Goal: Task Accomplishment & Management: Manage account settings

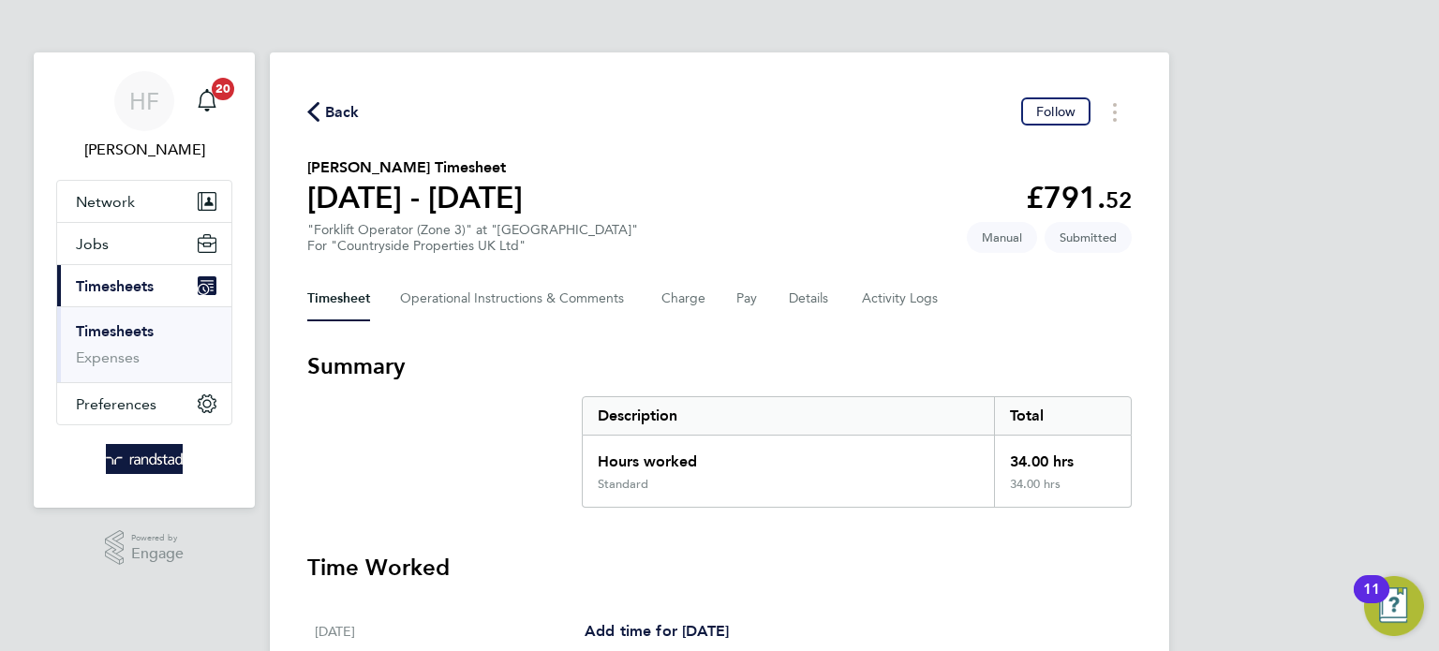
click at [140, 318] on ul "Timesheets Expenses" at bounding box center [144, 344] width 174 height 76
click at [138, 324] on link "Timesheets" at bounding box center [115, 331] width 78 height 18
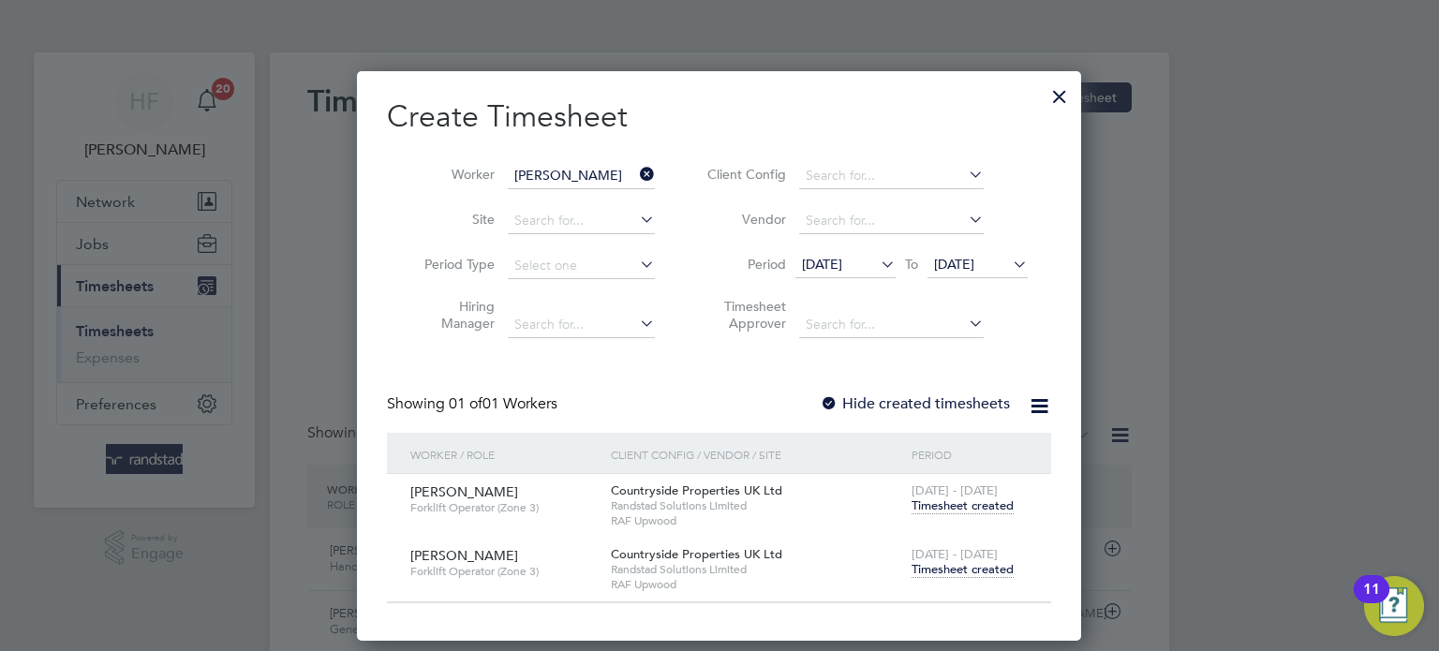
click at [985, 561] on span "Timesheet created" at bounding box center [962, 569] width 102 height 17
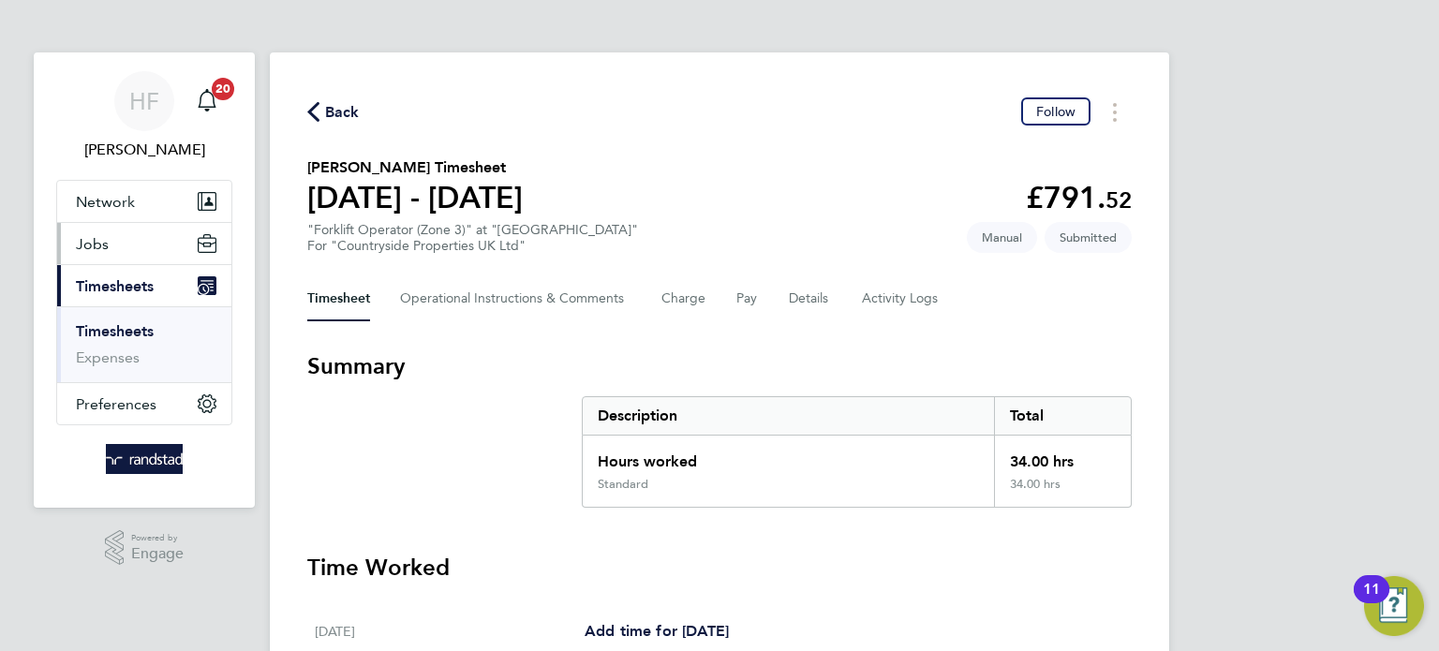
click at [111, 238] on button "Jobs" at bounding box center [144, 243] width 174 height 41
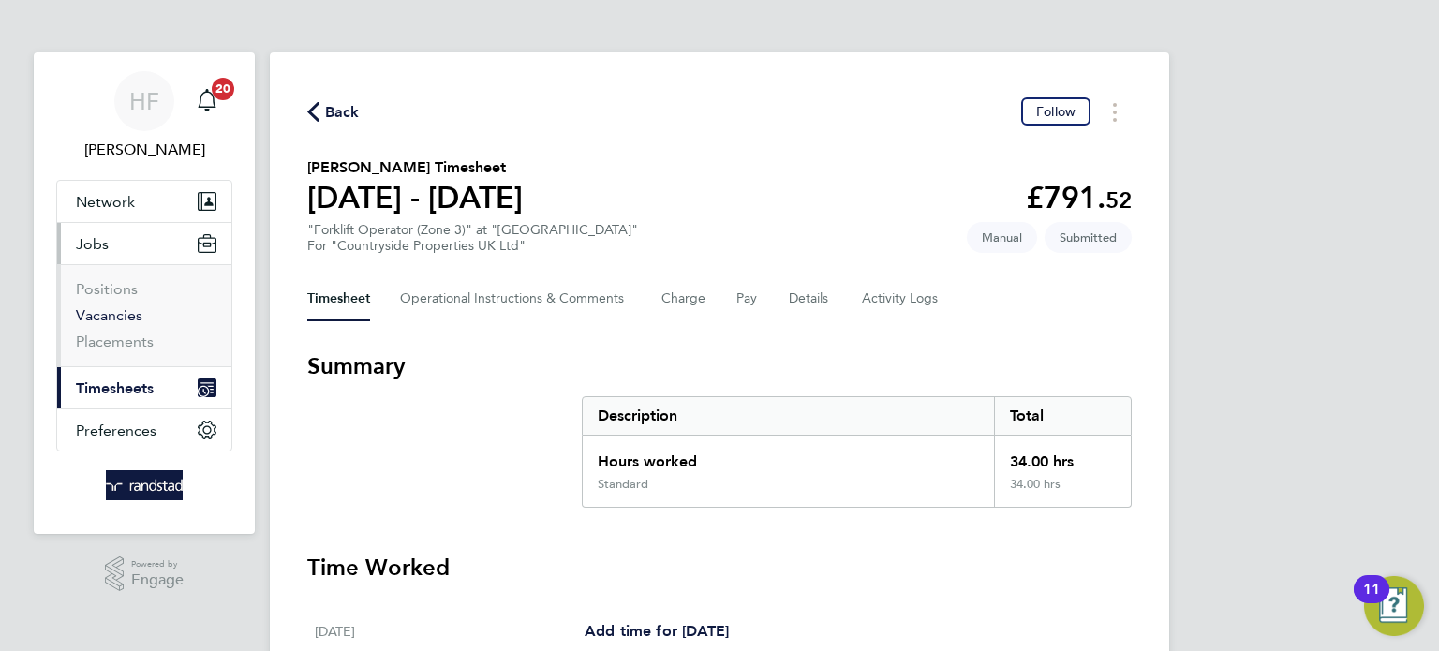
click at [124, 314] on link "Vacancies" at bounding box center [109, 315] width 67 height 18
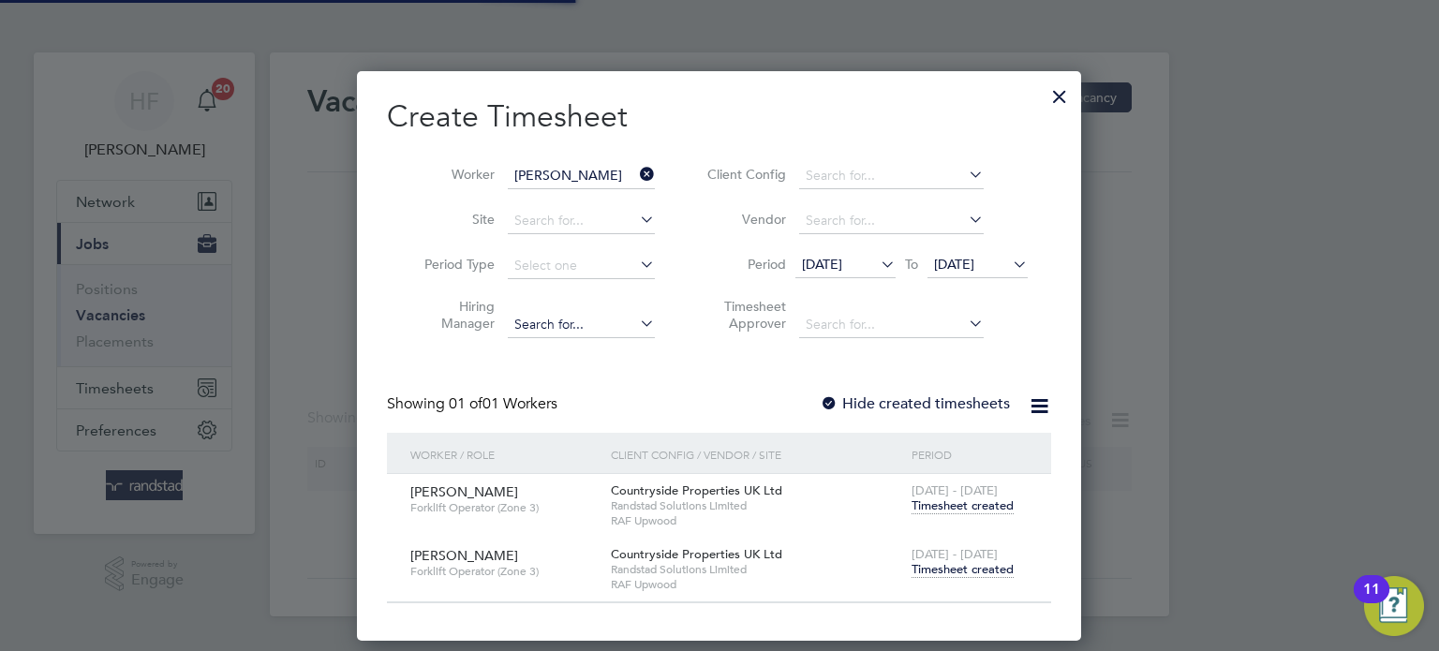
scroll to position [568, 725]
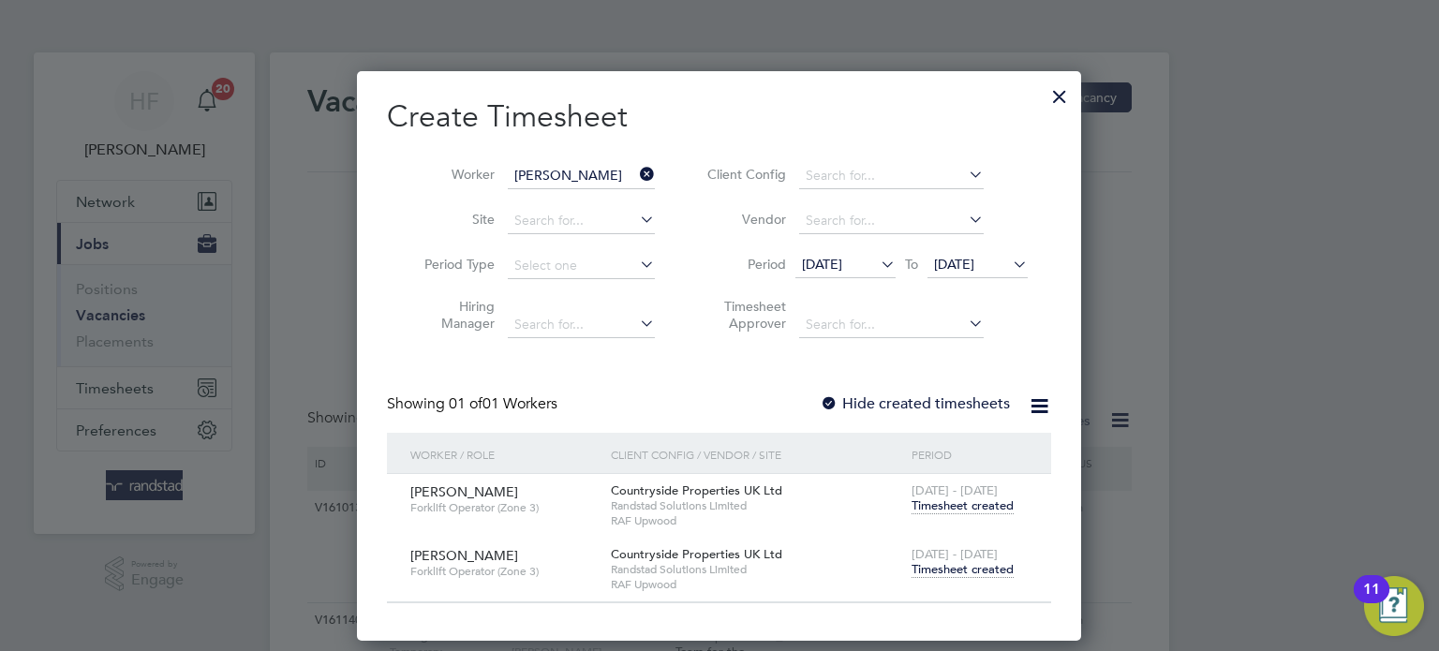
click at [1052, 96] on div at bounding box center [1060, 92] width 34 height 34
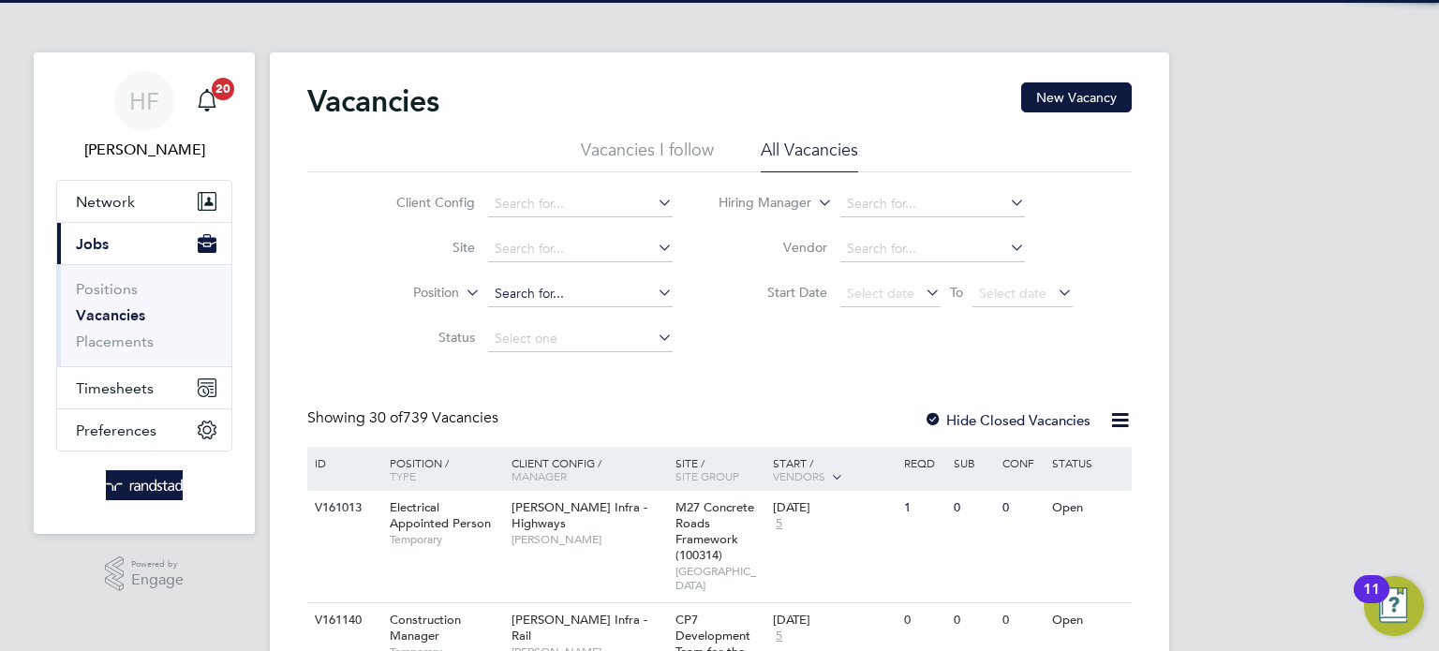
click at [523, 295] on input at bounding box center [580, 294] width 185 height 26
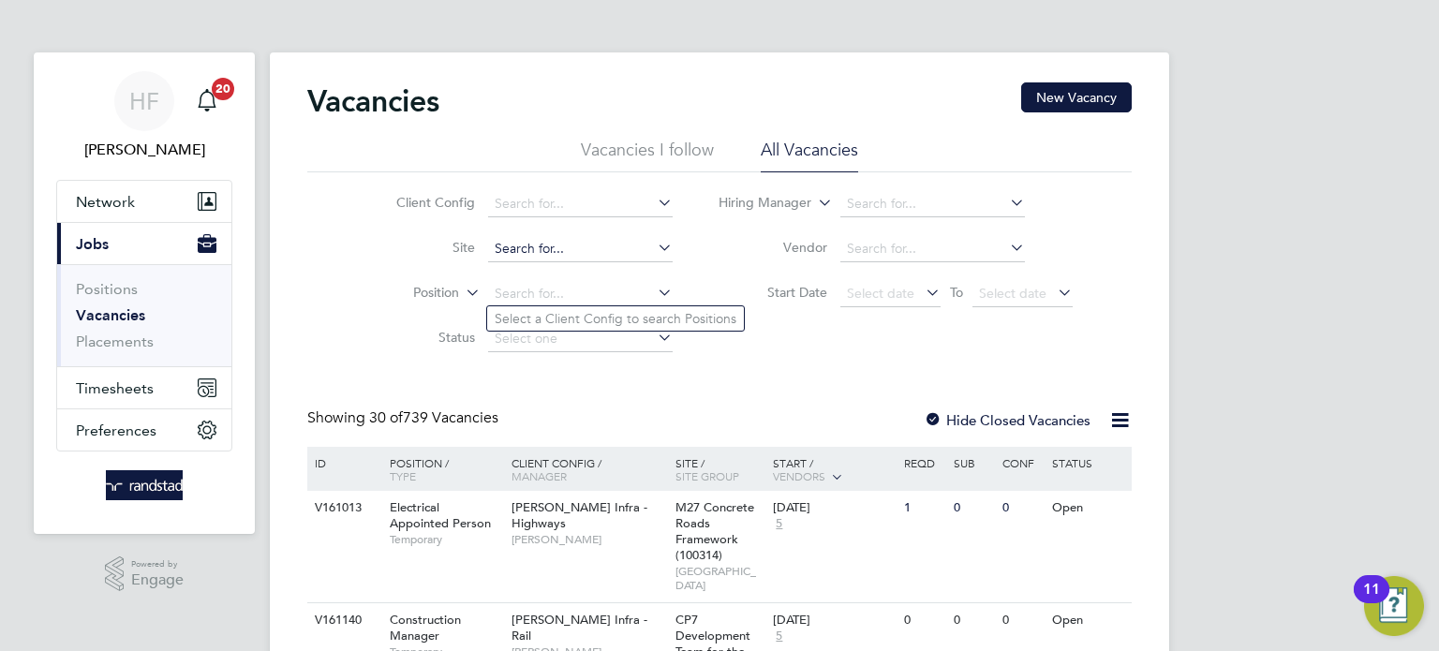
click at [533, 245] on input at bounding box center [580, 249] width 185 height 26
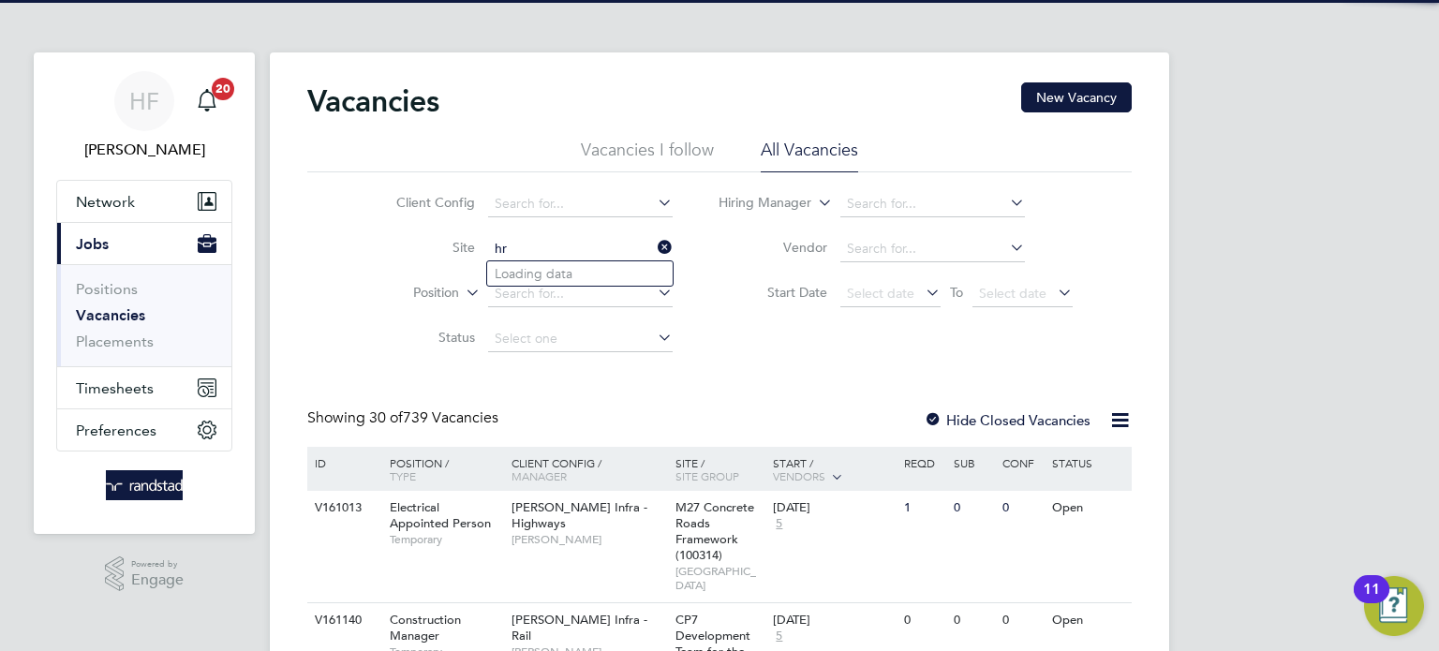
type input "h"
click at [609, 293] on li "Great Hadd on 1A (VSEM)" at bounding box center [579, 299] width 185 height 25
type input "Great Haddon 1A (VSEM)"
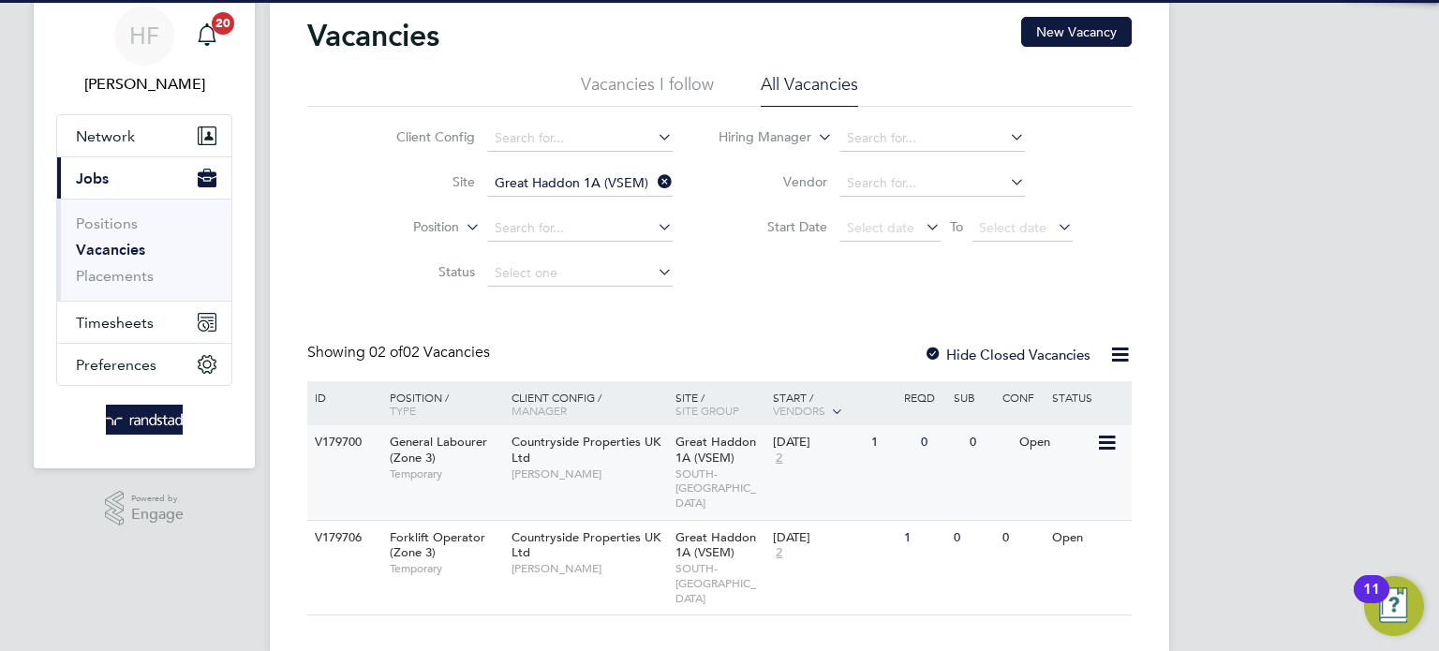
scroll to position [67, 0]
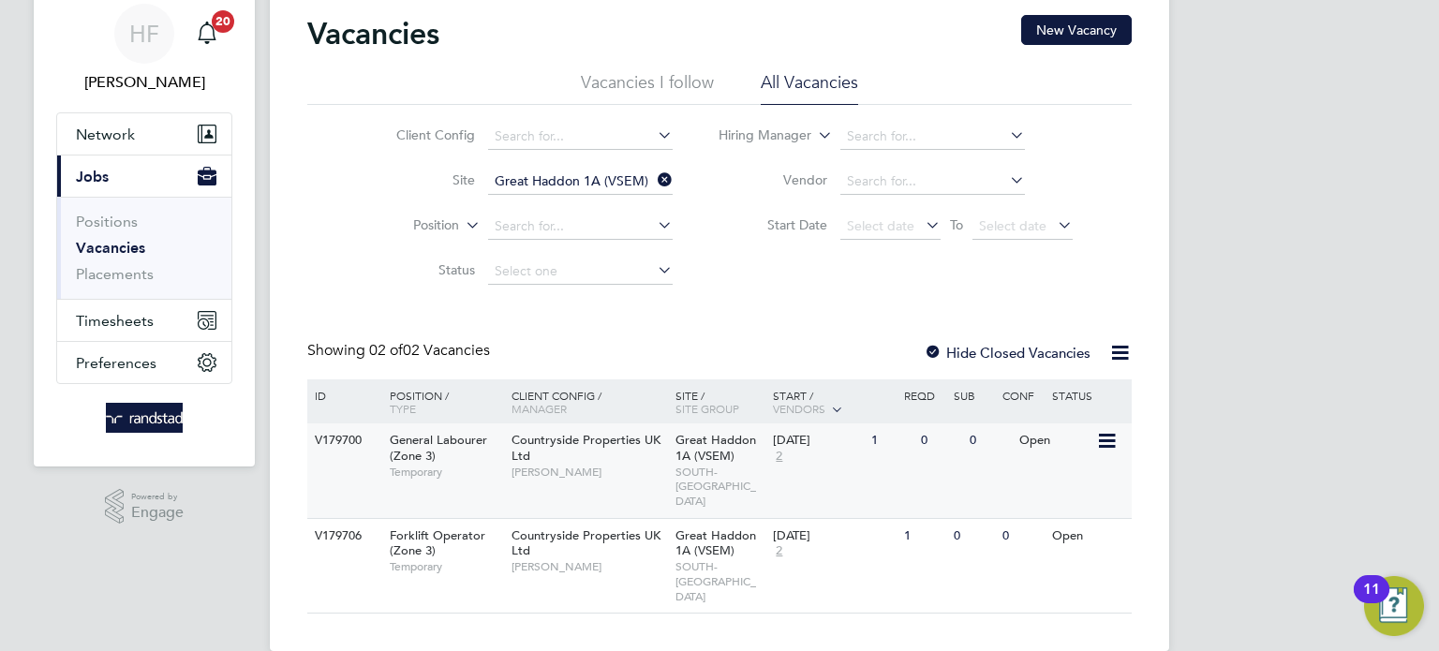
click at [587, 478] on span "[PERSON_NAME]" at bounding box center [588, 472] width 155 height 15
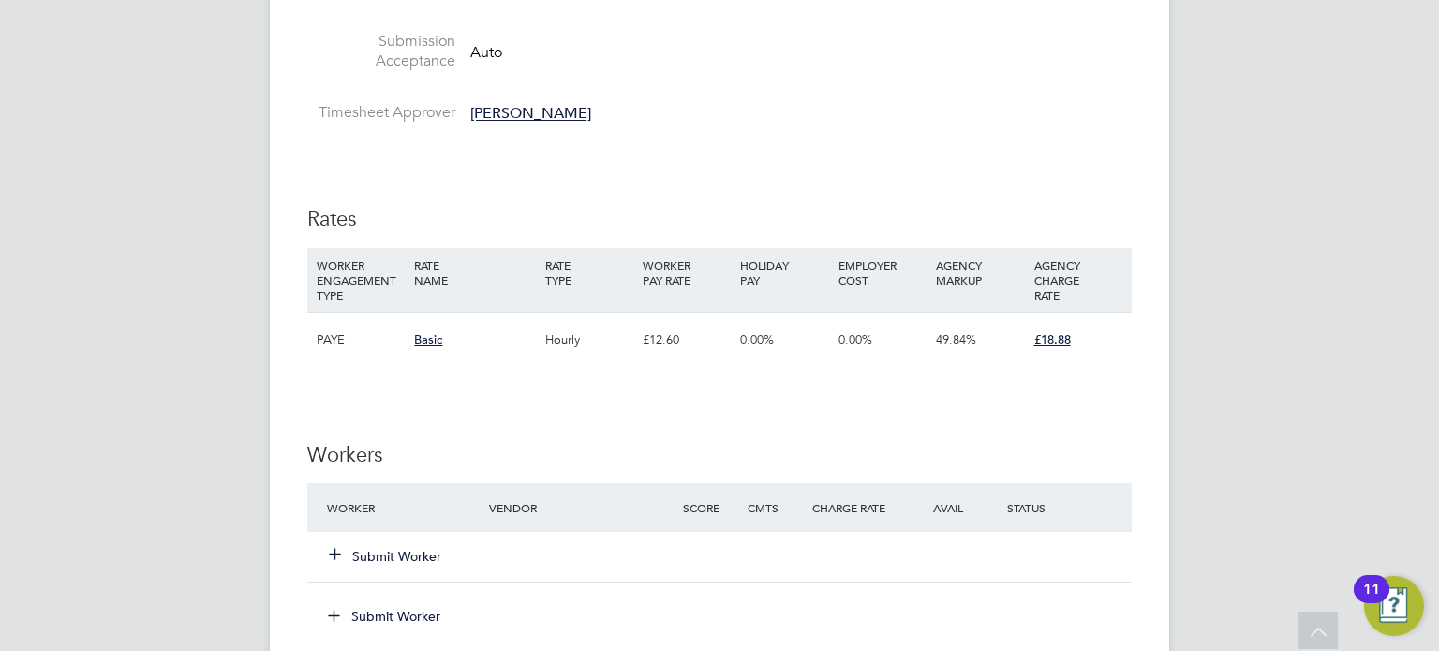
click at [369, 562] on button "Submit Worker" at bounding box center [386, 556] width 112 height 19
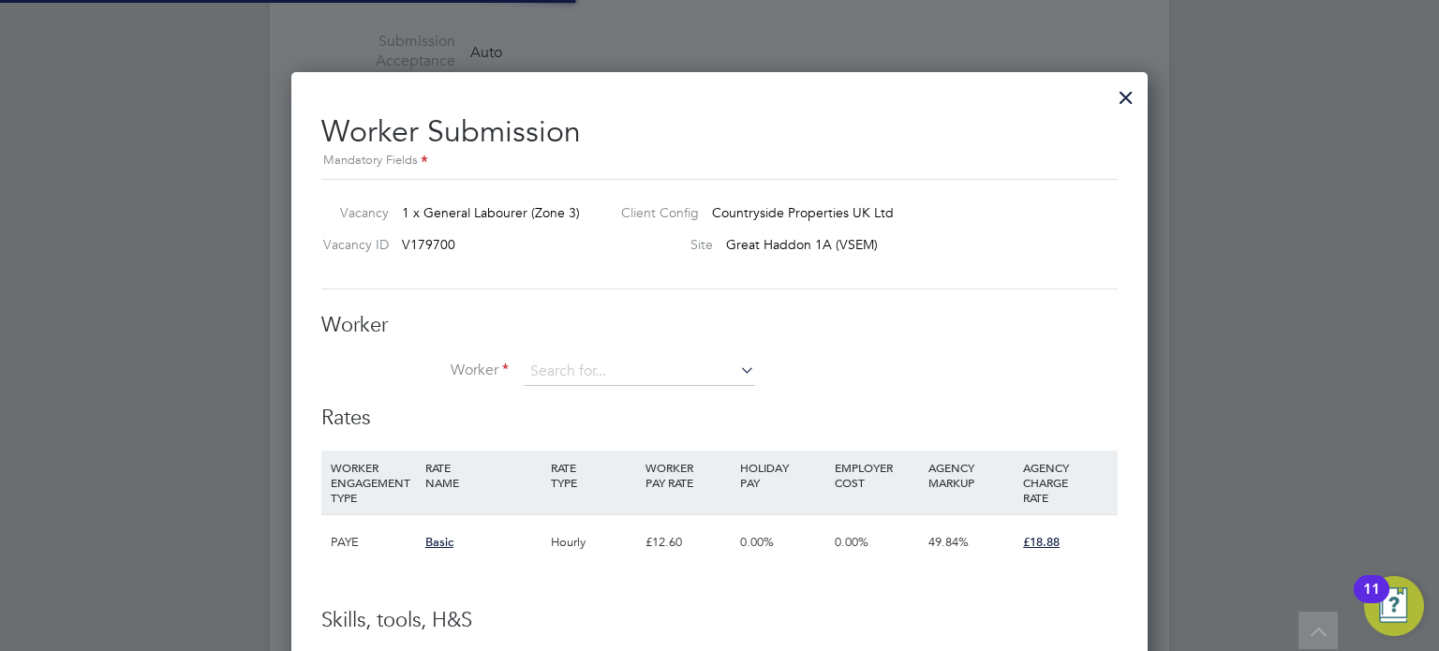
scroll to position [1135, 857]
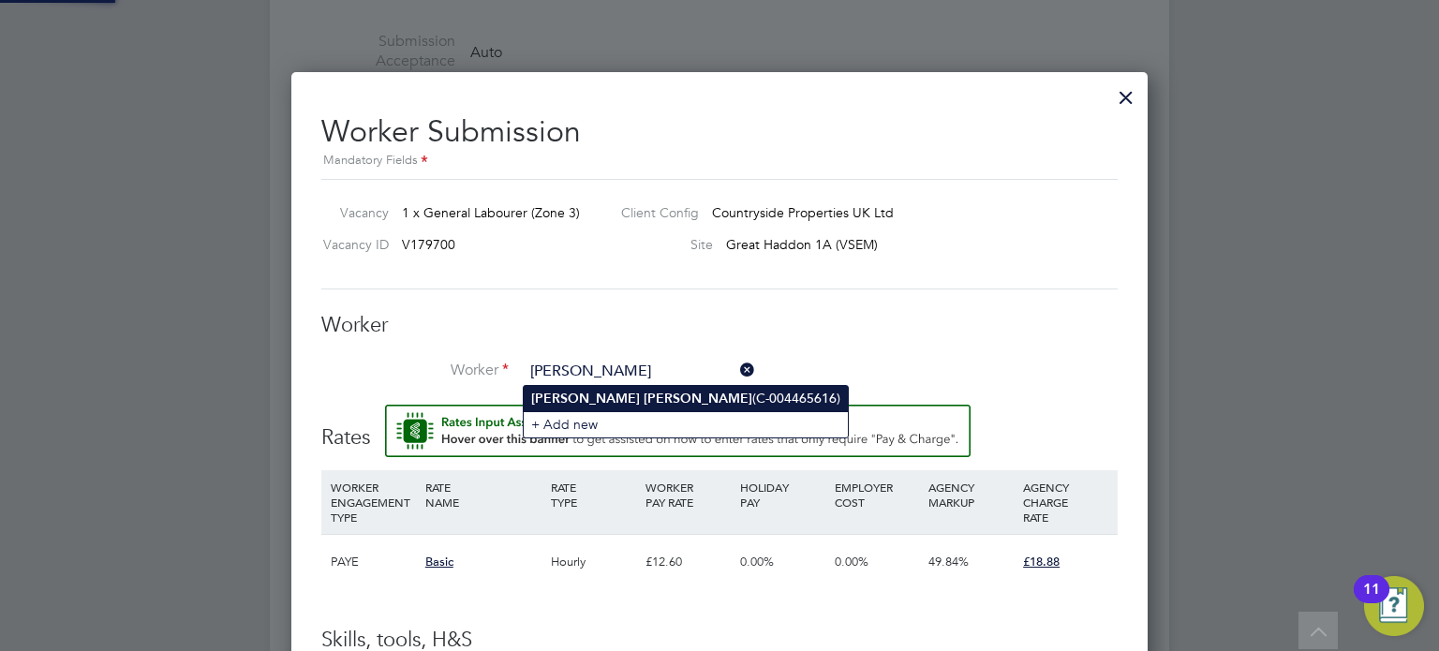
click at [668, 396] on li "Michael Lucas (C-004465616)" at bounding box center [686, 398] width 324 height 25
type input "Michael Lucas (C-004465616)"
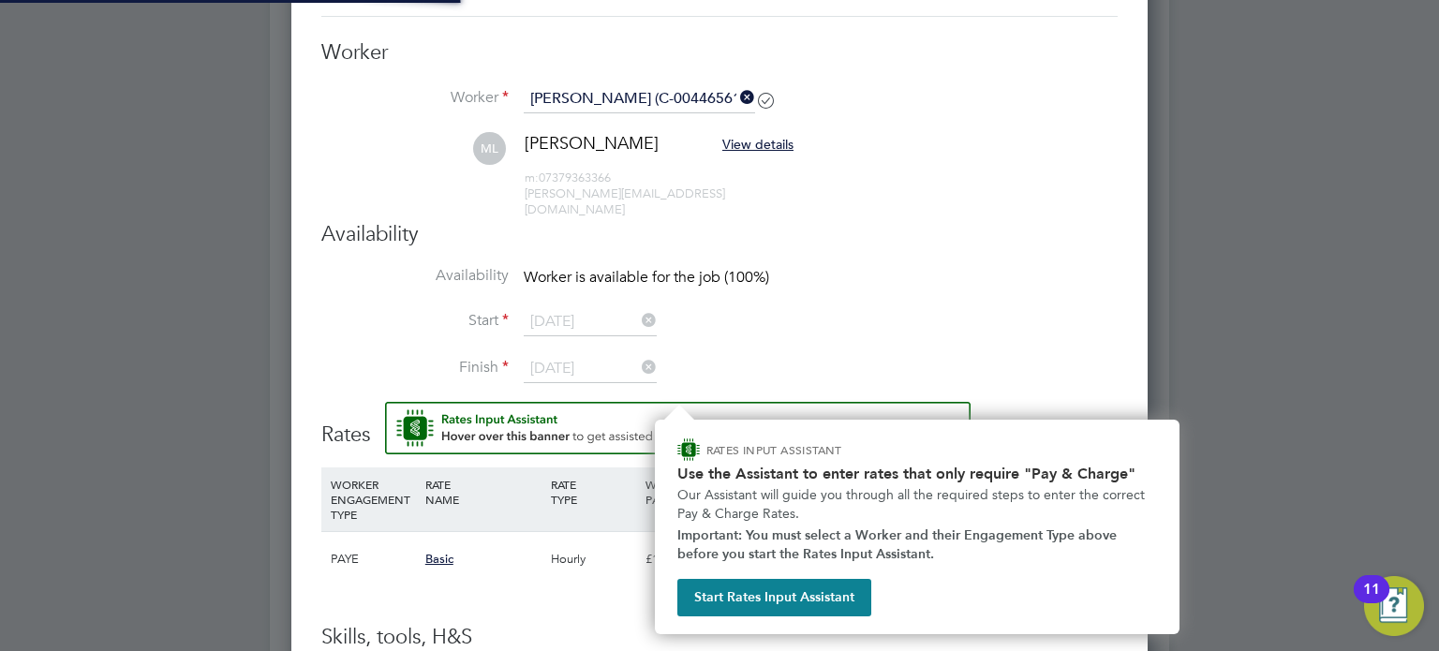
scroll to position [9, 8]
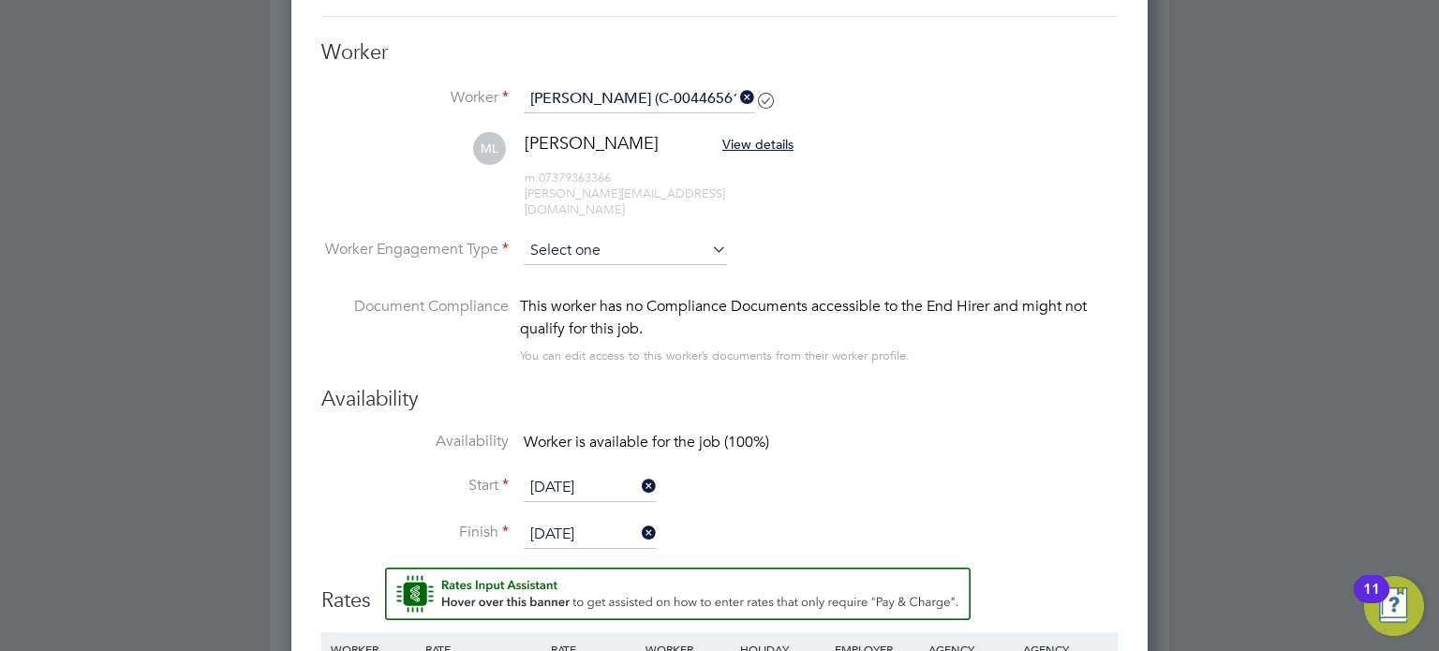
click at [600, 237] on input at bounding box center [625, 251] width 203 height 28
click at [602, 283] on li "PAYE" at bounding box center [626, 285] width 204 height 24
type input "PAYE"
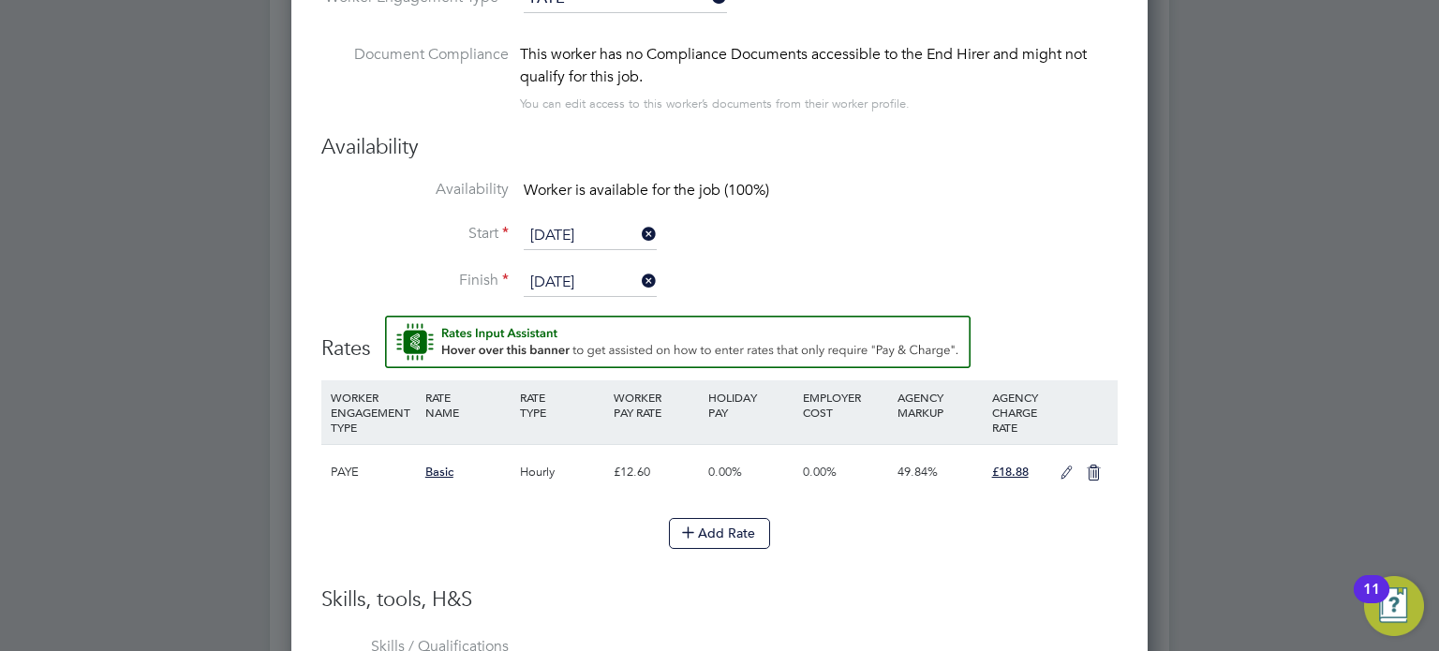
click at [1066, 466] on icon at bounding box center [1066, 473] width 23 height 15
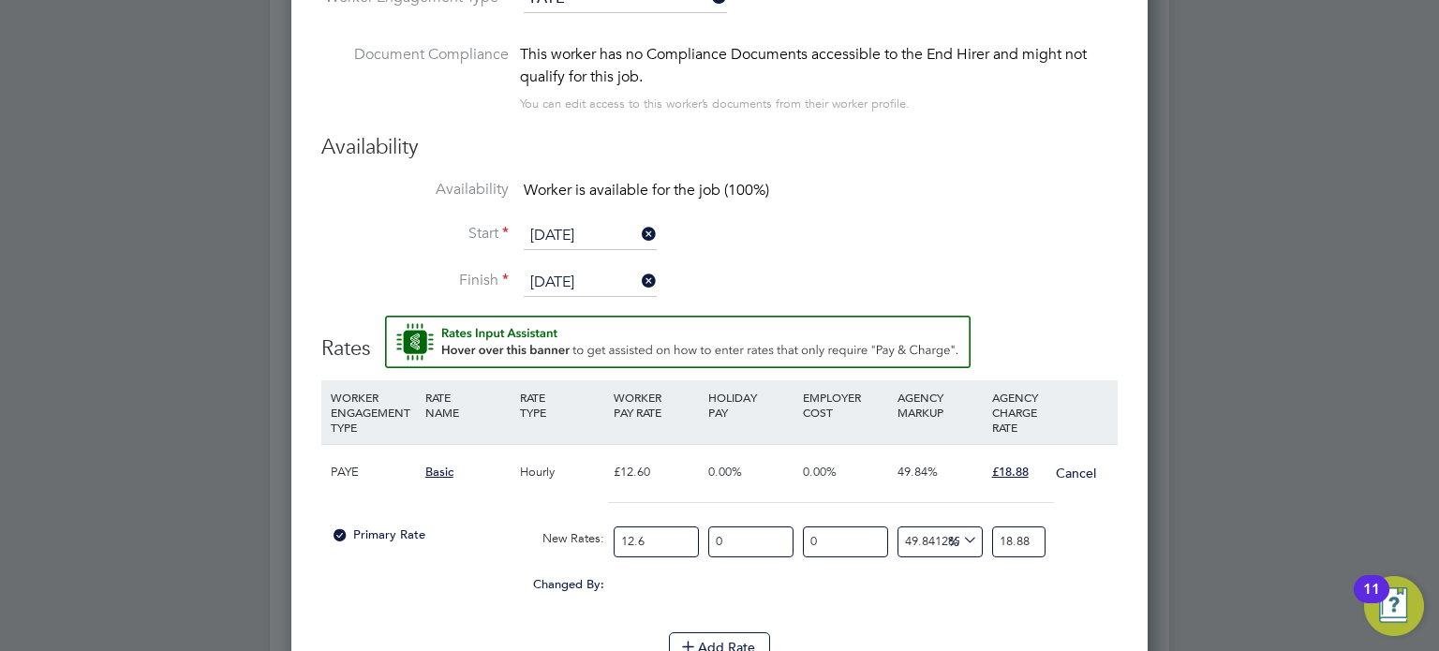
click at [643, 527] on input "12.6" at bounding box center [656, 541] width 85 height 31
type input "12"
type input "17.98095238095238"
type input "1"
type input "1.4984126984126984"
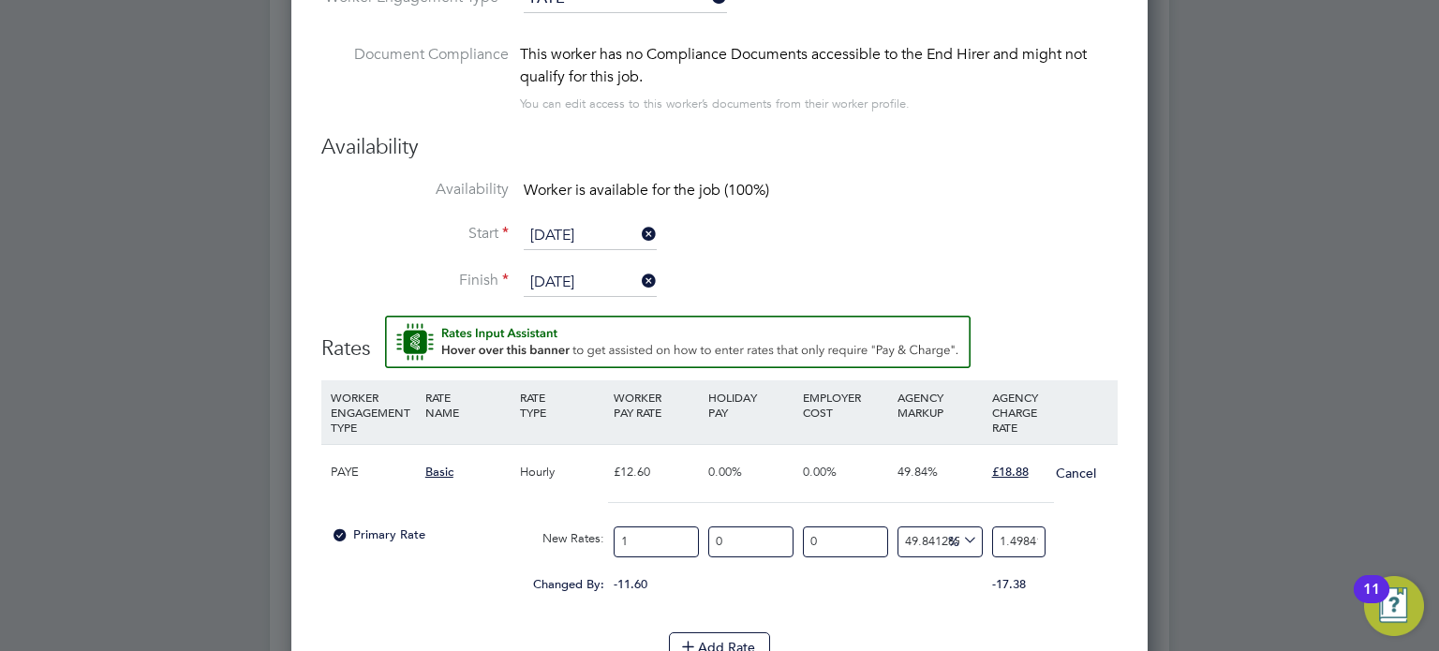
type input "14"
type input "20.977777777777778"
type input "14.1"
type input "21.127619047619046"
type input "14.12"
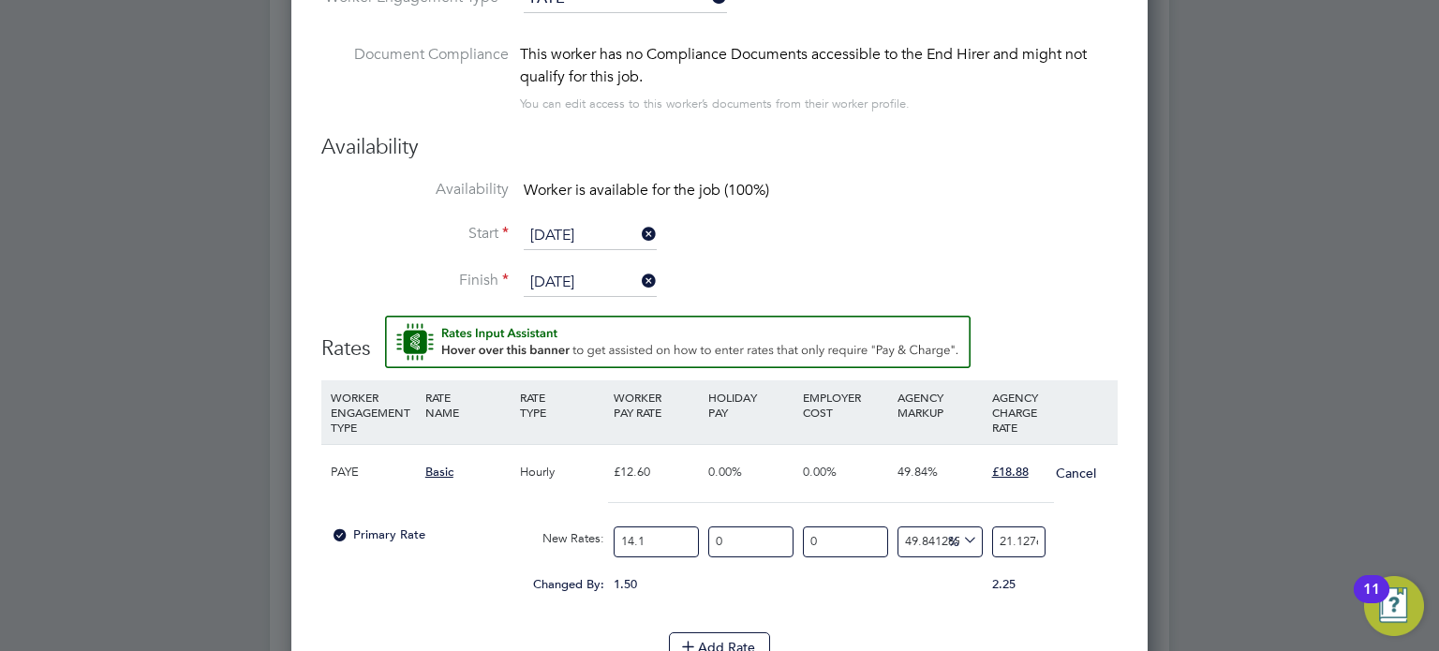
type input "21.157587301587302"
type input "14.12"
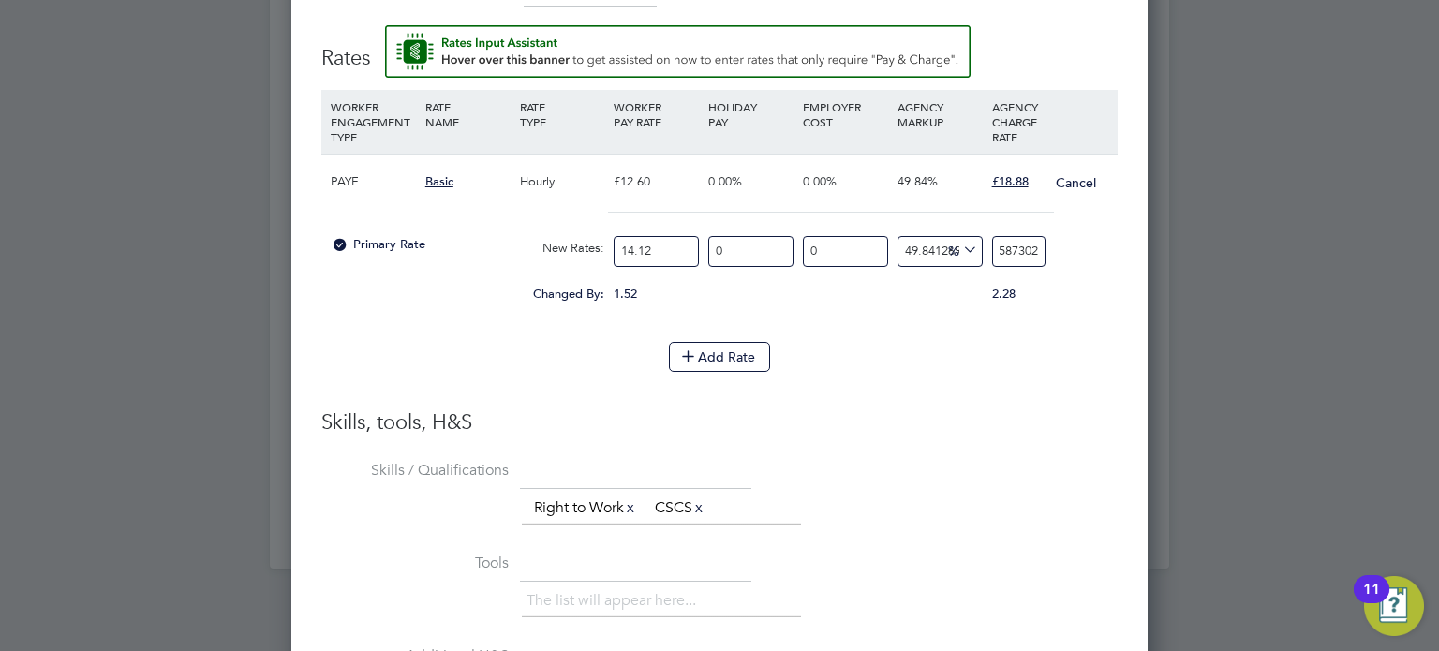
type input "-92.91784702549575"
type input "1"
type input "27.478753541076486"
type input "18"
type input "33.14447592067989"
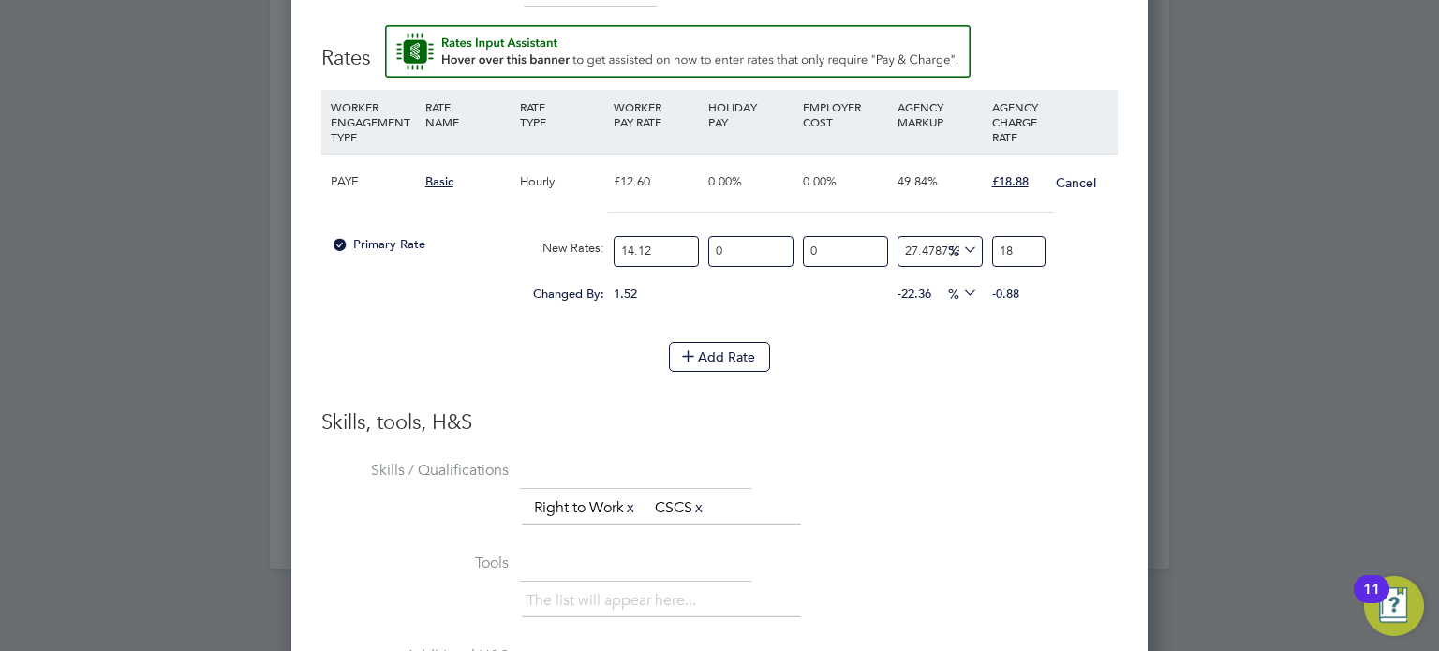
type input "18.8"
type input "33.711048158640224"
type input "18.88"
click at [1099, 409] on h3 "Skills, tools, H&S" at bounding box center [719, 422] width 796 height 27
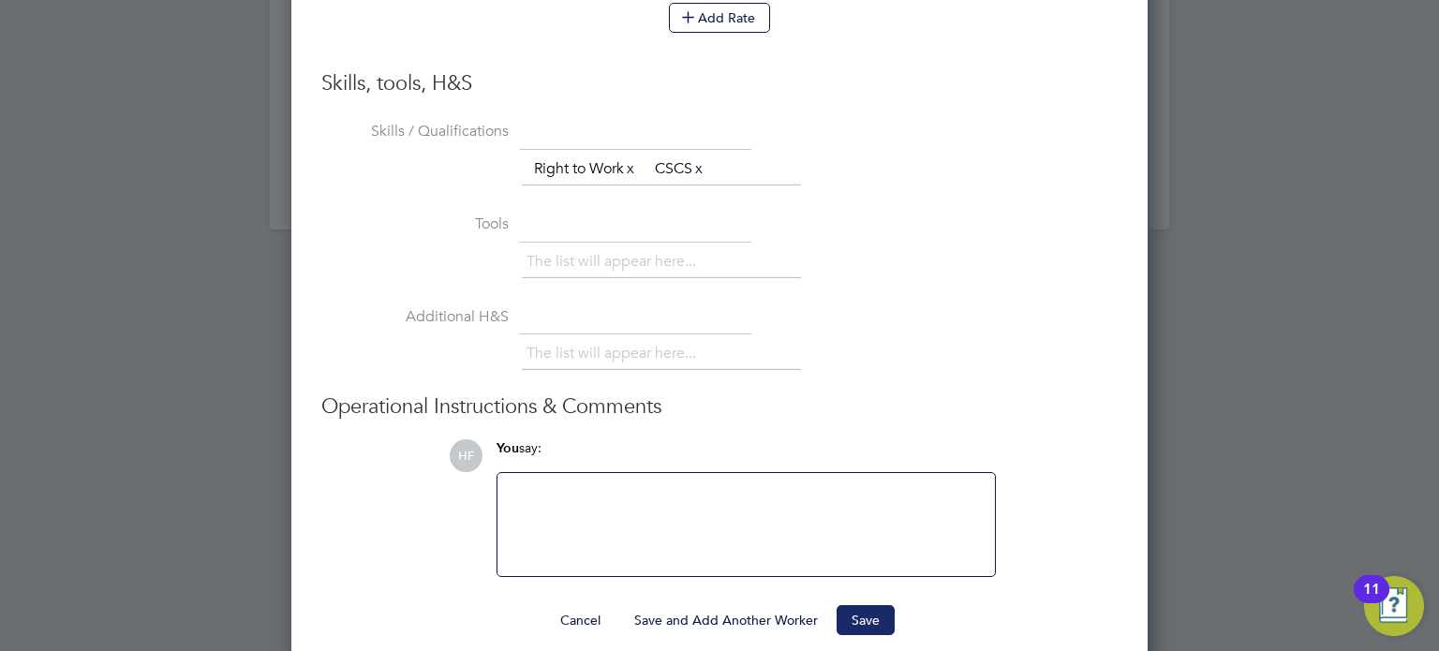
click at [862, 605] on button "Save" at bounding box center [866, 620] width 58 height 30
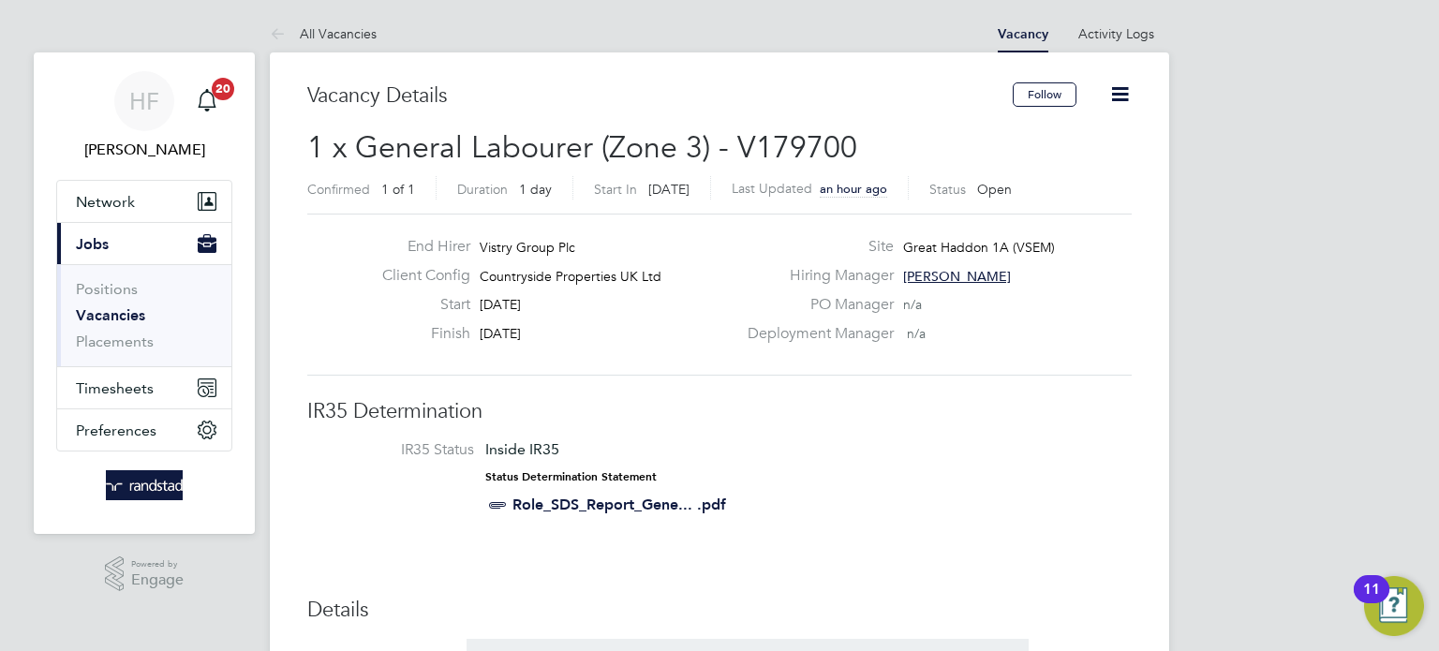
click at [125, 314] on link "Vacancies" at bounding box center [110, 315] width 69 height 18
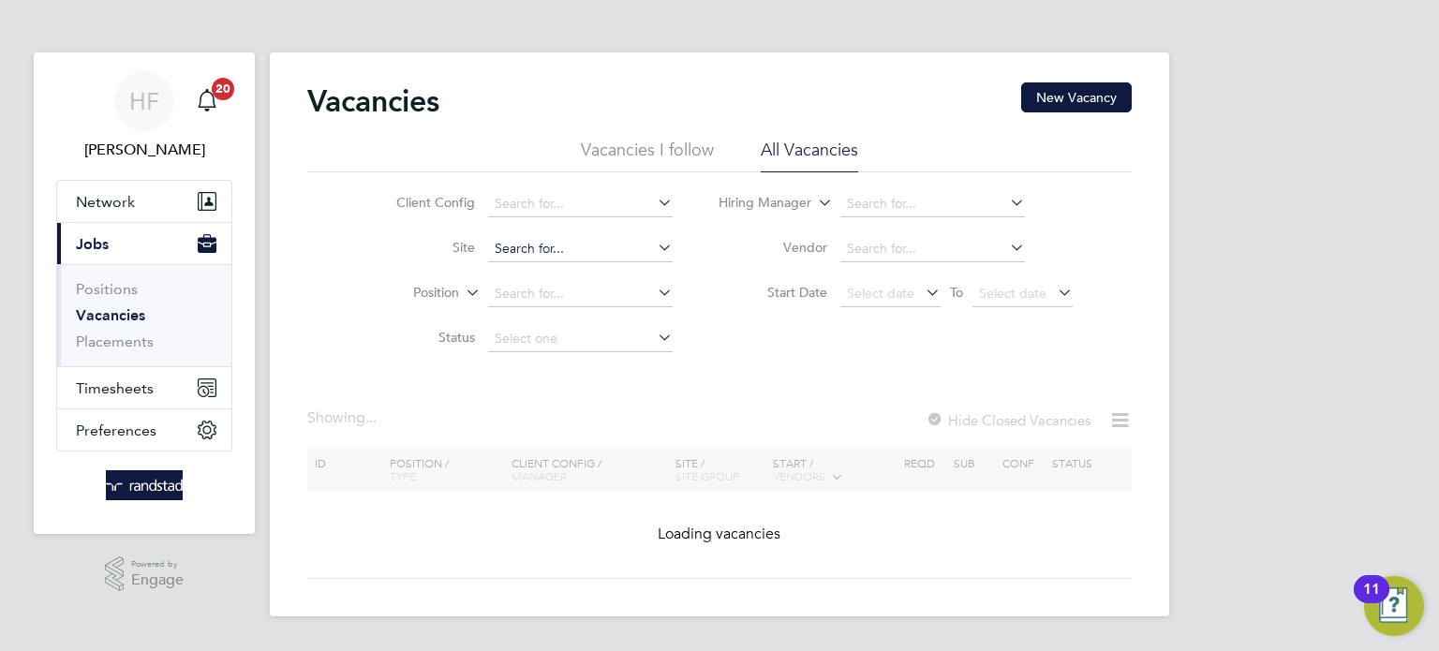
click at [525, 254] on input at bounding box center [580, 249] width 185 height 26
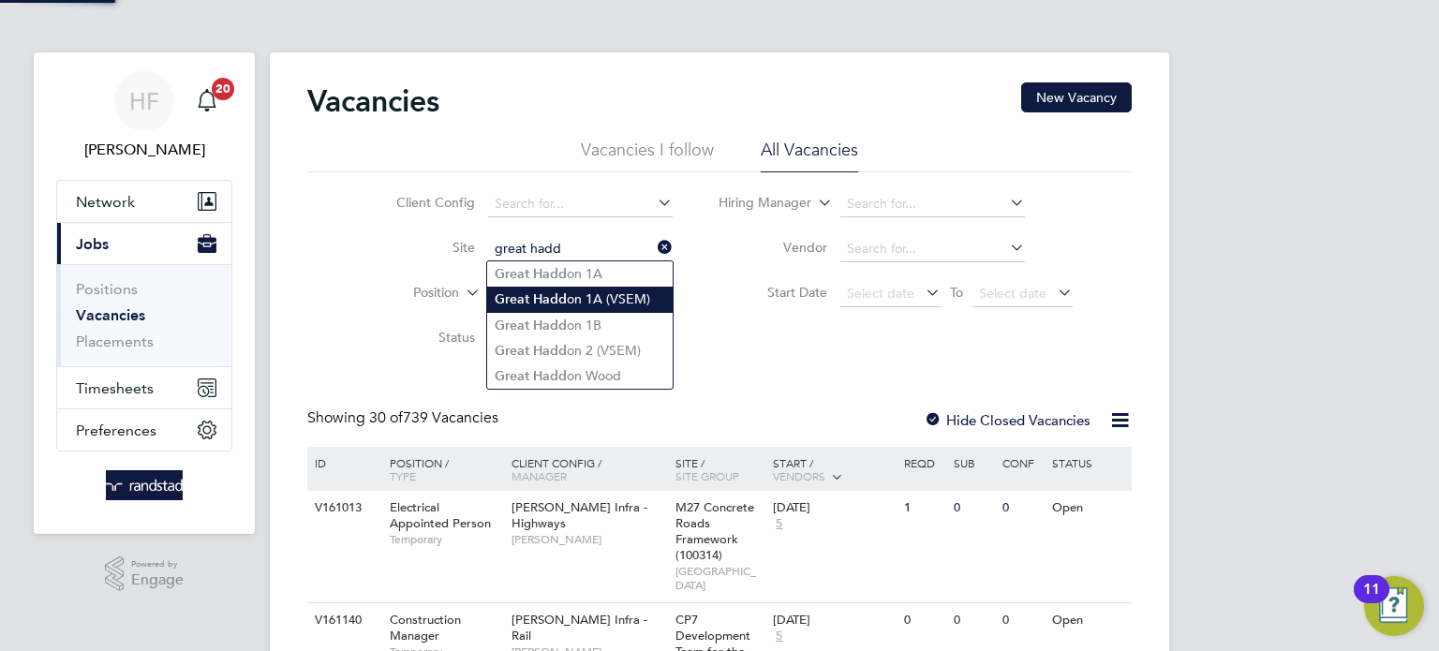
click at [570, 296] on li "Great Hadd on 1A (VSEM)" at bounding box center [579, 299] width 185 height 25
type input "Great Haddon 1A (VSEM)"
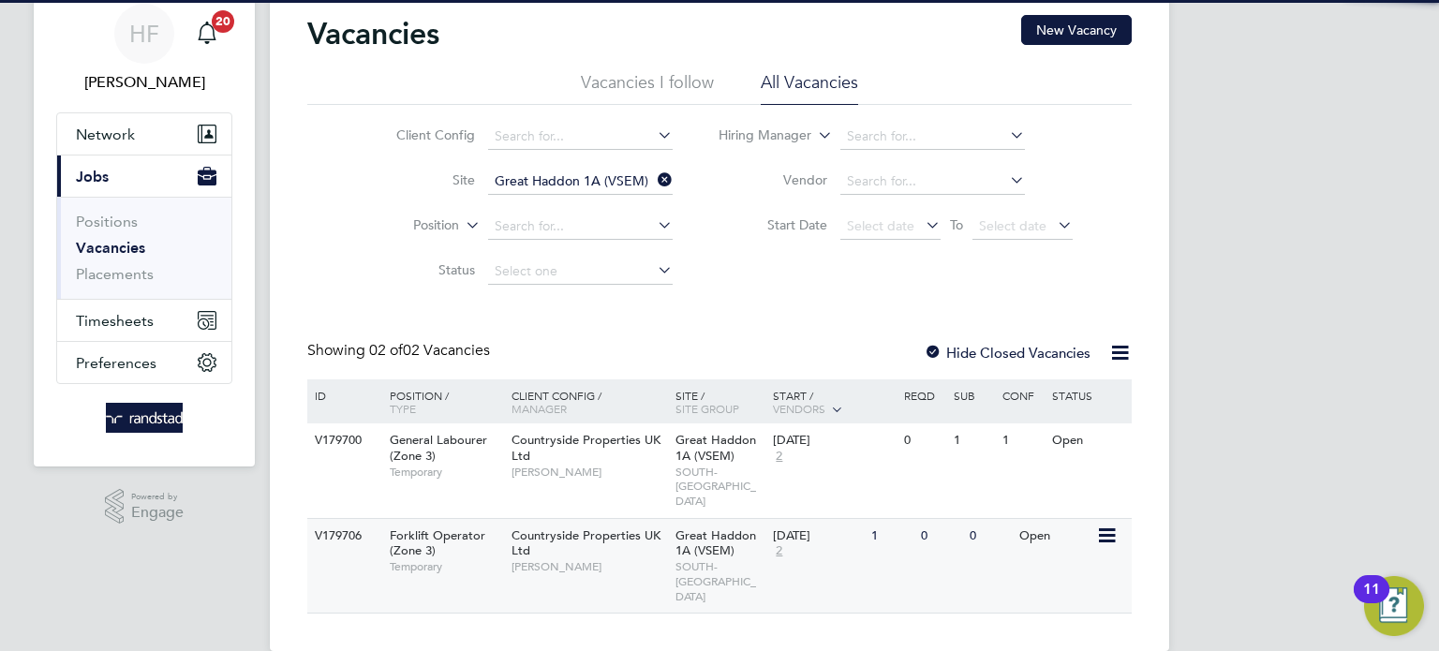
click at [638, 559] on span "[PERSON_NAME]" at bounding box center [588, 566] width 155 height 15
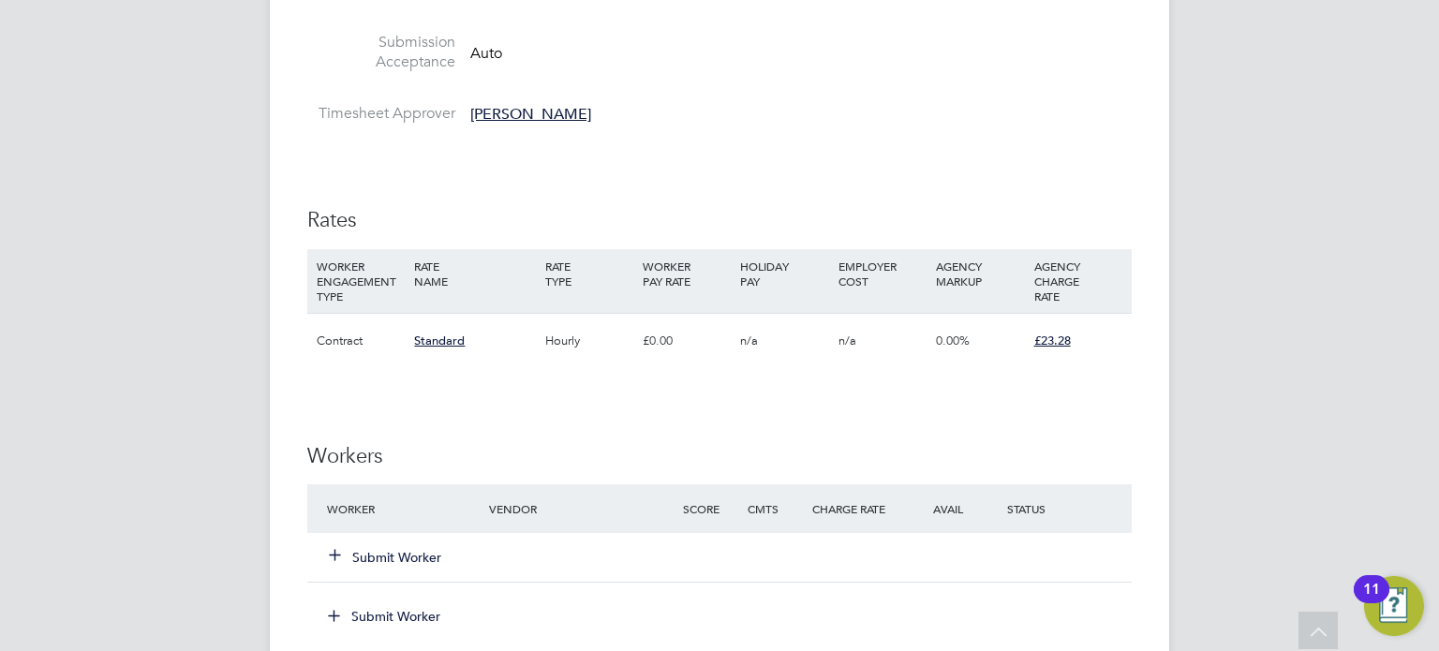
scroll to position [1187, 0]
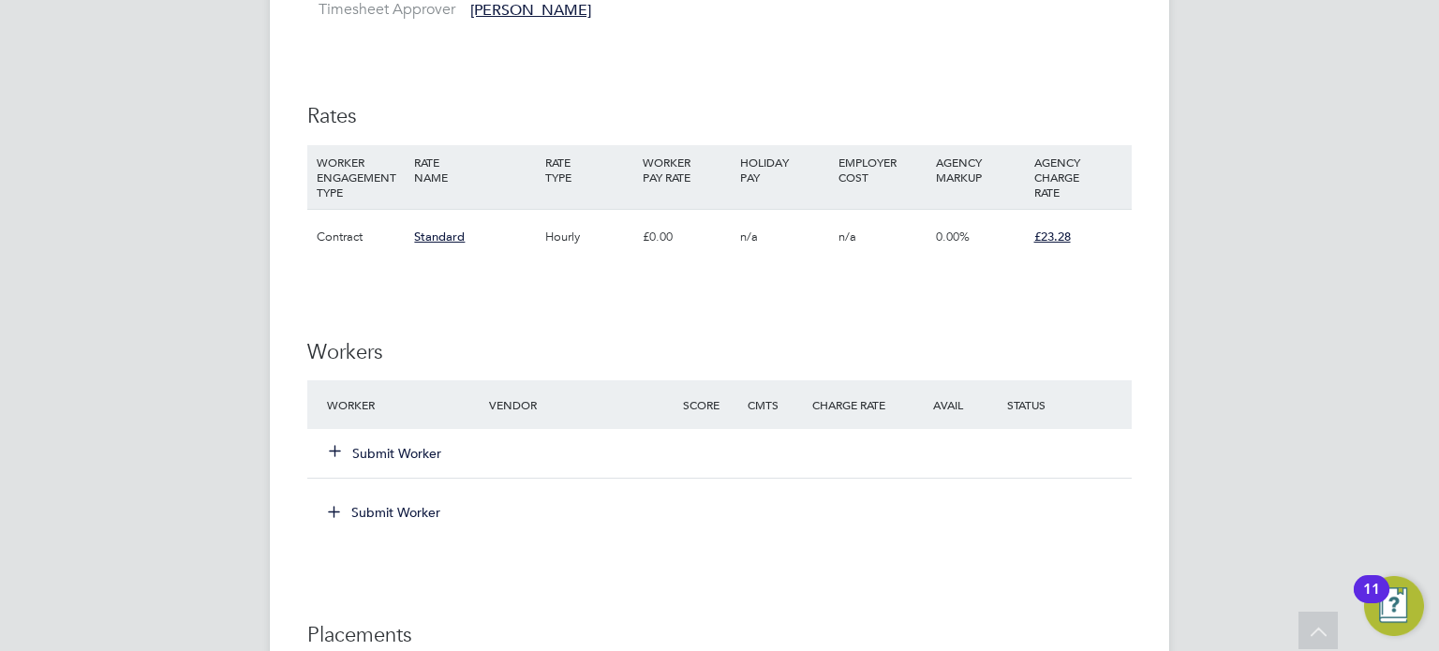
click at [387, 448] on button "Submit Worker" at bounding box center [386, 453] width 112 height 19
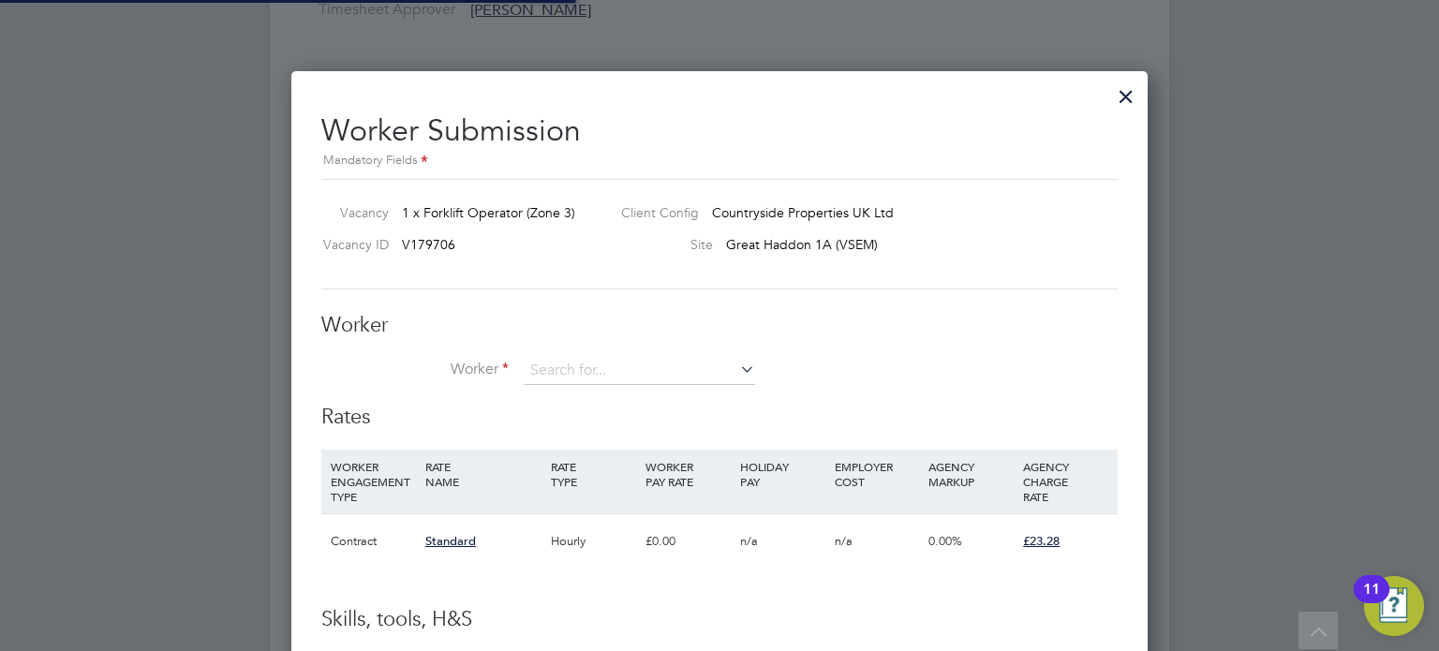
scroll to position [9, 8]
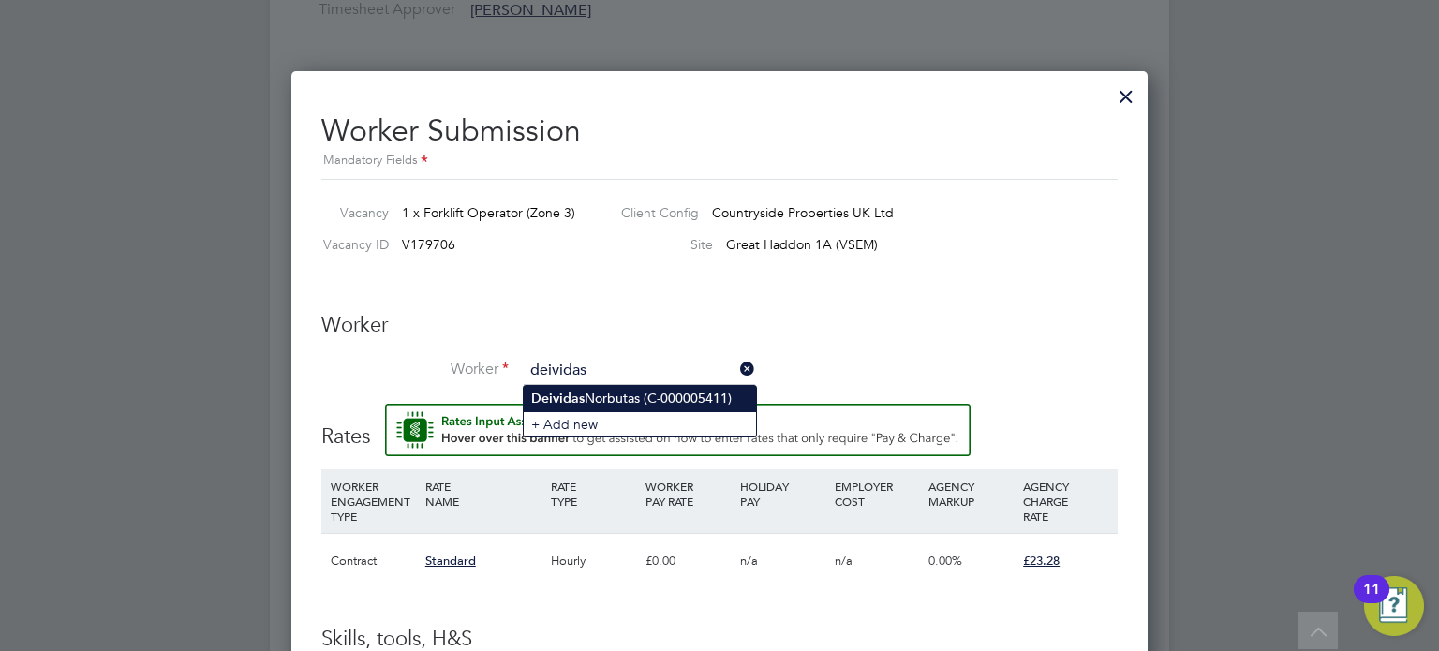
click at [636, 400] on li "[PERSON_NAME] (C-000005411)" at bounding box center [640, 398] width 232 height 25
type input "[PERSON_NAME] (C-000005411)"
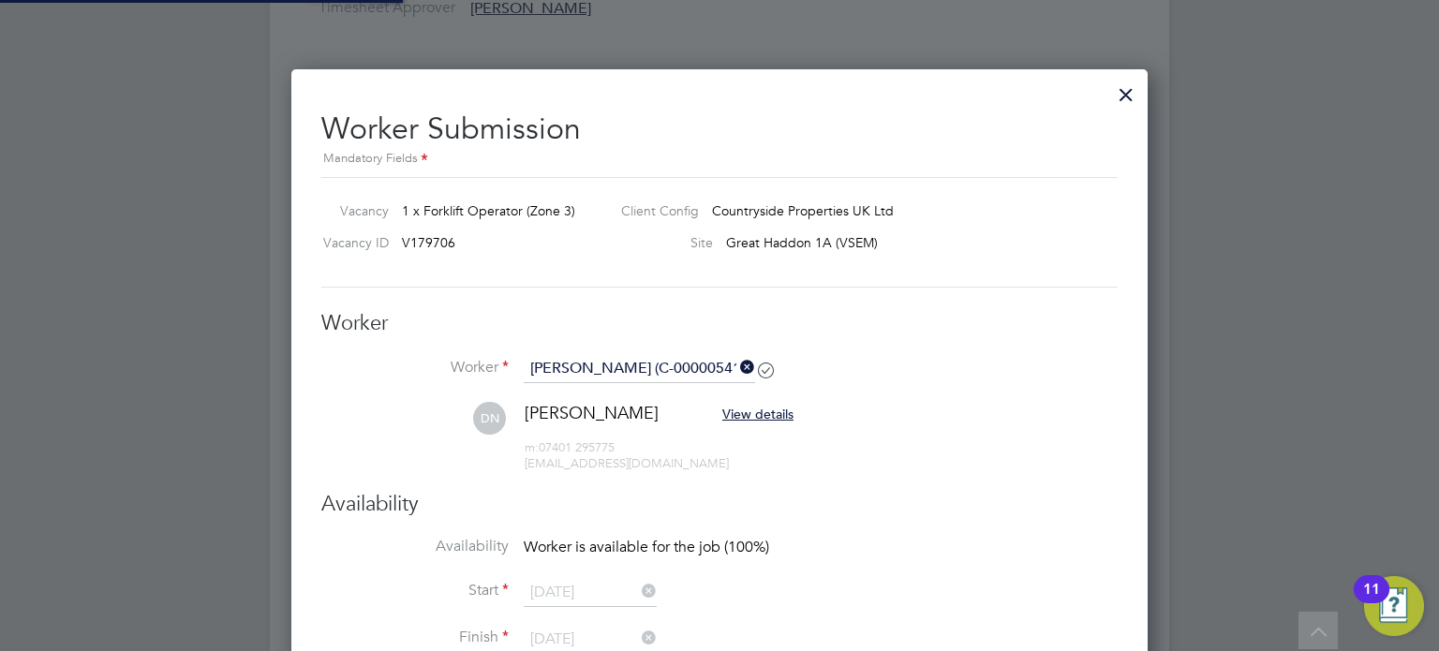
scroll to position [1423, 0]
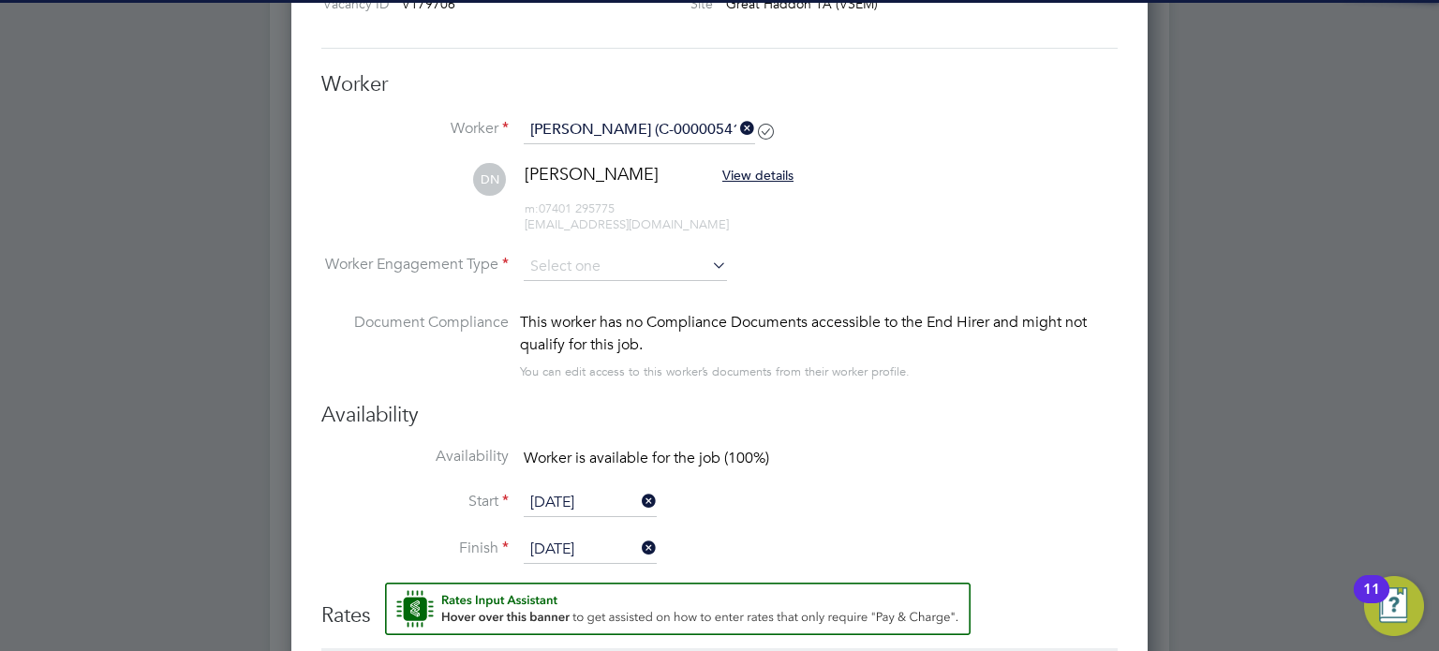
click at [593, 279] on li "Worker Engagement Type" at bounding box center [719, 282] width 796 height 58
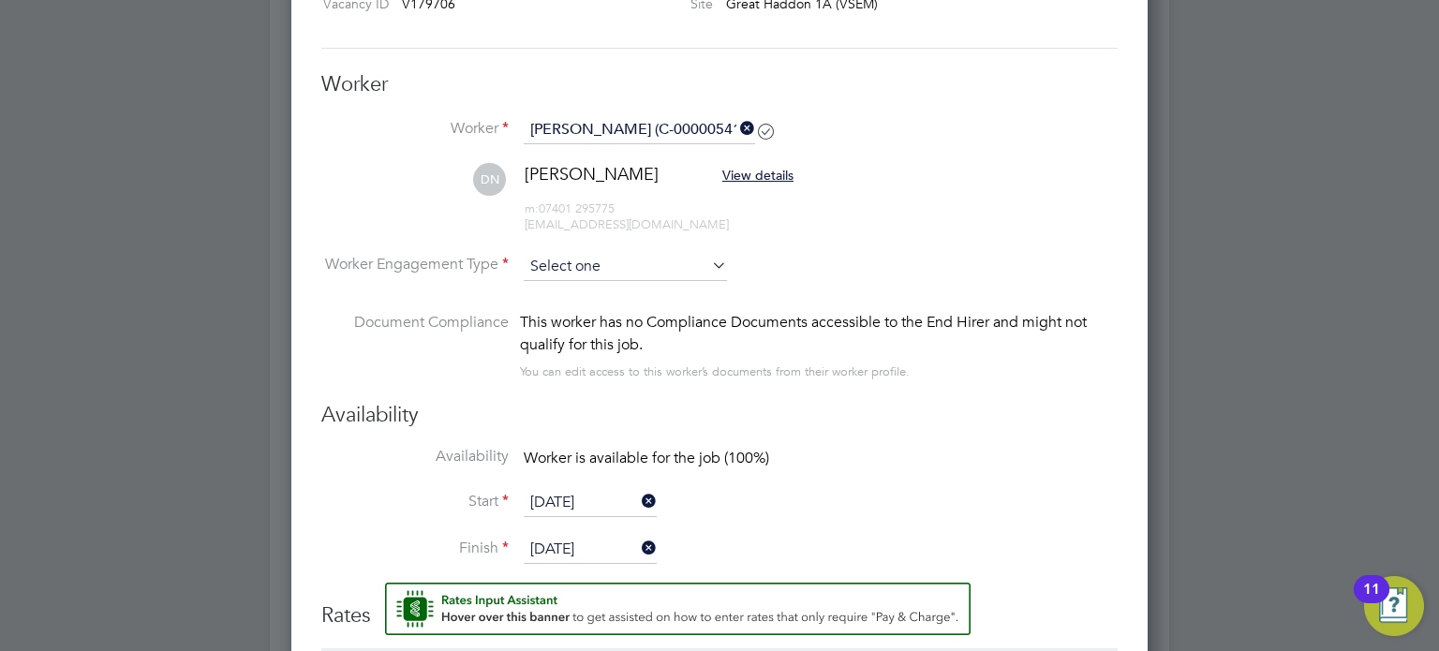
click at [609, 259] on input at bounding box center [625, 267] width 203 height 28
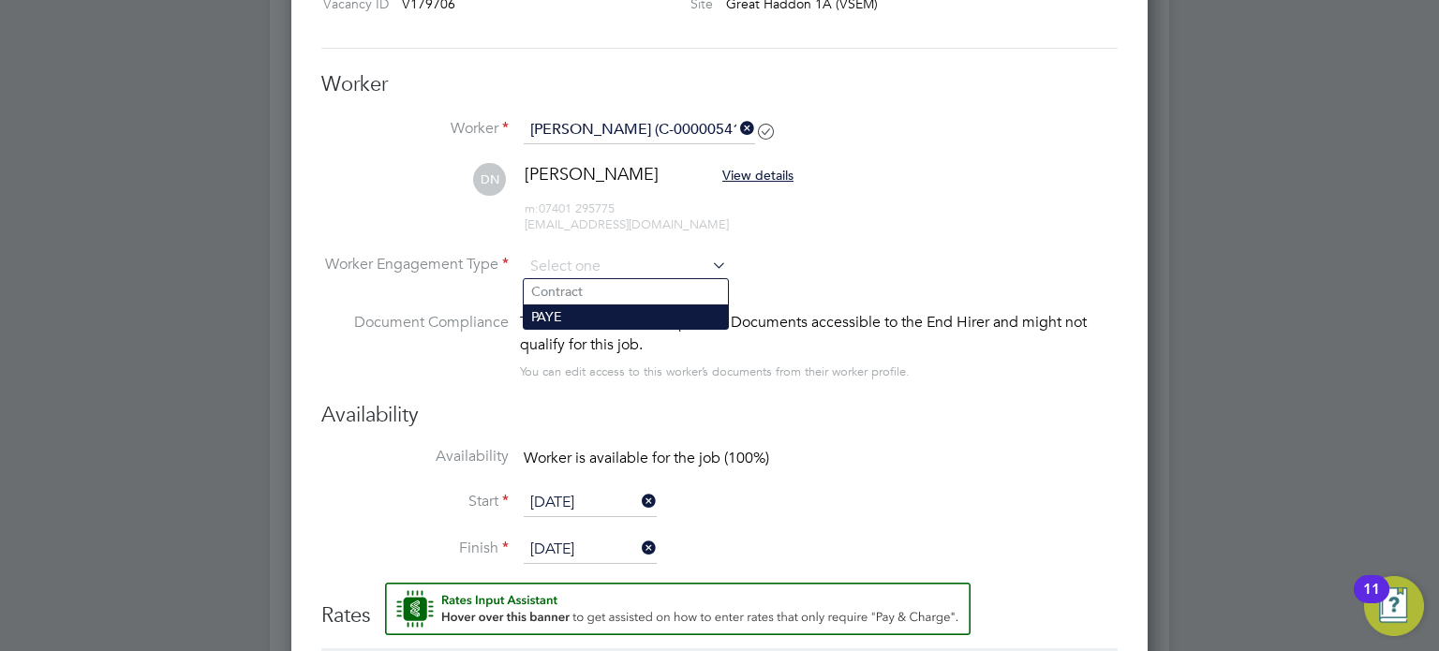
click at [603, 308] on li "PAYE" at bounding box center [626, 316] width 204 height 24
type input "PAYE"
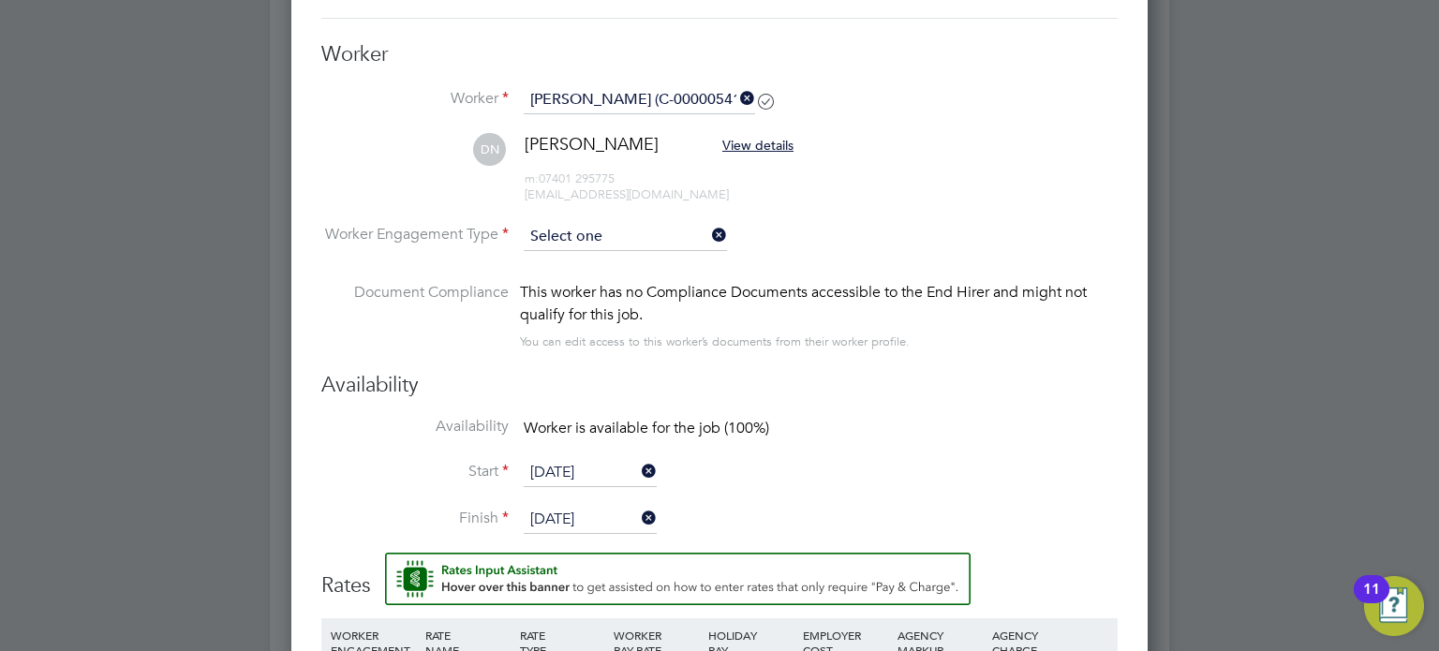
click at [585, 237] on input at bounding box center [625, 237] width 203 height 28
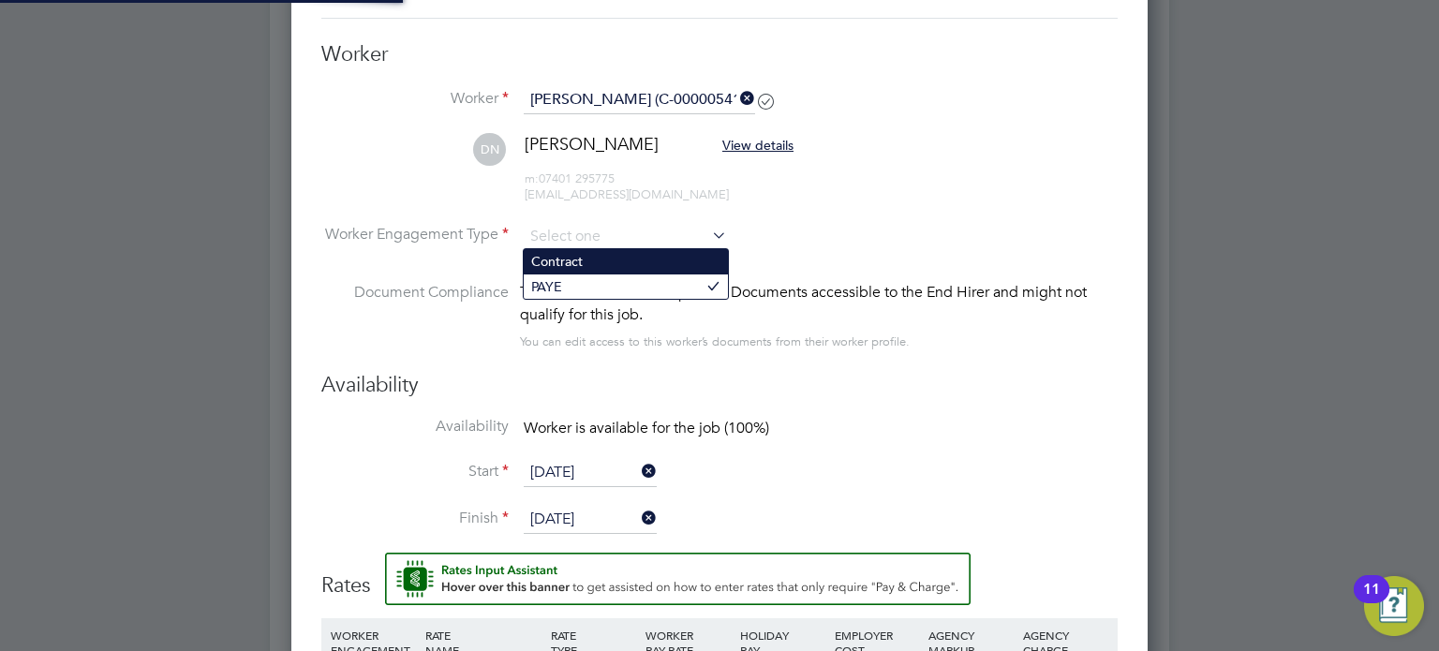
click at [586, 268] on li "Contract" at bounding box center [626, 261] width 204 height 24
type input "Contract"
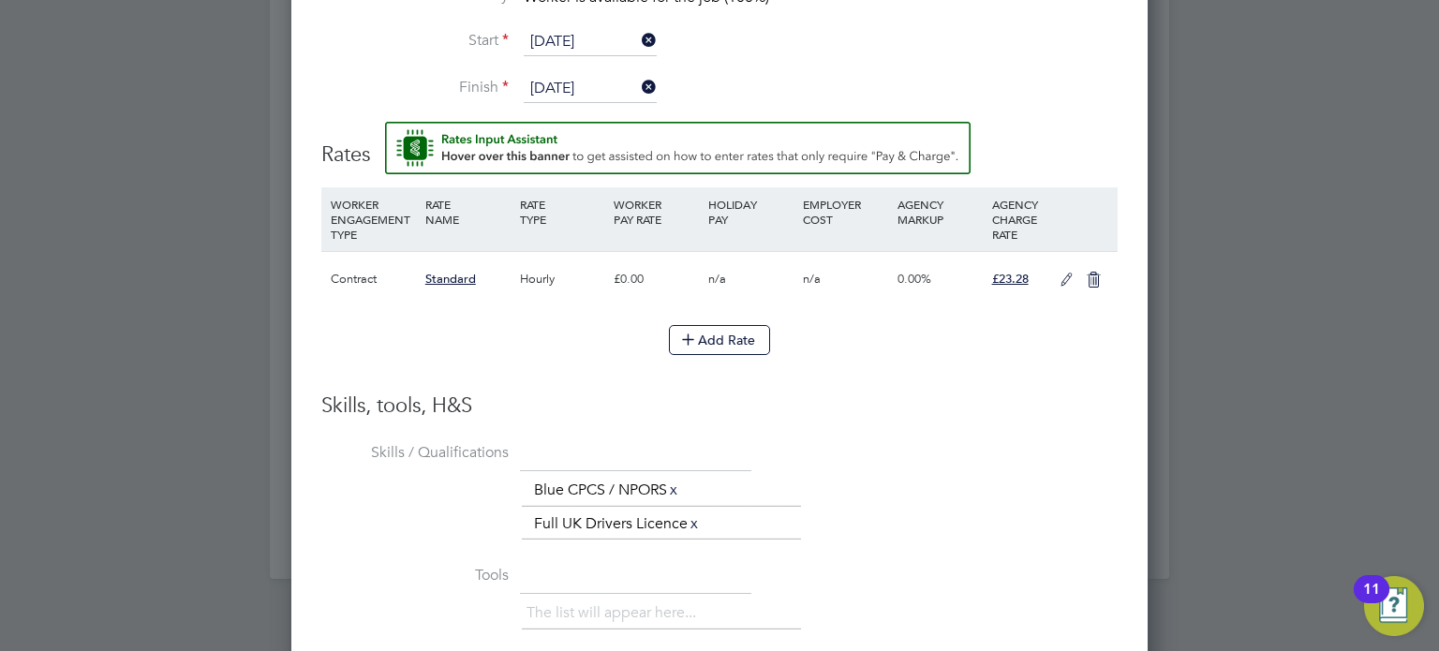
click at [1063, 278] on icon at bounding box center [1066, 280] width 23 height 15
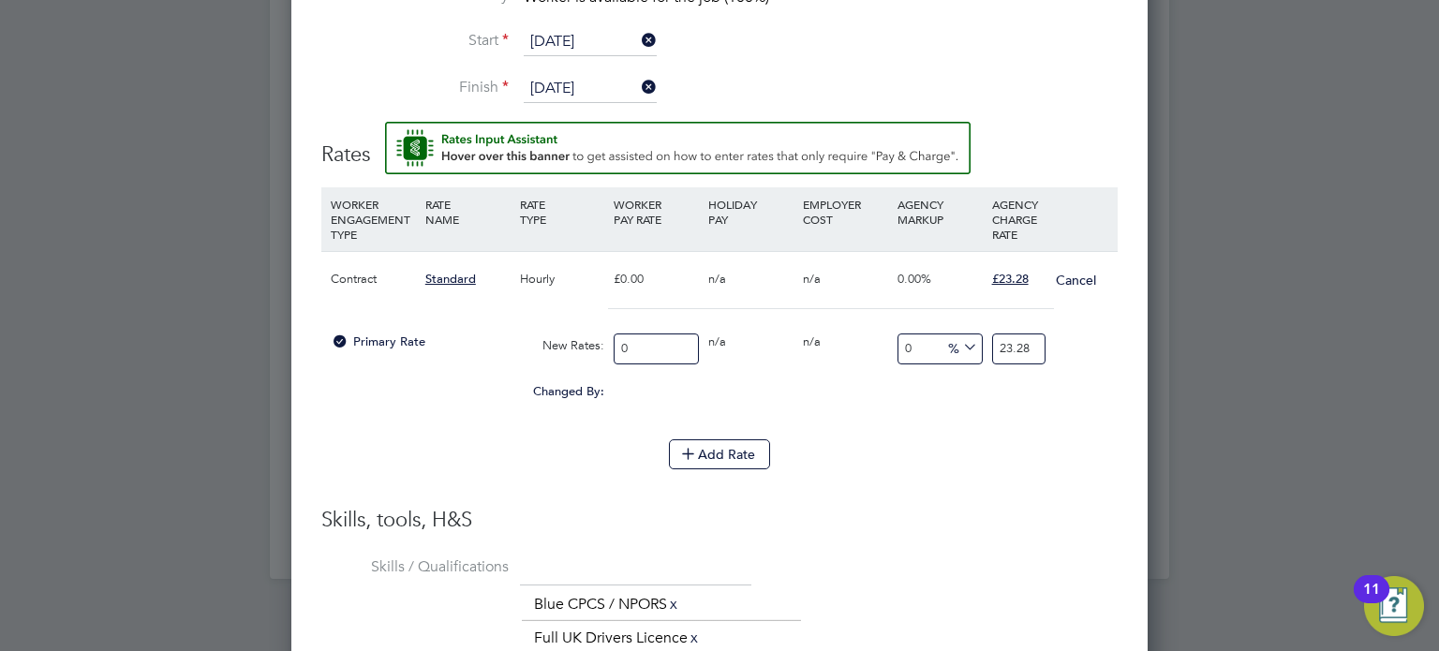
click at [656, 345] on input "0" at bounding box center [656, 348] width 85 height 31
type input "2"
type input "20"
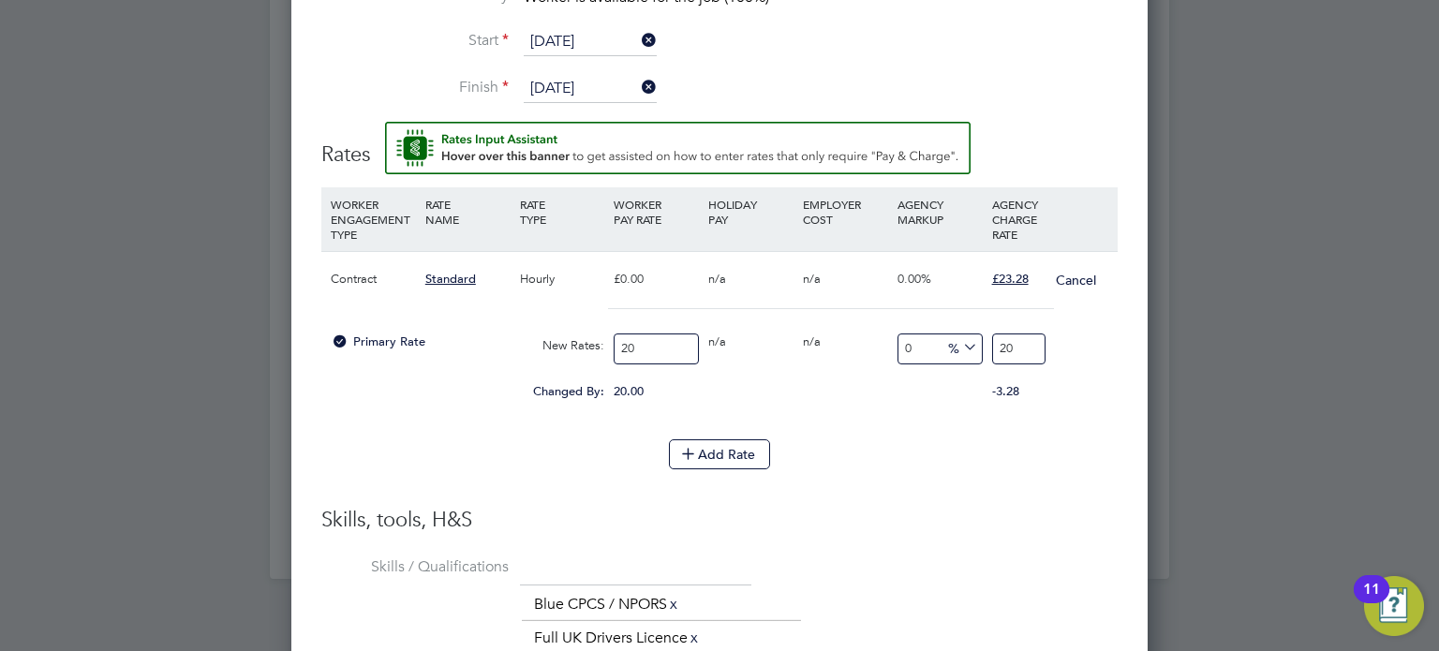
type input "20"
type input "-90"
type input "2"
type input "15"
type input "23"
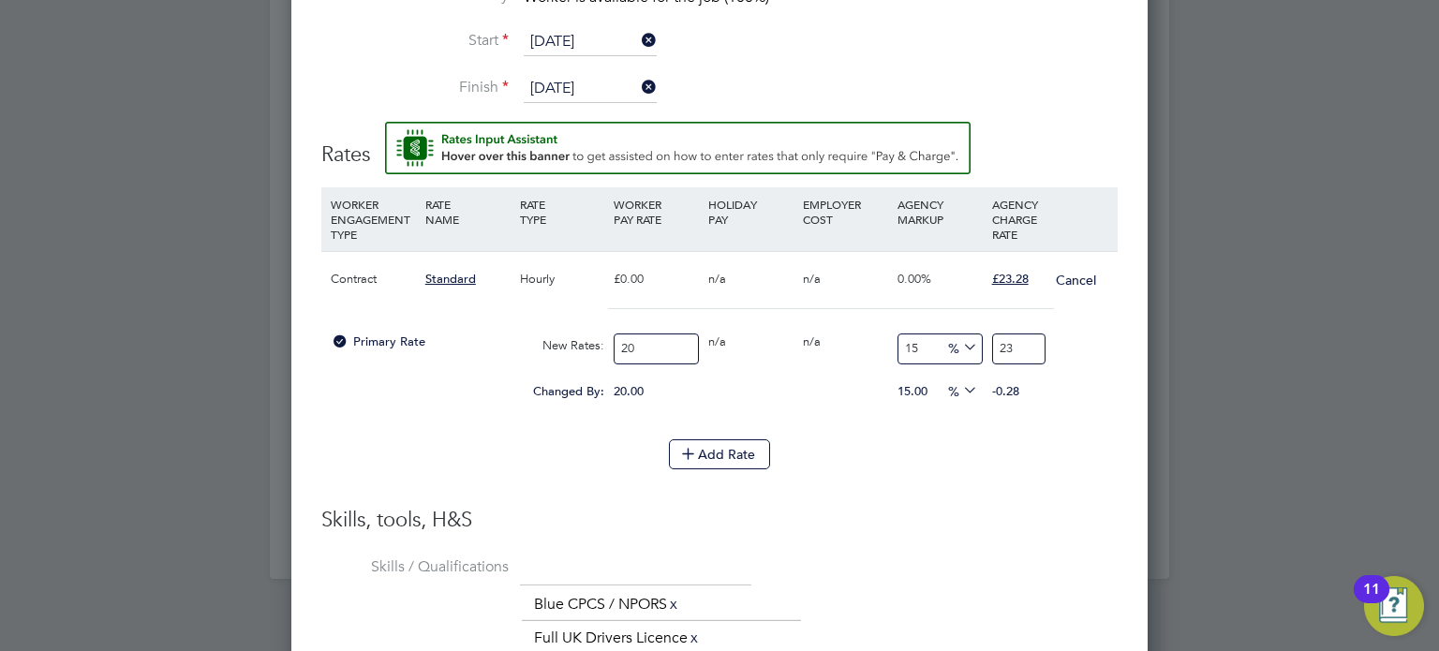
type input "16"
type input "23.2"
type input "16.15"
type input "23.23"
click at [1030, 344] on input "23.23" at bounding box center [1018, 348] width 53 height 31
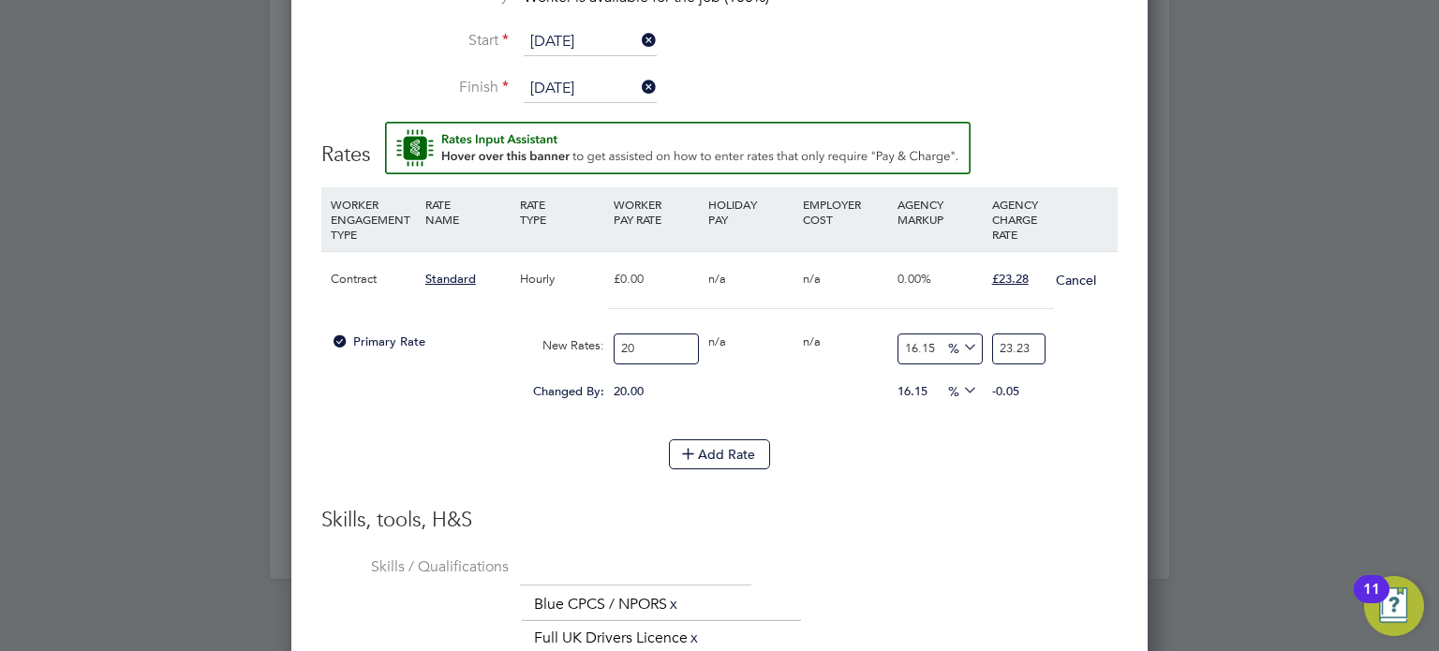
type input "16"
type input "23.2"
type input "16.4"
type input "23.28"
click at [999, 518] on h3 "Skills, tools, H&S" at bounding box center [719, 520] width 796 height 27
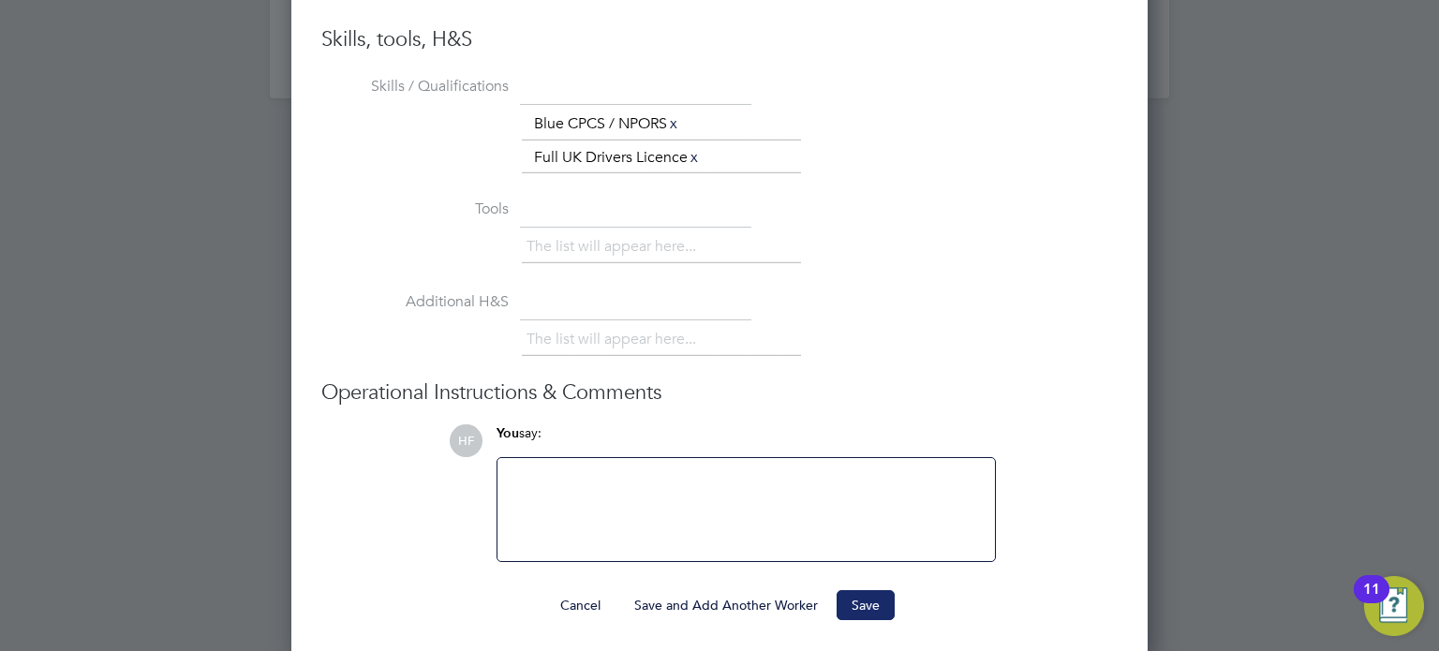
click at [895, 601] on div "Cancel Save and Add Another Worker Save" at bounding box center [719, 605] width 796 height 30
click at [880, 604] on button "Save" at bounding box center [866, 605] width 58 height 30
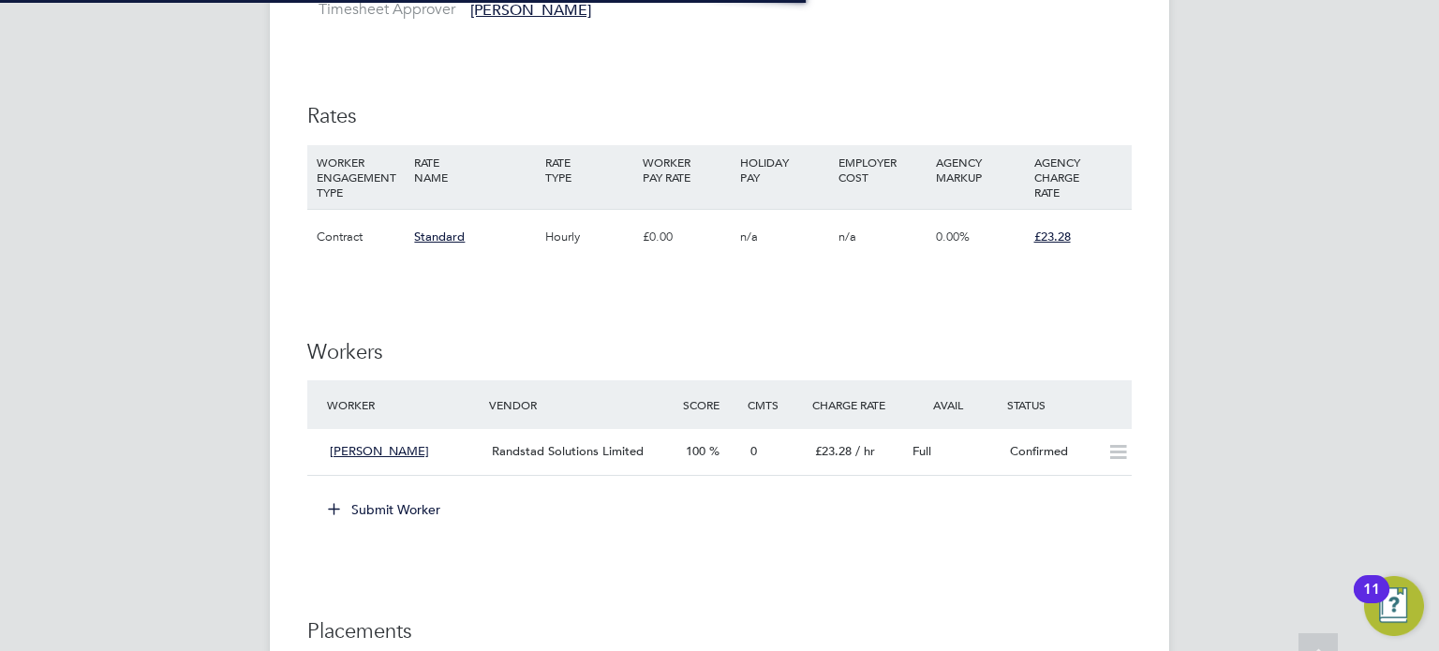
click at [184, 320] on div "HF [PERSON_NAME] Notifications 20 Applications: Network Businesses Sites Worker…" at bounding box center [719, 59] width 1439 height 2493
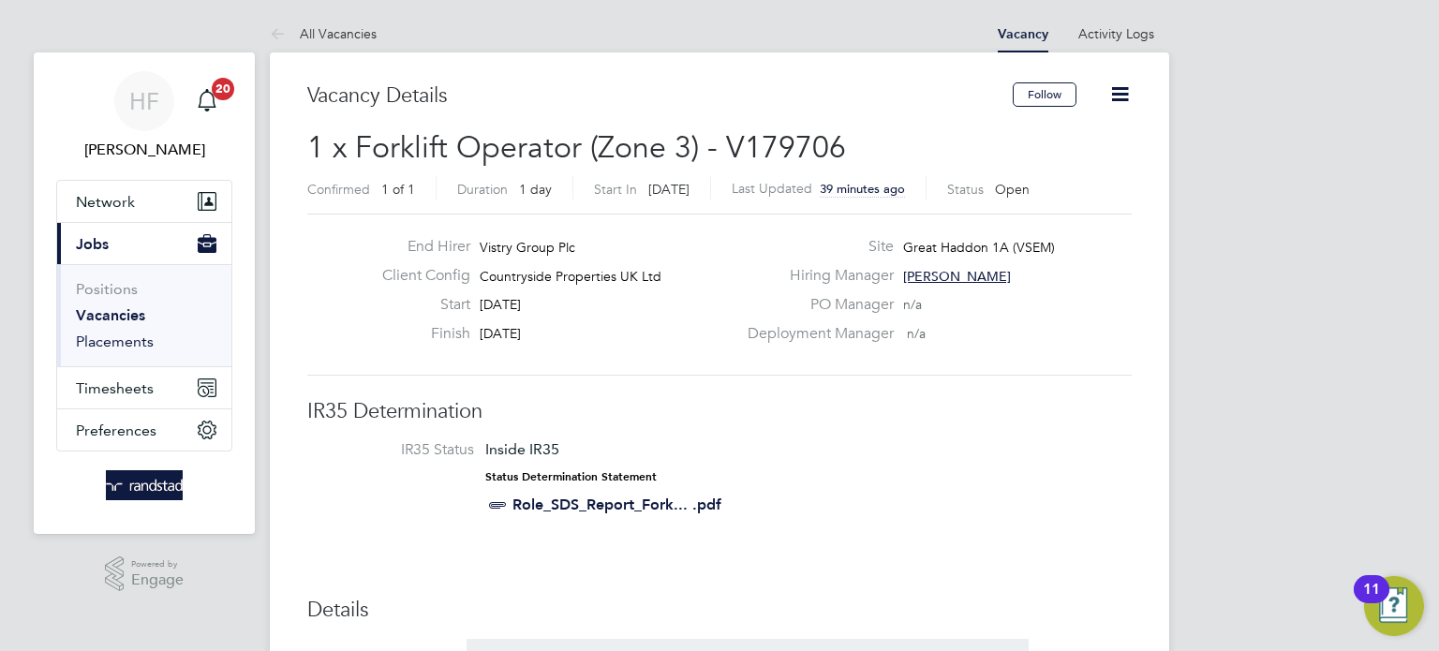
click at [120, 348] on link "Placements" at bounding box center [115, 342] width 78 height 18
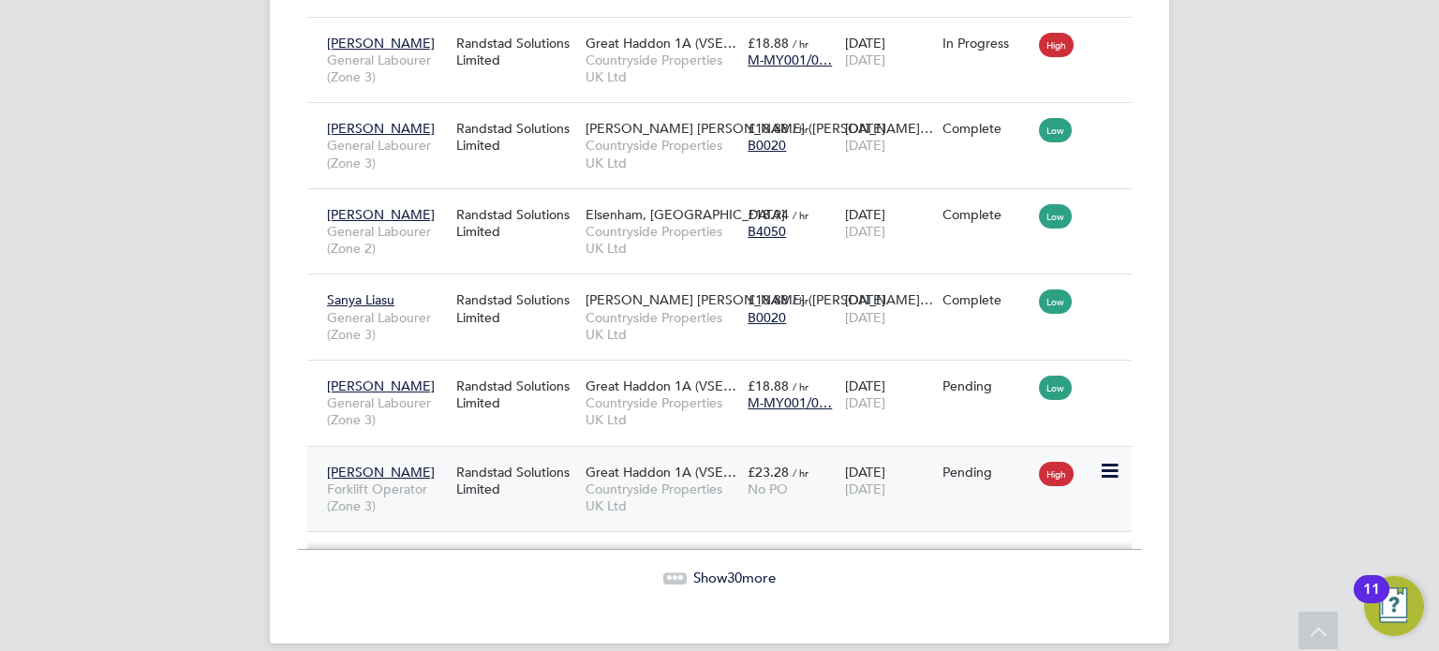
click at [1113, 460] on icon at bounding box center [1108, 471] width 19 height 22
click at [1008, 564] on li "Start" at bounding box center [1051, 567] width 133 height 26
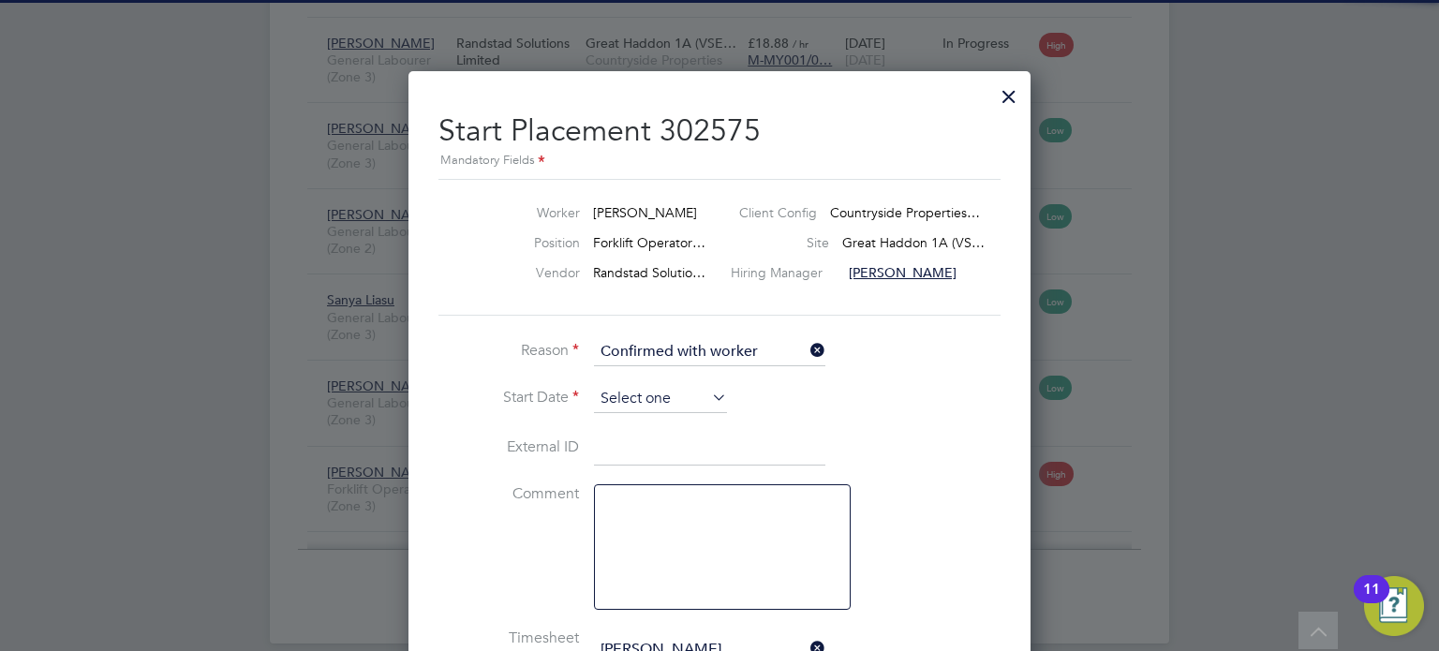
click at [658, 386] on input at bounding box center [660, 399] width 133 height 28
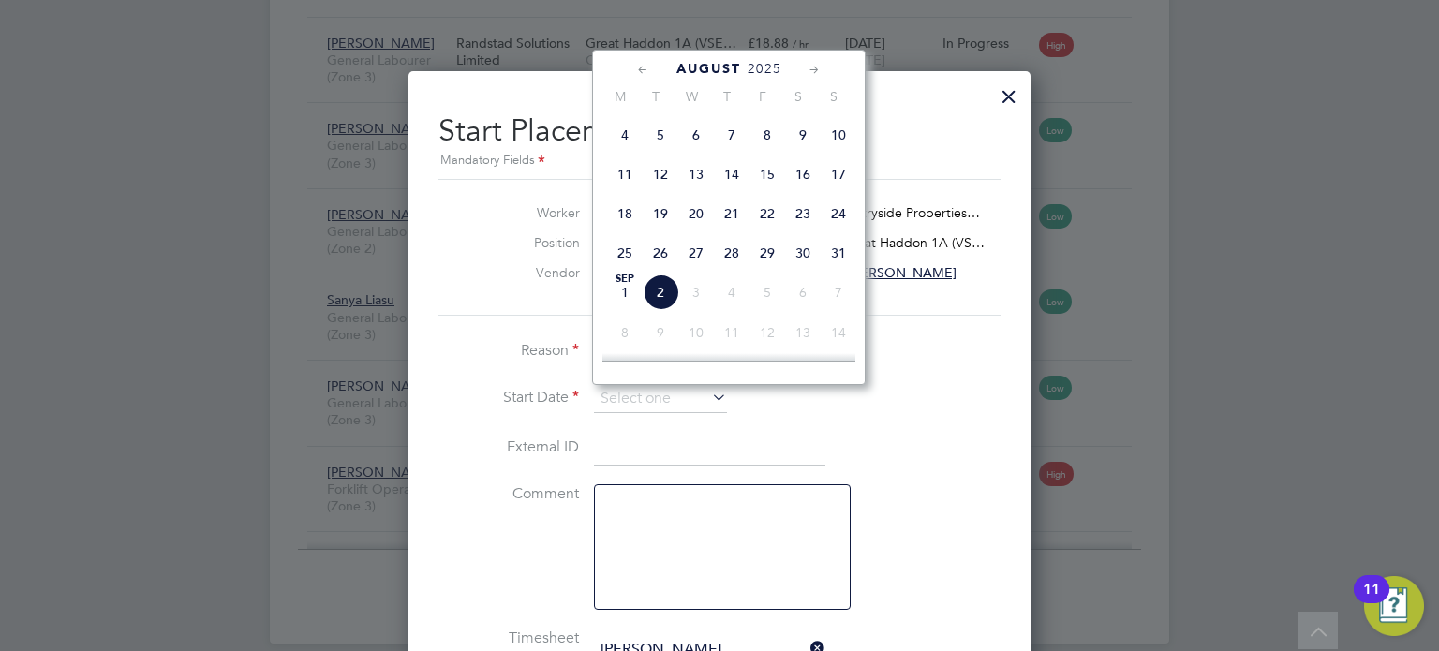
click at [769, 192] on span "15" at bounding box center [767, 174] width 36 height 36
type input "[DATE]"
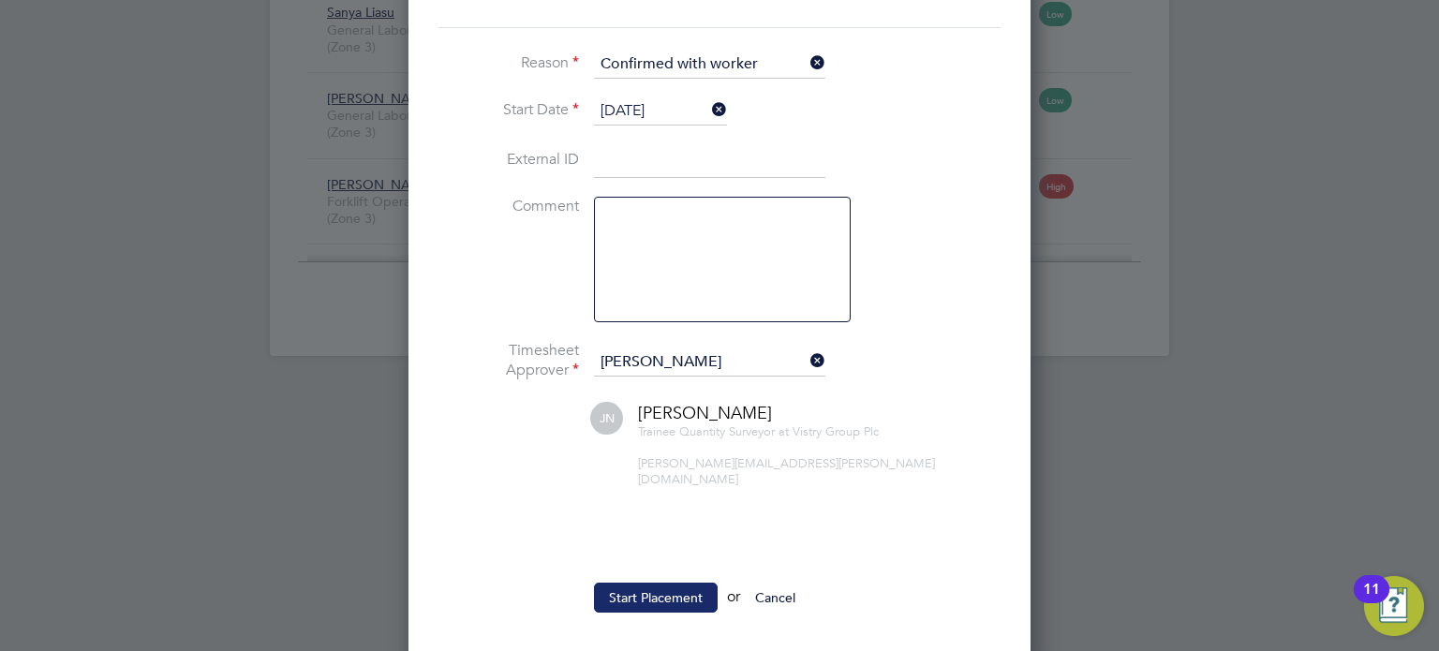
click at [648, 592] on button "Start Placement" at bounding box center [656, 598] width 124 height 30
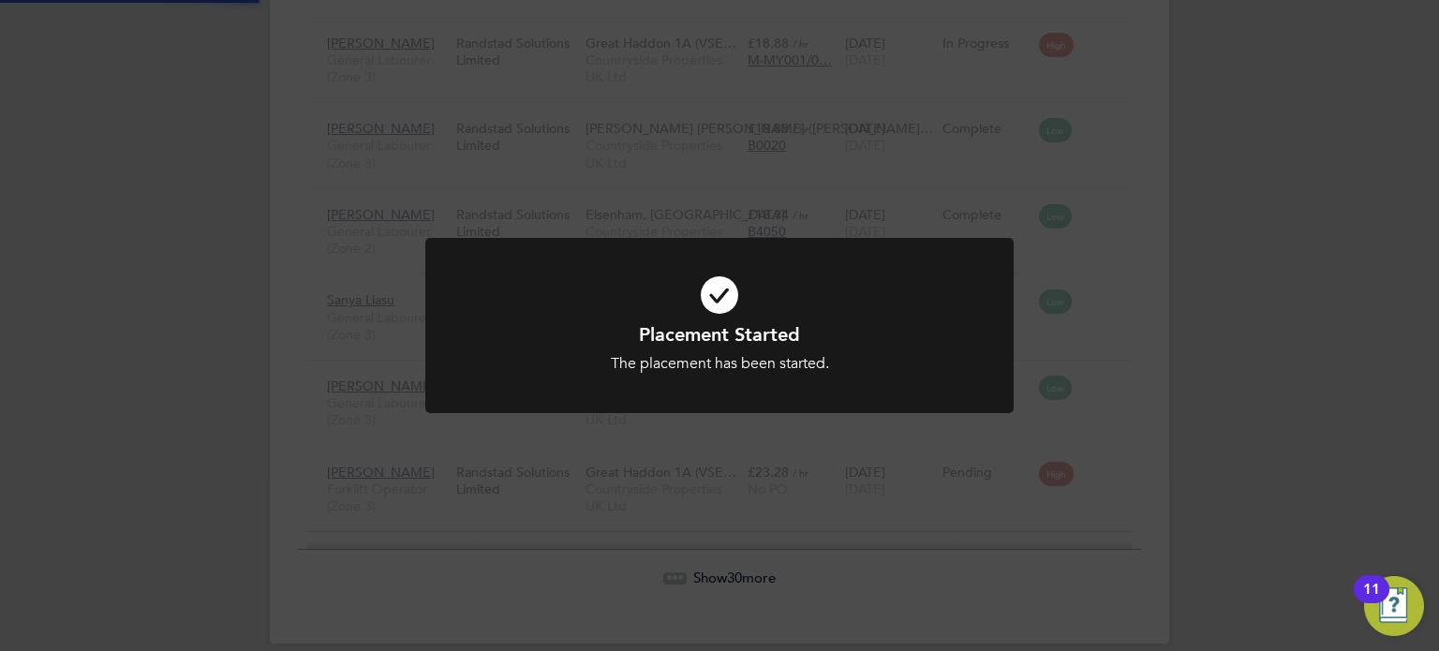
click at [1172, 369] on div "Placement Started The placement has been started. Cancel Okay" at bounding box center [719, 325] width 1439 height 651
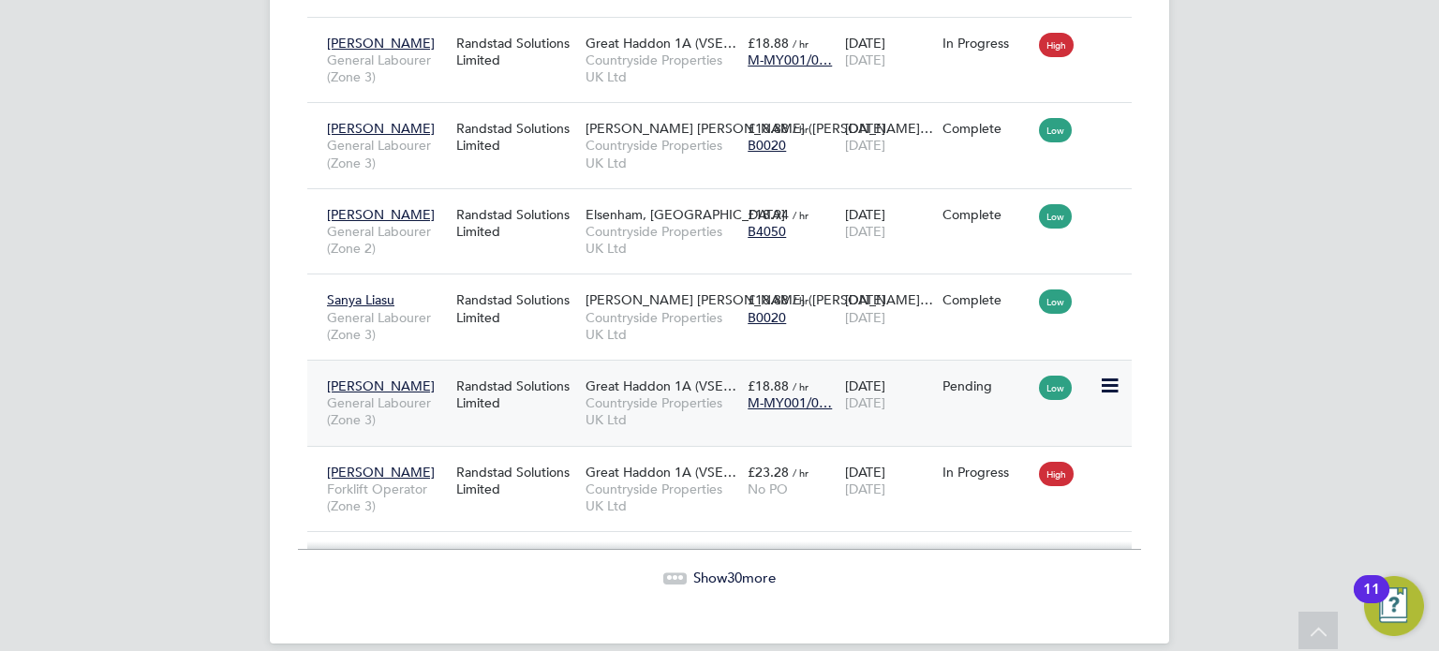
click at [1111, 375] on icon at bounding box center [1108, 386] width 19 height 22
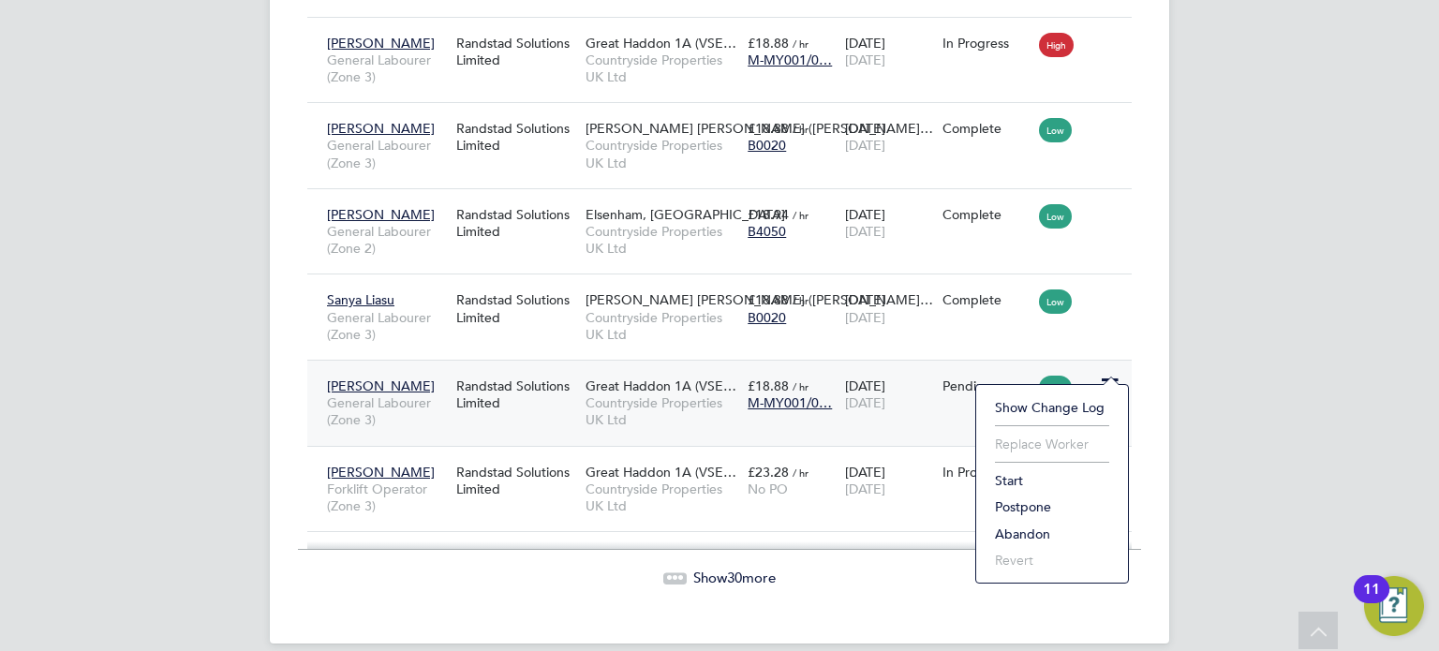
click at [1011, 479] on li "Start" at bounding box center [1051, 480] width 133 height 26
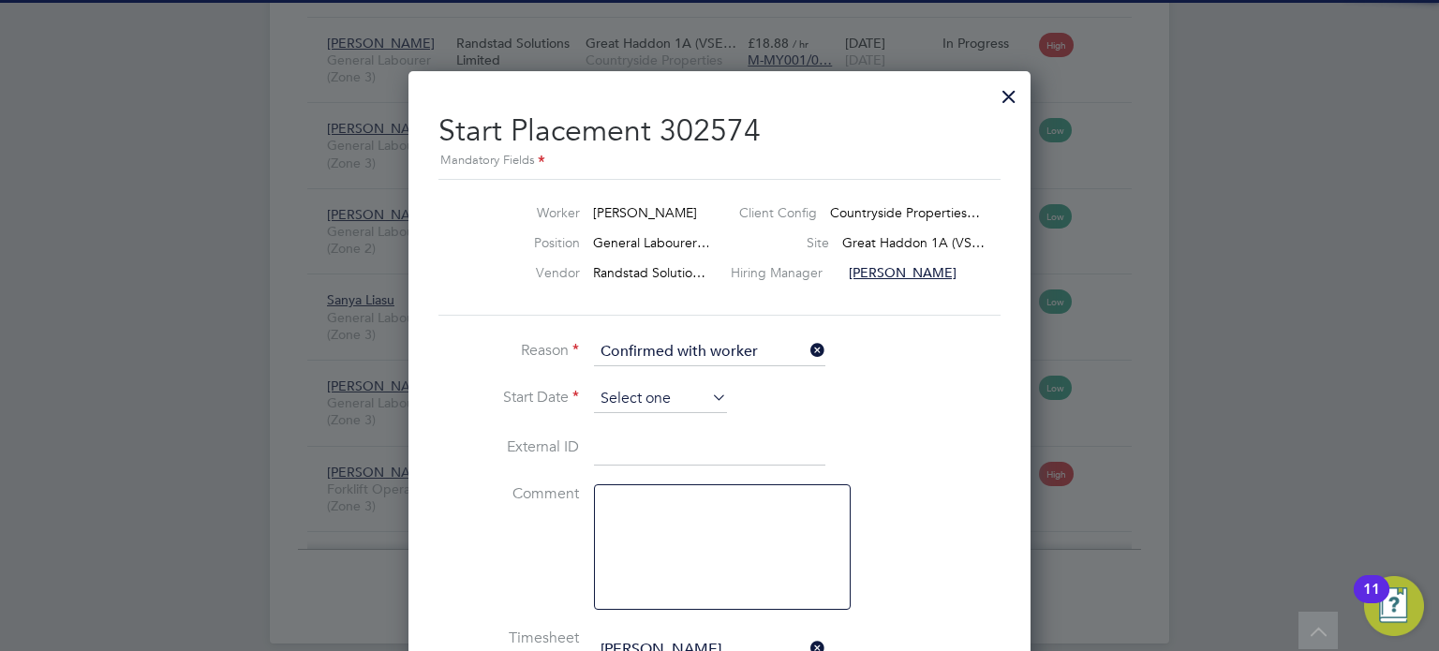
click at [625, 404] on input at bounding box center [660, 399] width 133 height 28
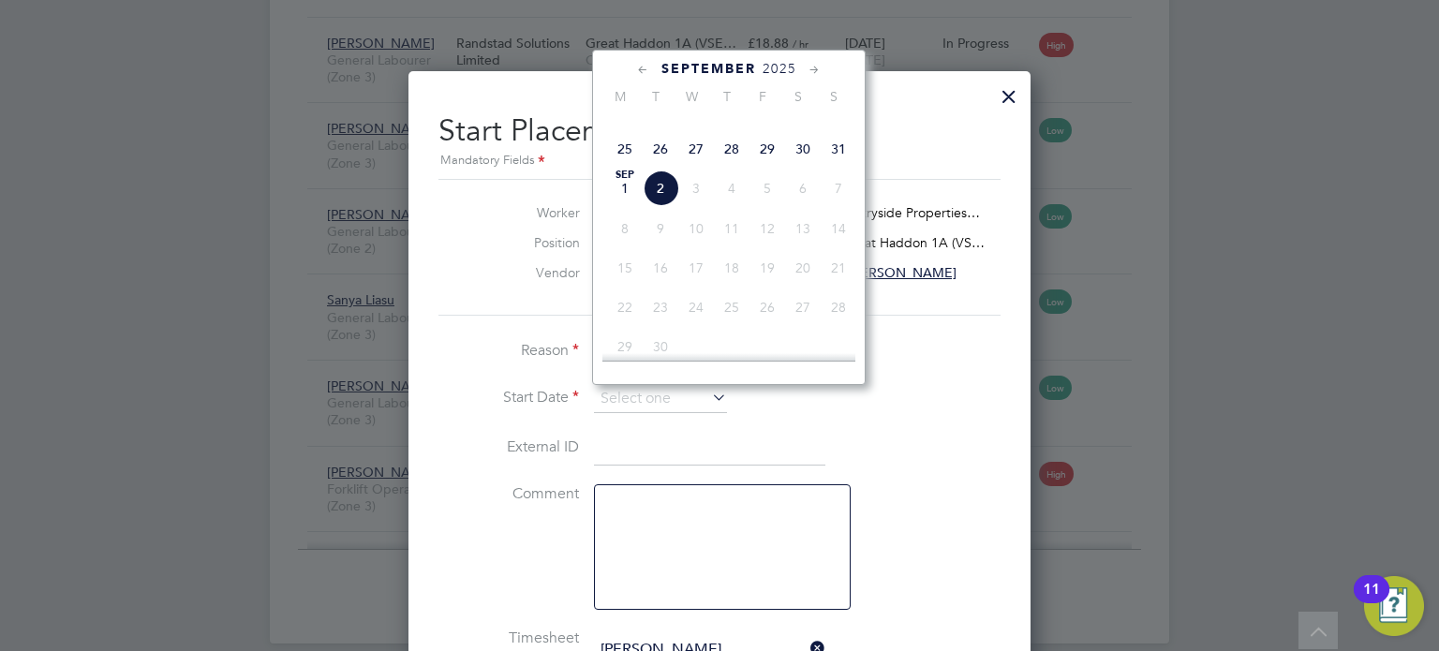
click at [658, 167] on span "26" at bounding box center [661, 149] width 36 height 36
type input "[DATE]"
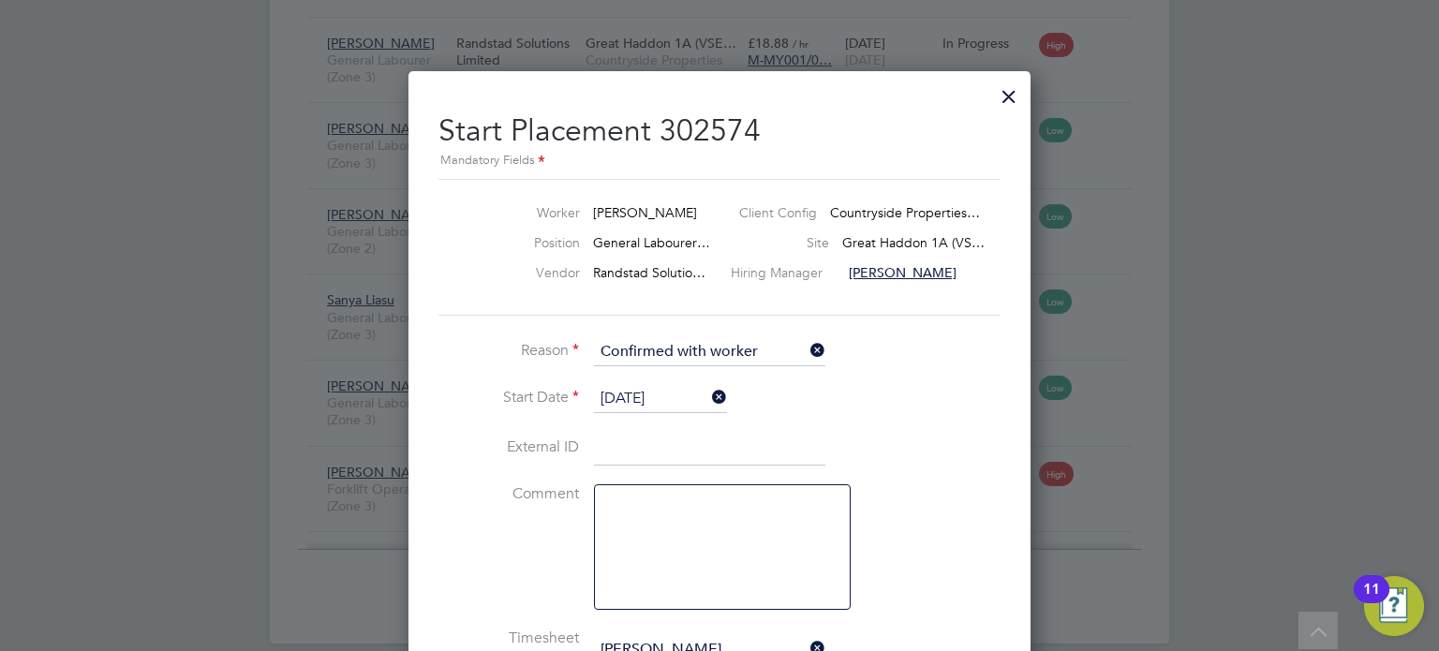
click at [1263, 406] on div at bounding box center [719, 325] width 1439 height 651
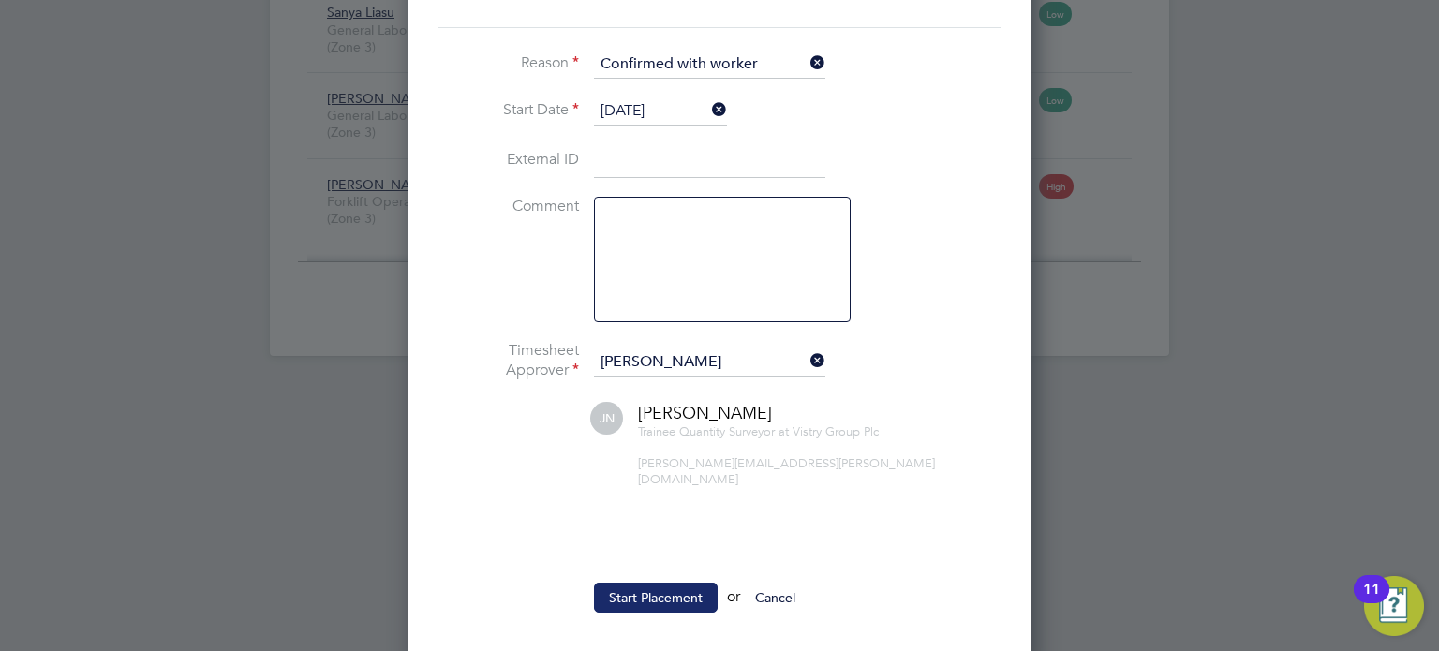
click at [630, 583] on button "Start Placement" at bounding box center [656, 598] width 124 height 30
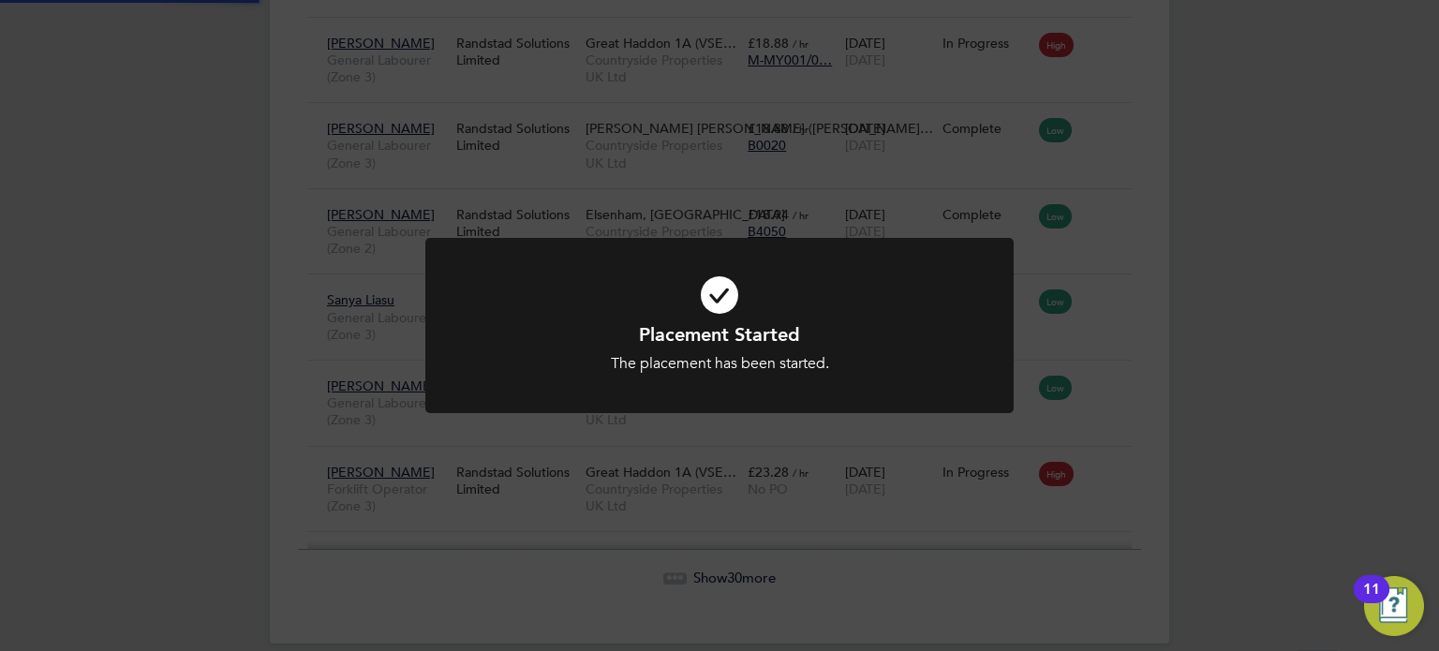
click at [1238, 413] on div "Placement Started The placement has been started. Cancel Okay" at bounding box center [719, 325] width 1439 height 651
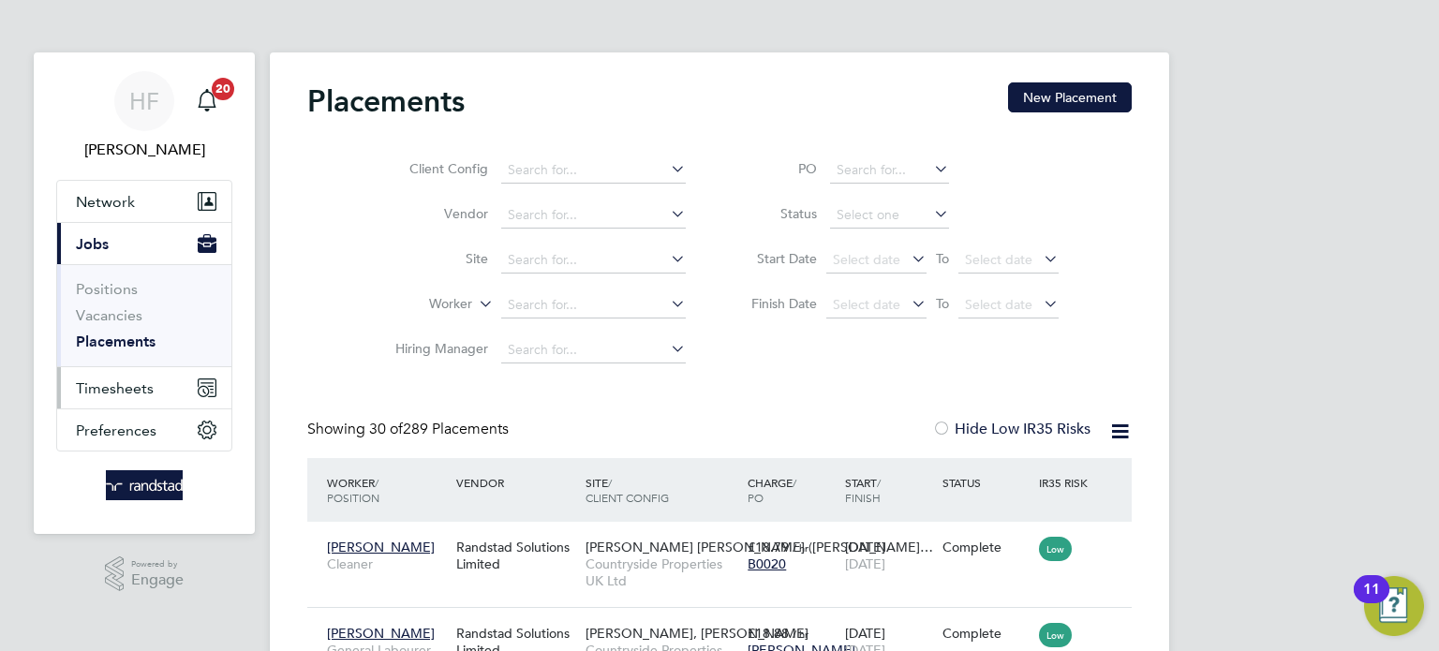
click at [101, 393] on span "Timesheets" at bounding box center [115, 388] width 78 height 18
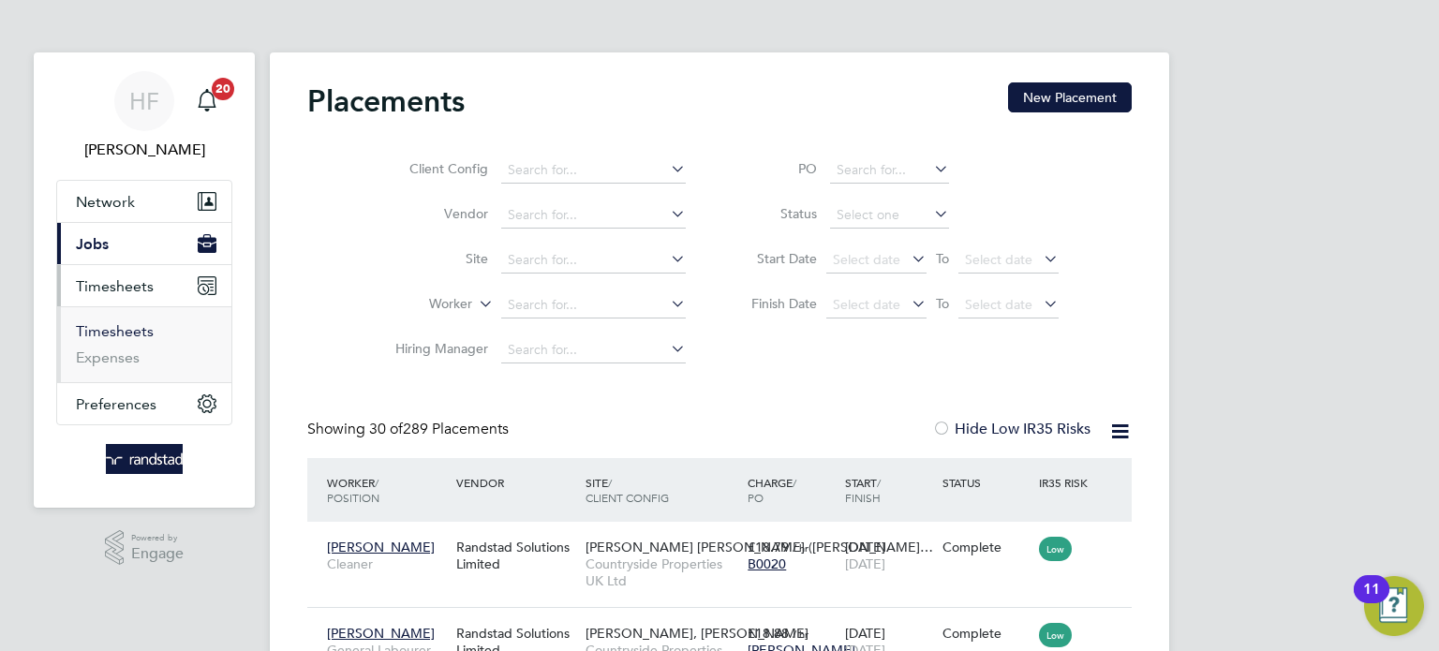
click at [123, 333] on link "Timesheets" at bounding box center [115, 331] width 78 height 18
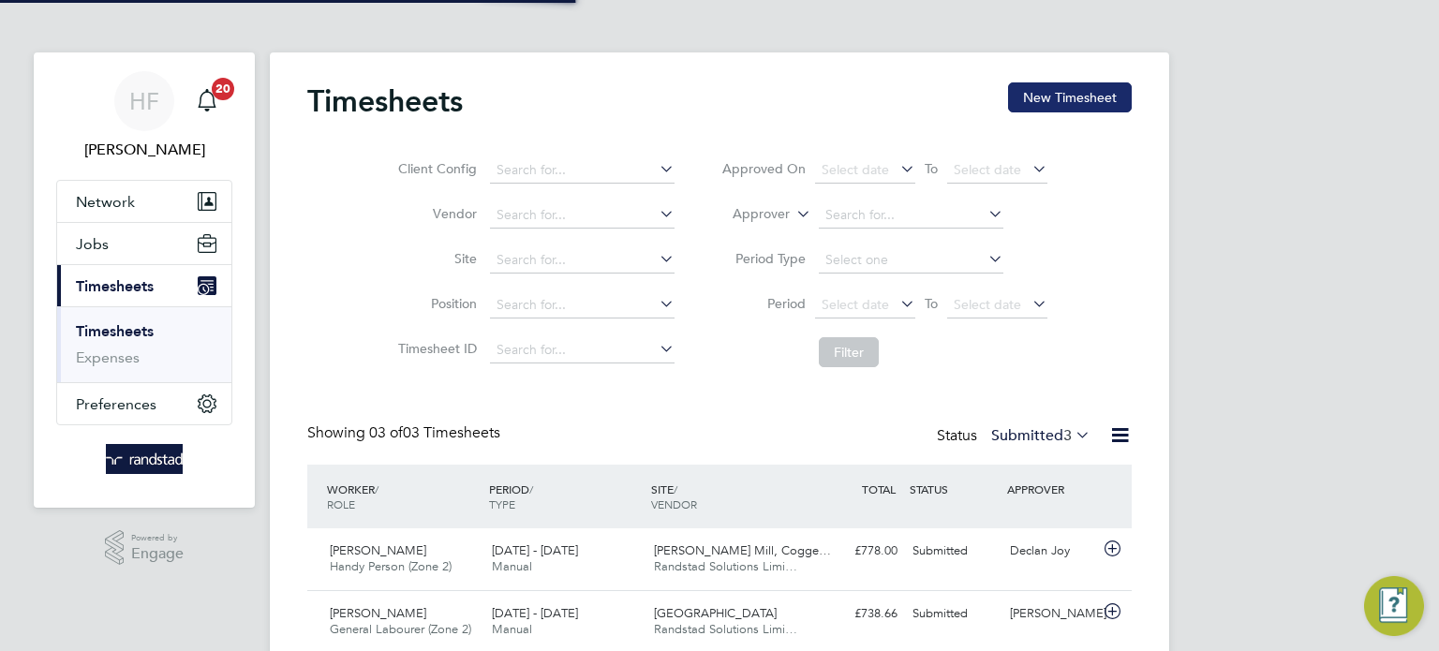
click at [1065, 96] on button "New Timesheet" at bounding box center [1070, 97] width 124 height 30
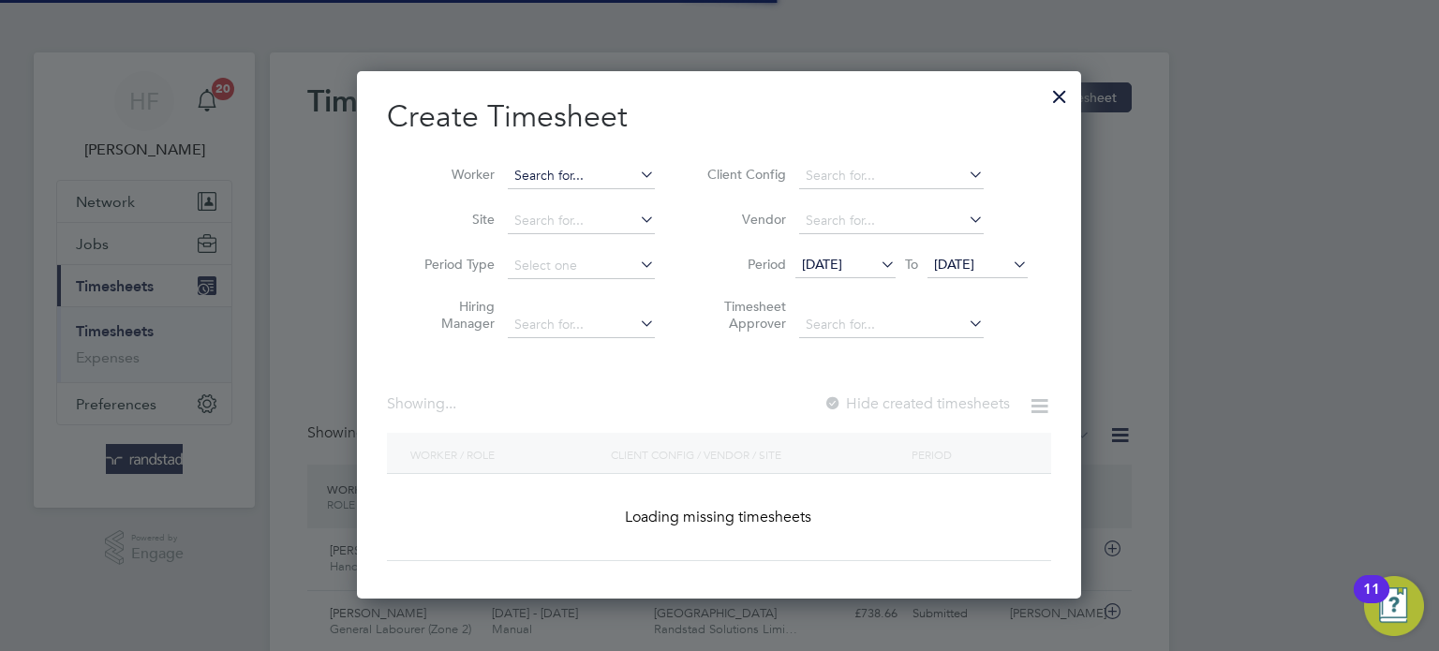
click at [630, 177] on input at bounding box center [581, 176] width 147 height 26
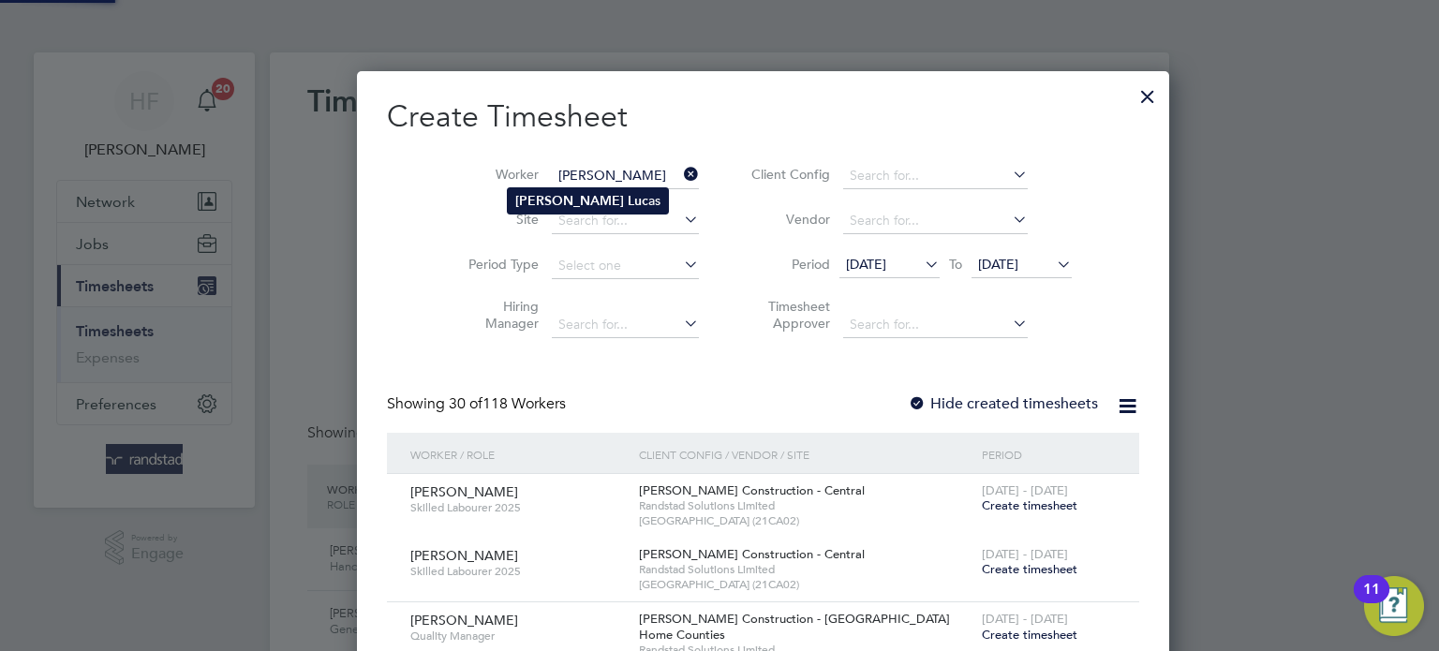
click at [624, 210] on li "[PERSON_NAME] as" at bounding box center [588, 200] width 160 height 25
type input "[PERSON_NAME]"
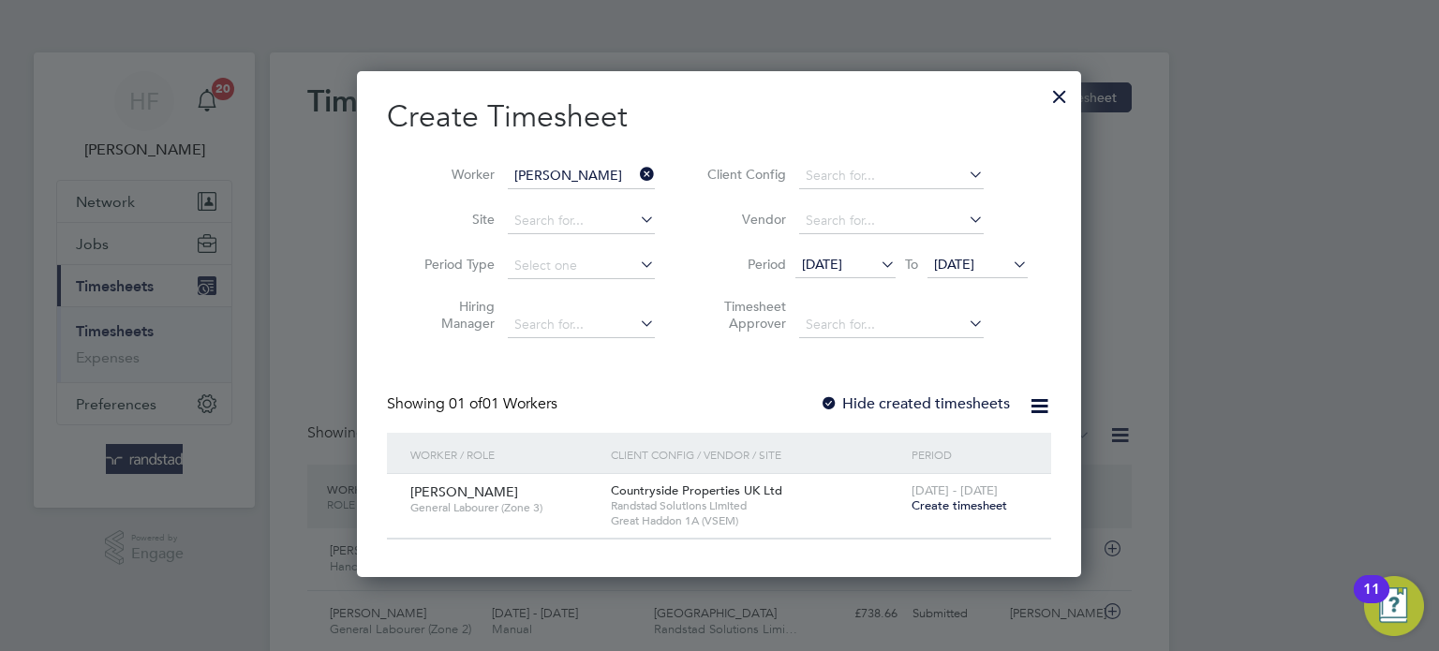
click at [961, 501] on span "Create timesheet" at bounding box center [959, 505] width 96 height 16
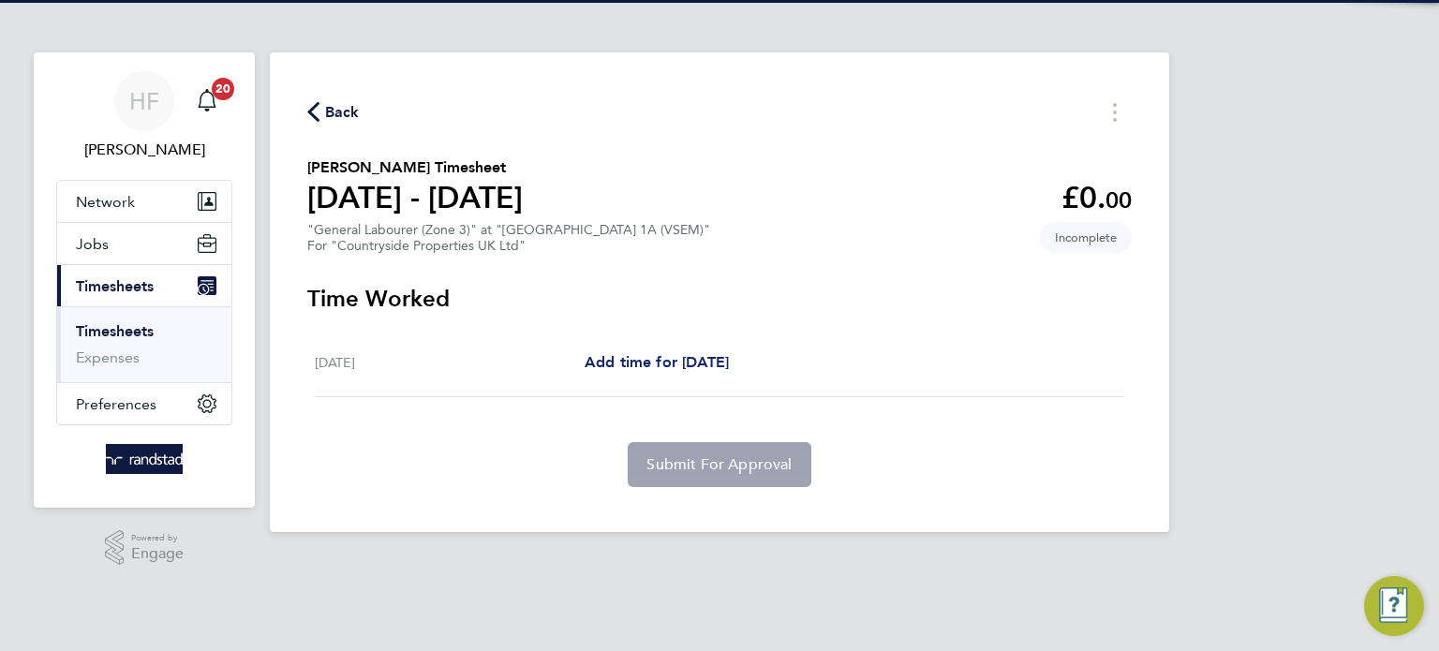
click at [729, 354] on span "Add time for [DATE]" at bounding box center [657, 362] width 144 height 18
select select "30"
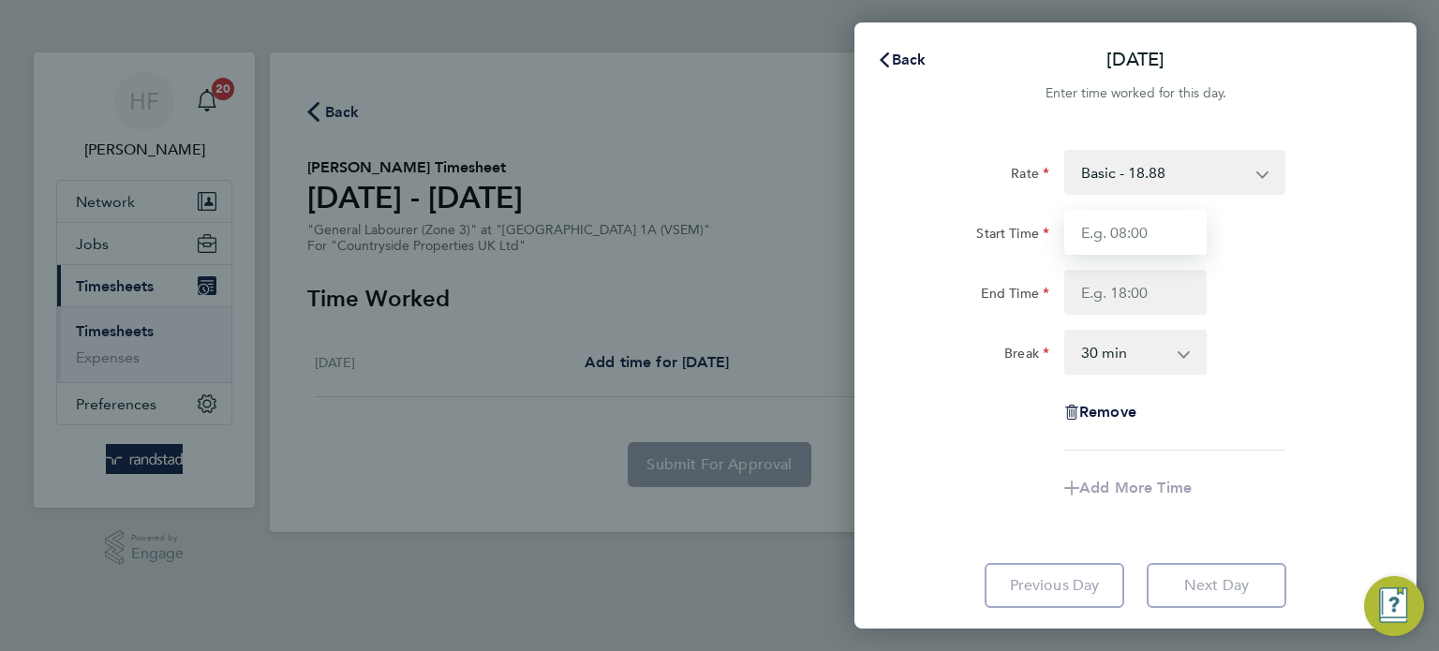
click at [1156, 241] on input "Start Time" at bounding box center [1135, 232] width 142 height 45
type input "07:30"
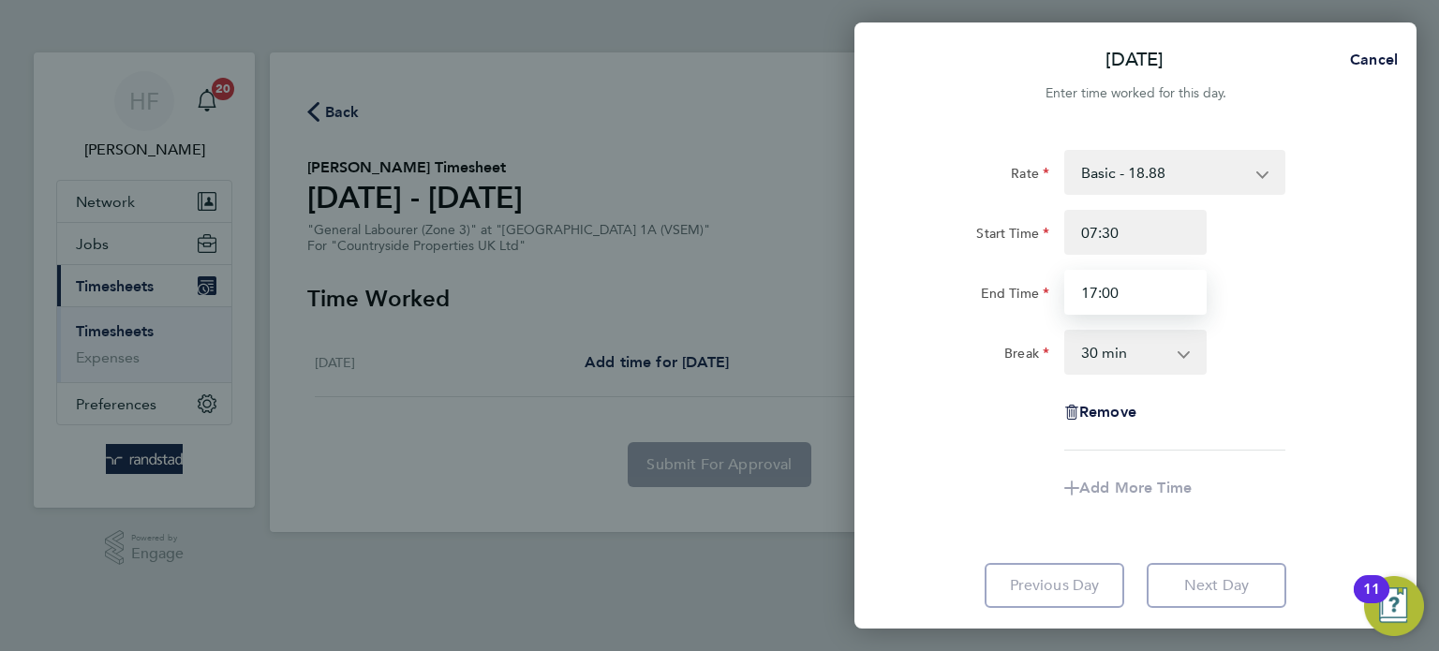
type input "17:00"
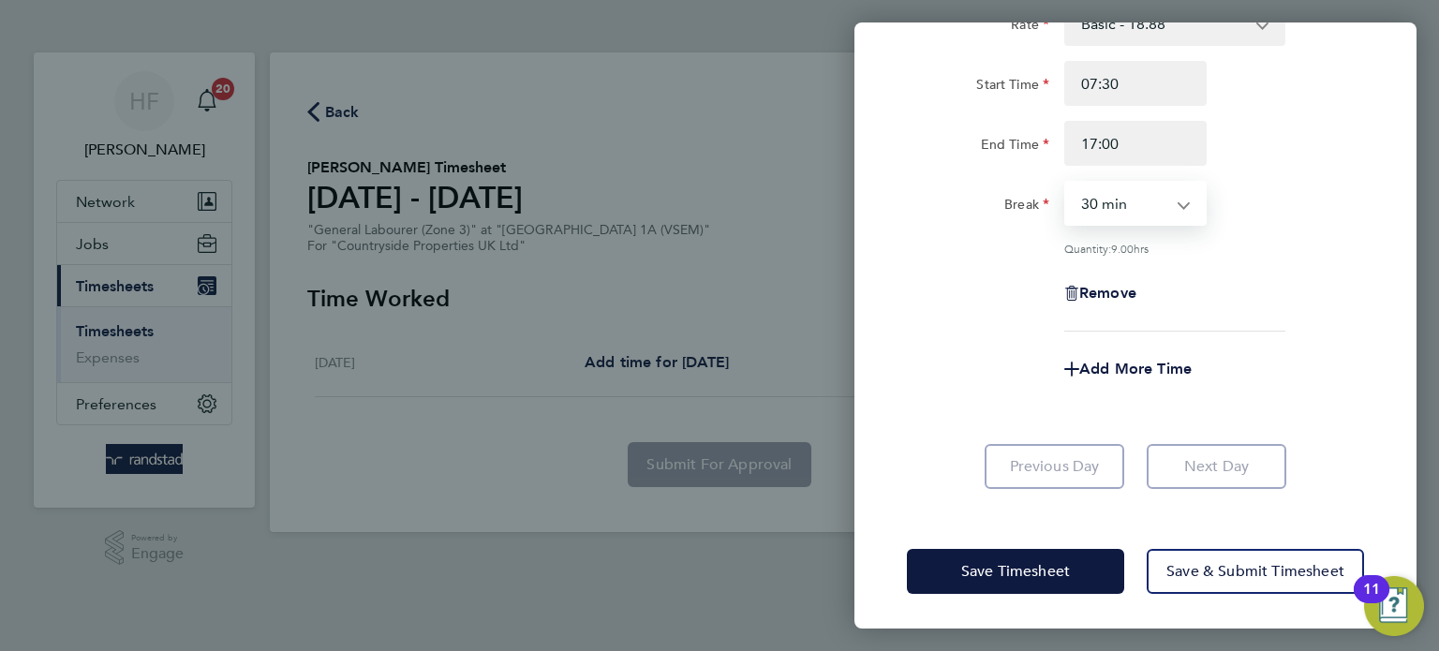
drag, startPoint x: 1262, startPoint y: 453, endPoint x: 1247, endPoint y: 467, distance: 19.9
click at [1263, 452] on app-form-button "Next Day" at bounding box center [1210, 466] width 151 height 45
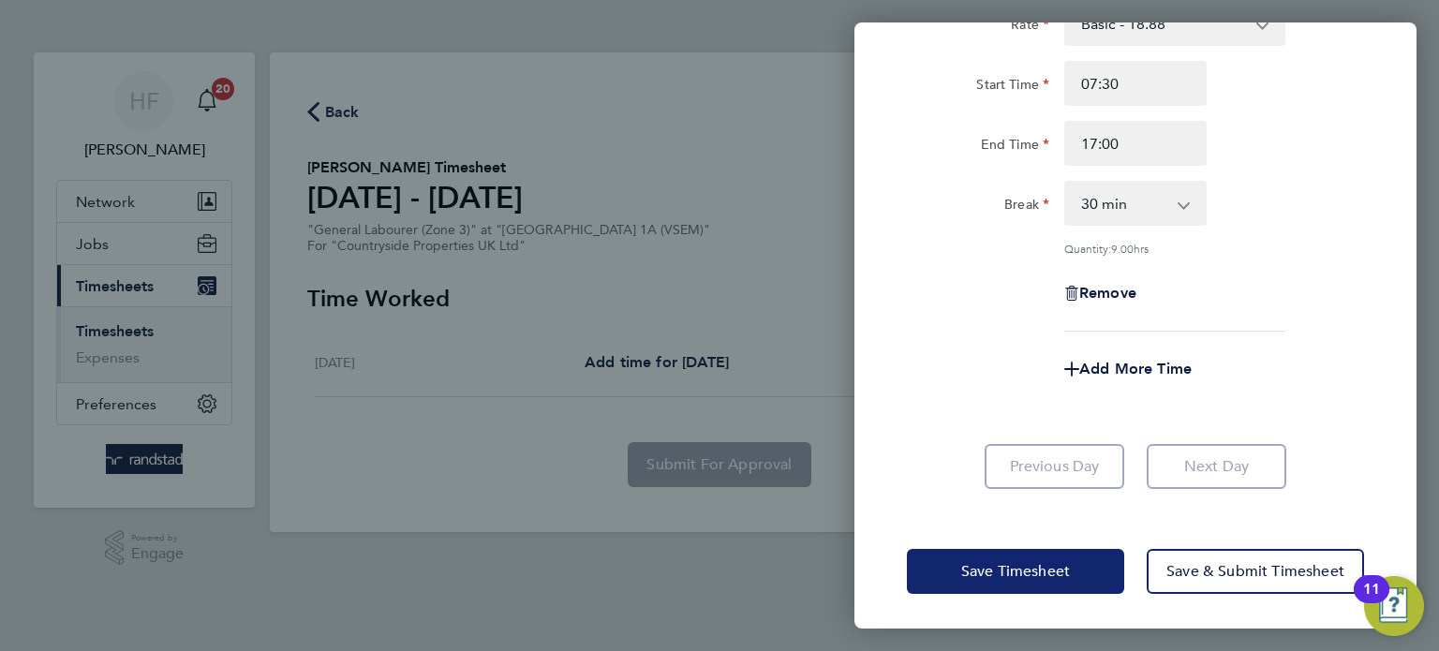
click at [1062, 580] on button "Save Timesheet" at bounding box center [1015, 571] width 217 height 45
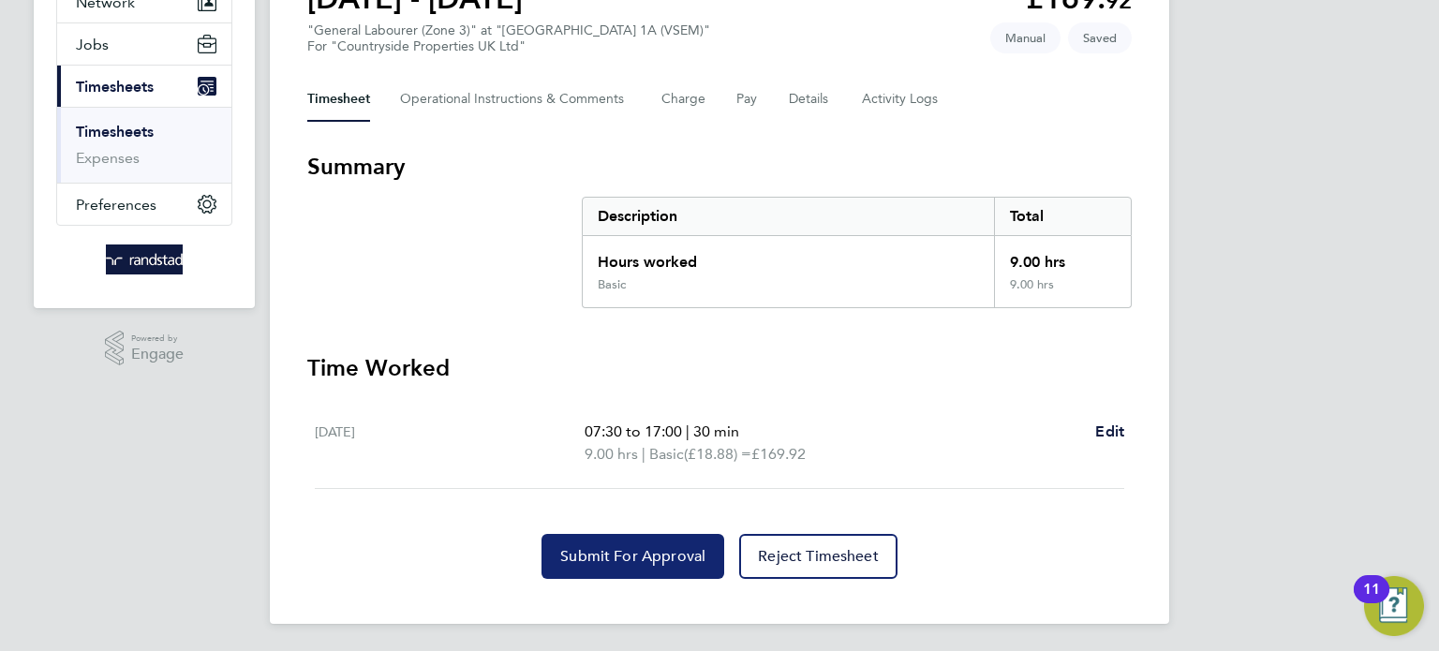
click at [614, 552] on span "Submit For Approval" at bounding box center [632, 556] width 145 height 19
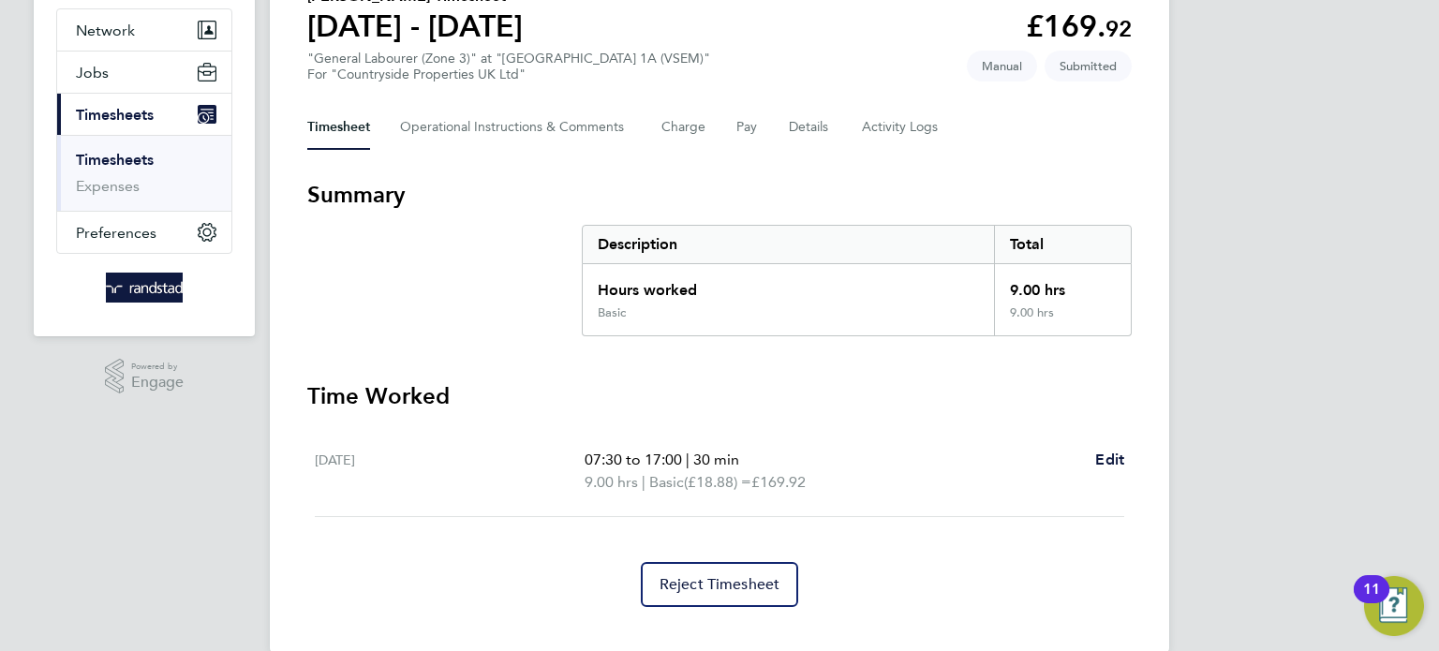
click at [130, 155] on link "Timesheets" at bounding box center [115, 160] width 78 height 18
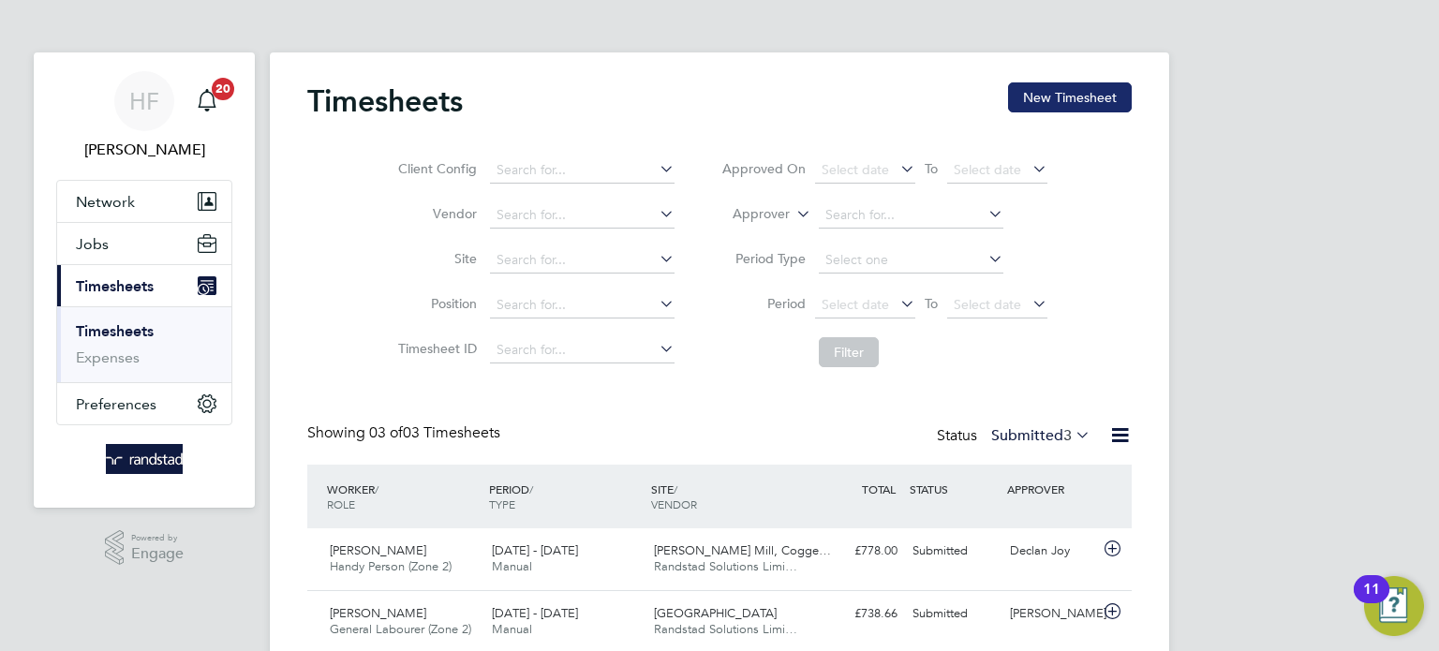
click at [1058, 103] on button "New Timesheet" at bounding box center [1070, 97] width 124 height 30
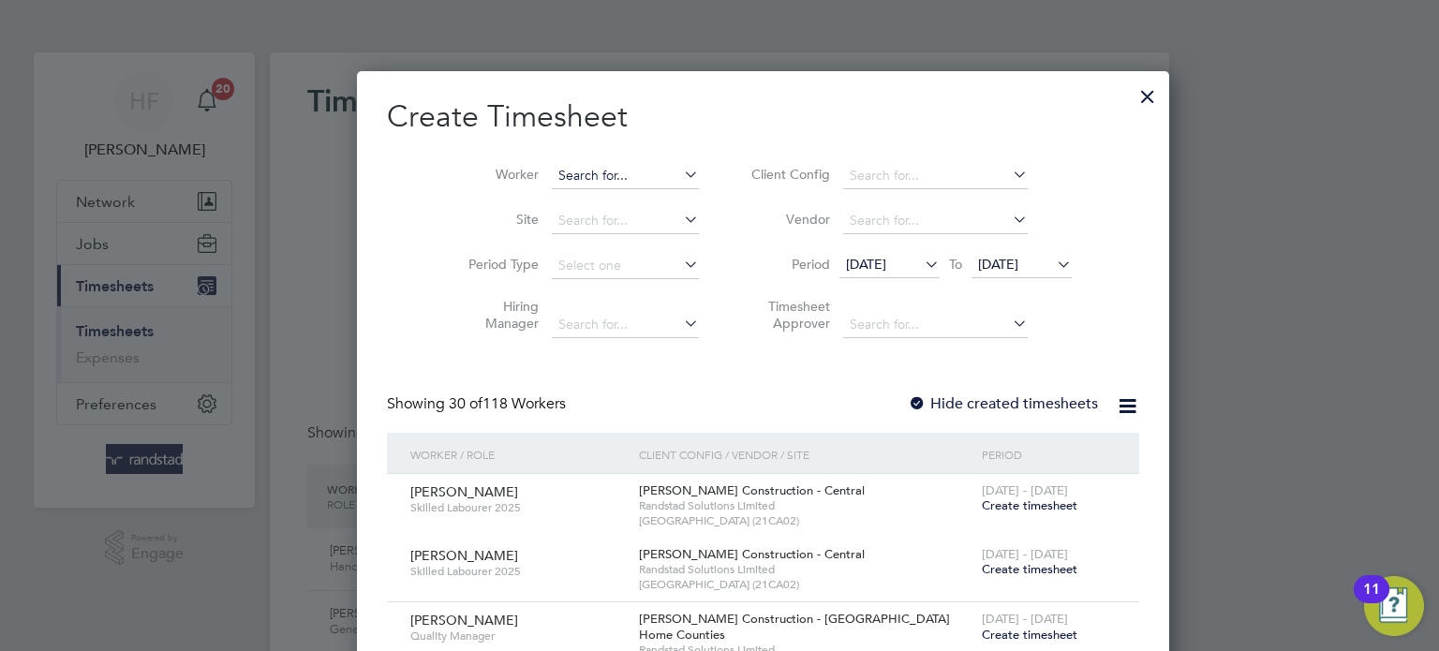
click at [553, 180] on input at bounding box center [625, 176] width 147 height 26
click at [628, 223] on li "Deiv idas Norbutas" at bounding box center [610, 226] width 205 height 25
type input "[PERSON_NAME]"
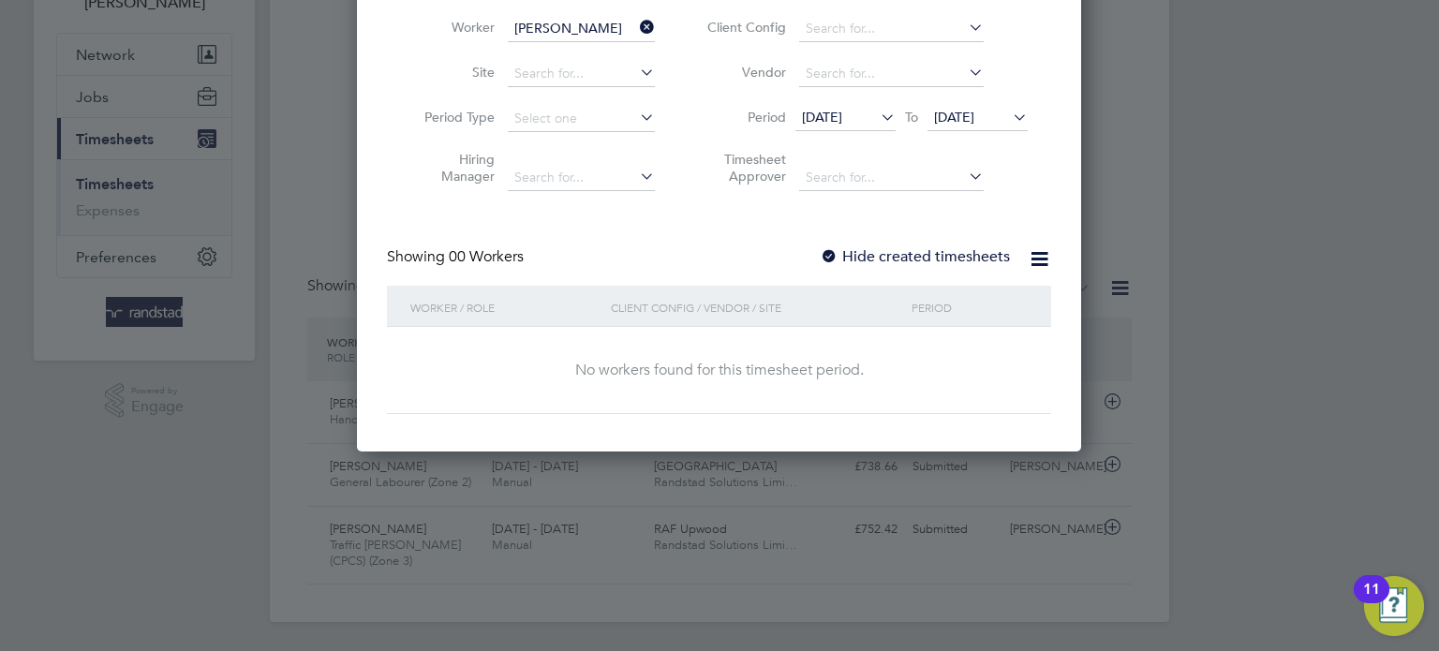
click at [995, 126] on span "[DATE]" at bounding box center [977, 118] width 100 height 25
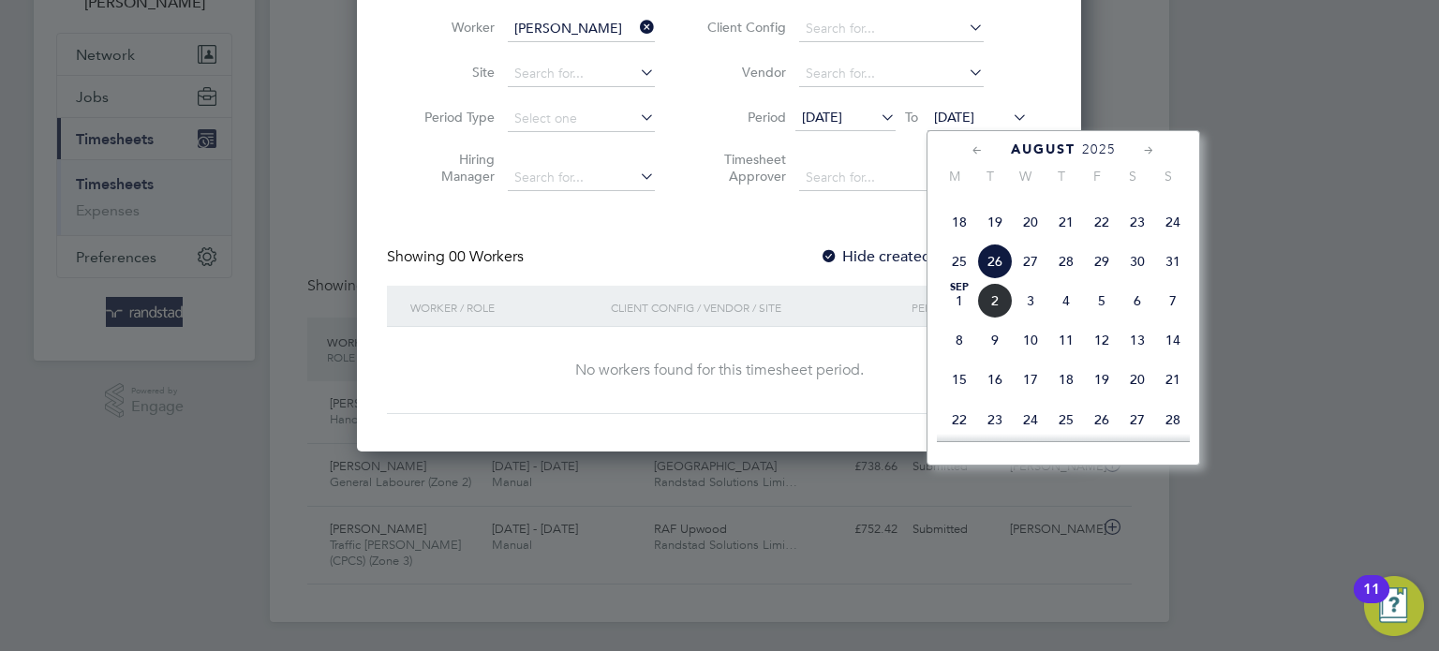
click at [1173, 279] on span "31" at bounding box center [1173, 262] width 36 height 36
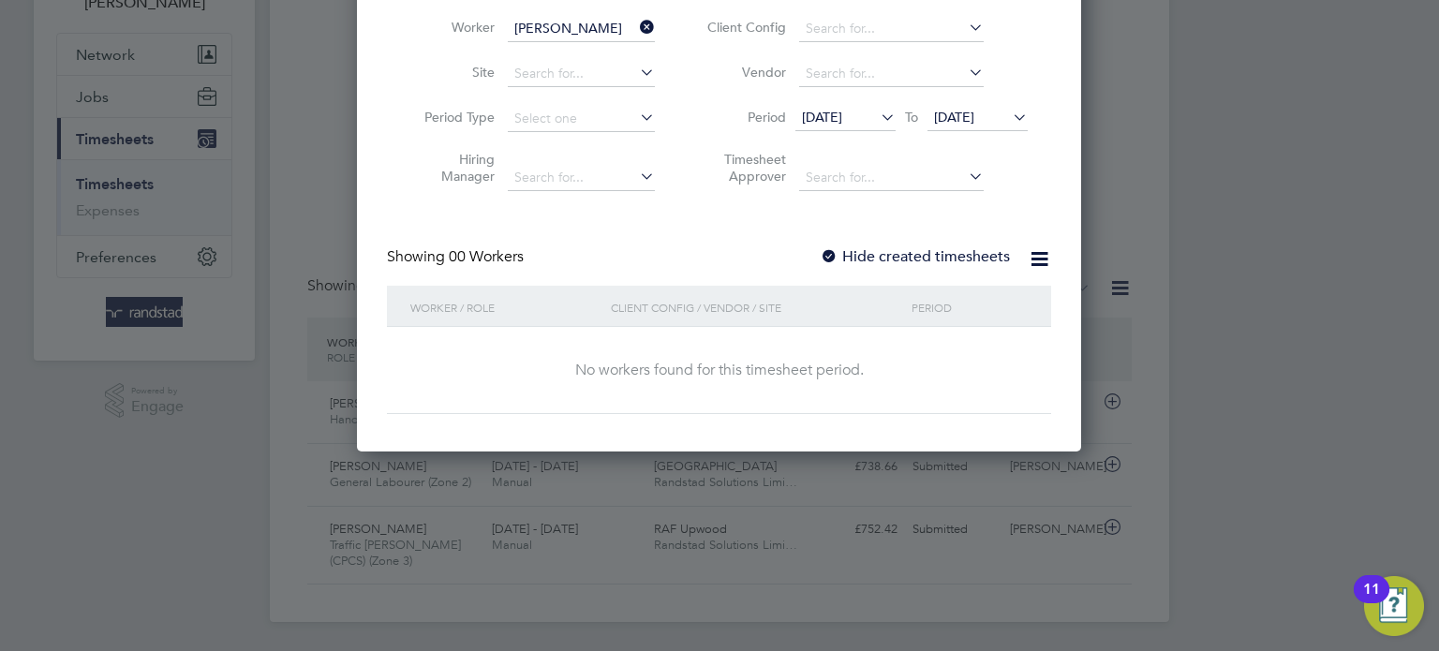
click at [822, 121] on span "[DATE]" at bounding box center [822, 117] width 40 height 17
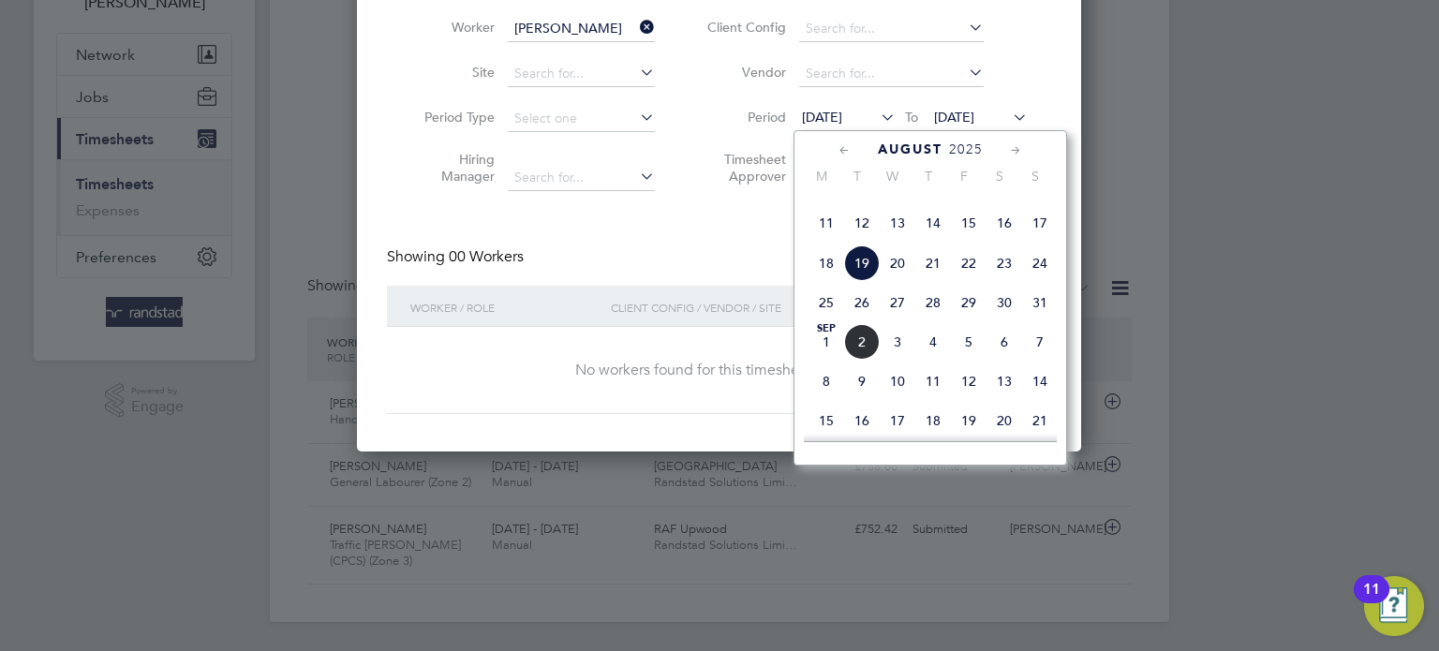
click at [828, 241] on span "11" at bounding box center [826, 223] width 36 height 36
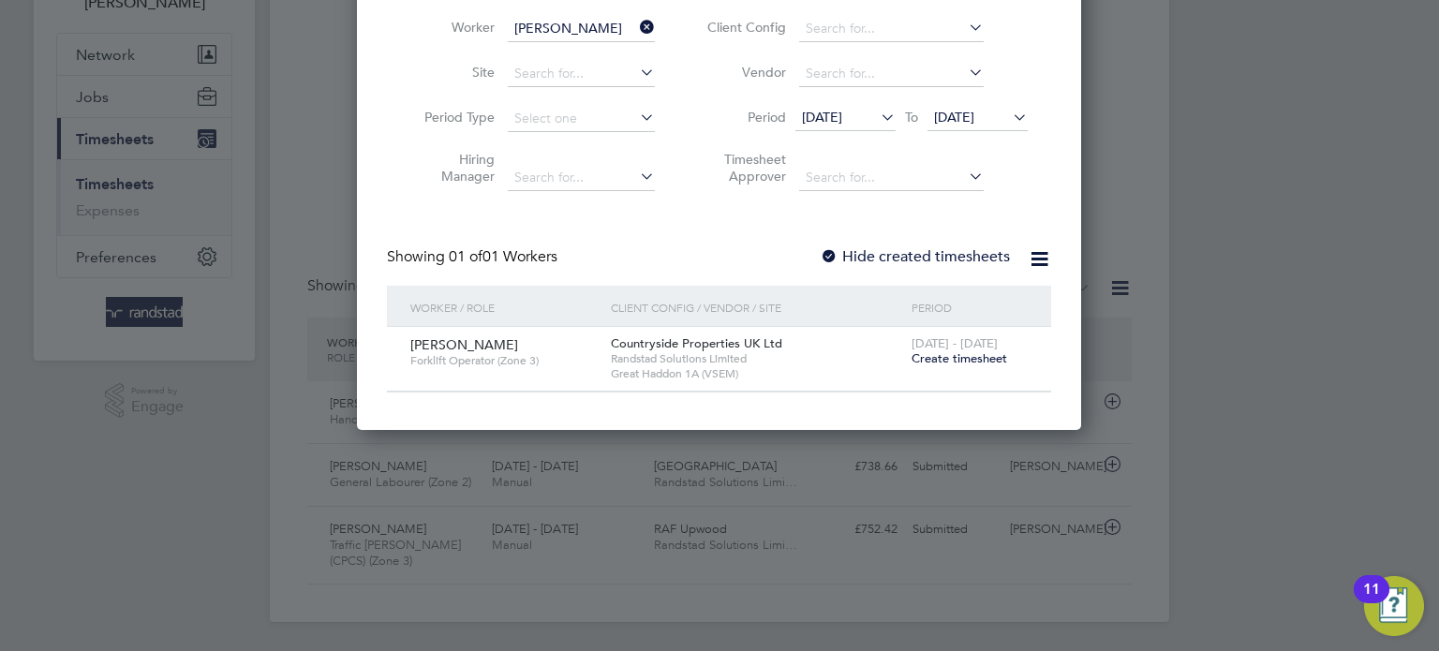
click at [937, 359] on span "Create timesheet" at bounding box center [959, 358] width 96 height 16
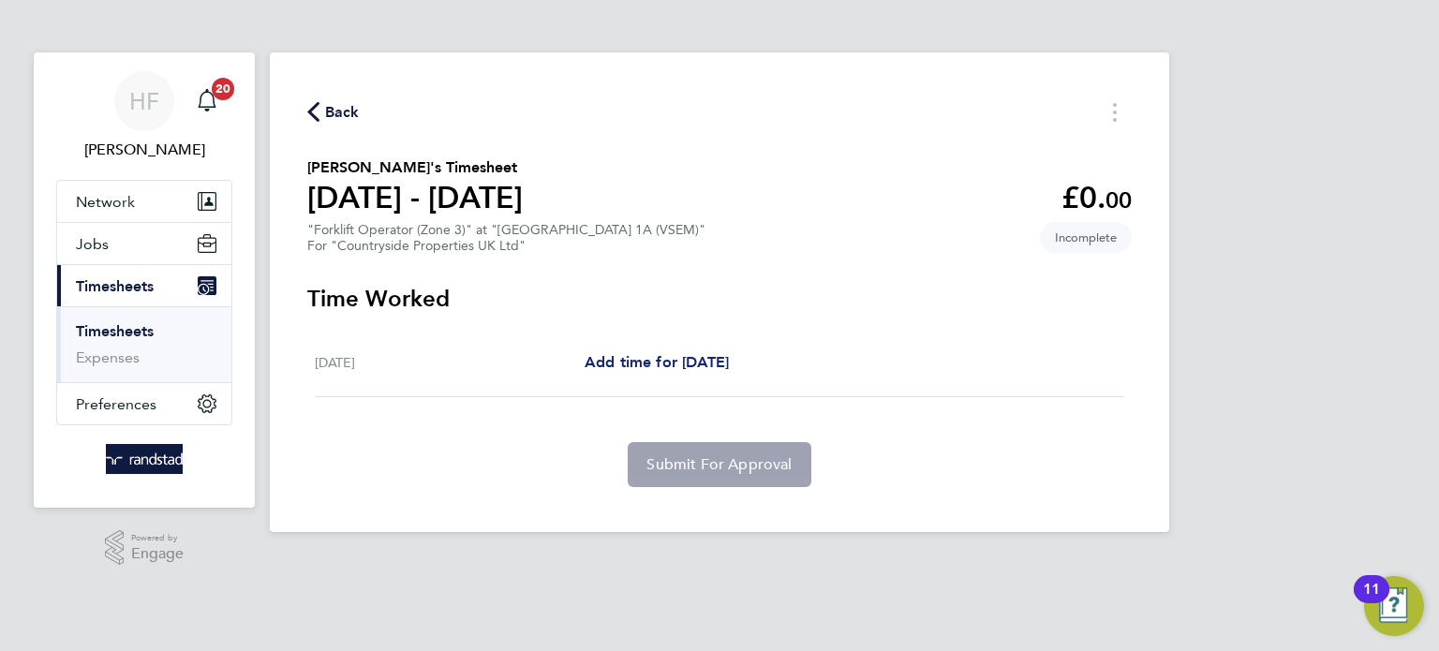
click at [659, 359] on span "Add time for [DATE]" at bounding box center [657, 362] width 144 height 18
select select "30"
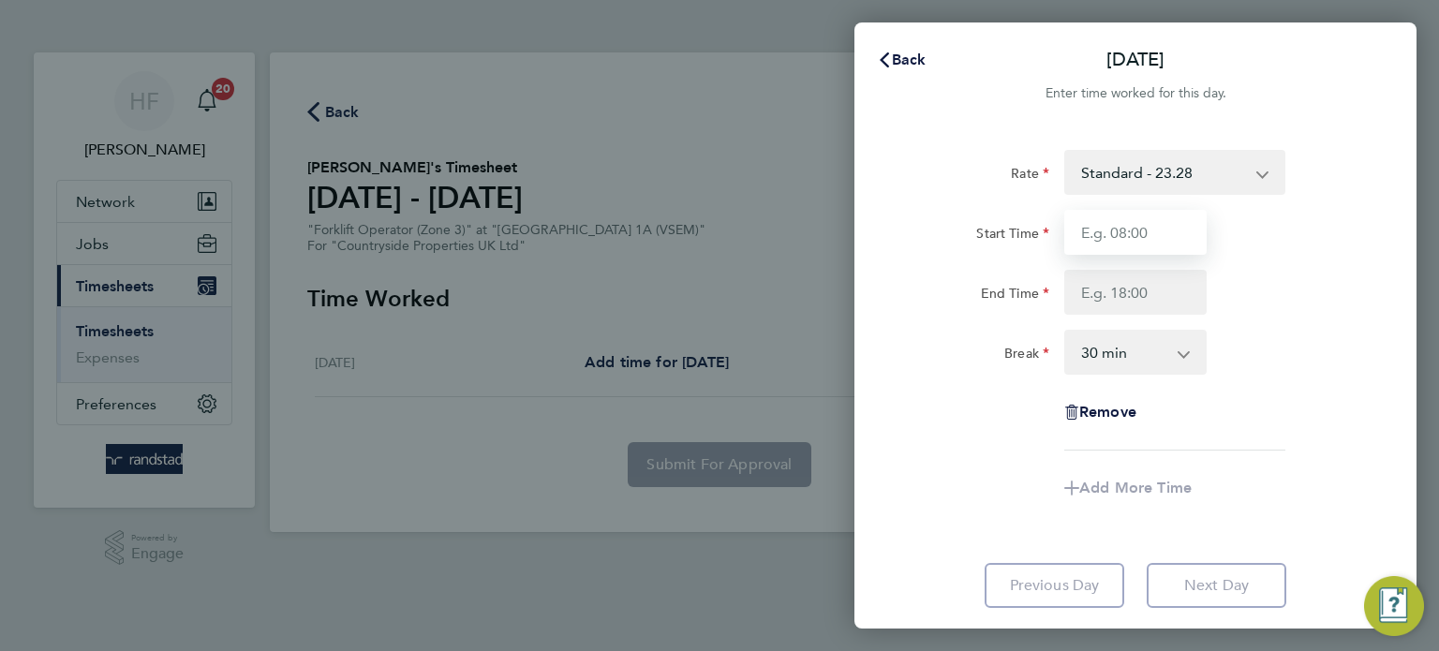
click at [1117, 245] on input "Start Time" at bounding box center [1135, 232] width 142 height 45
type input "07:30"
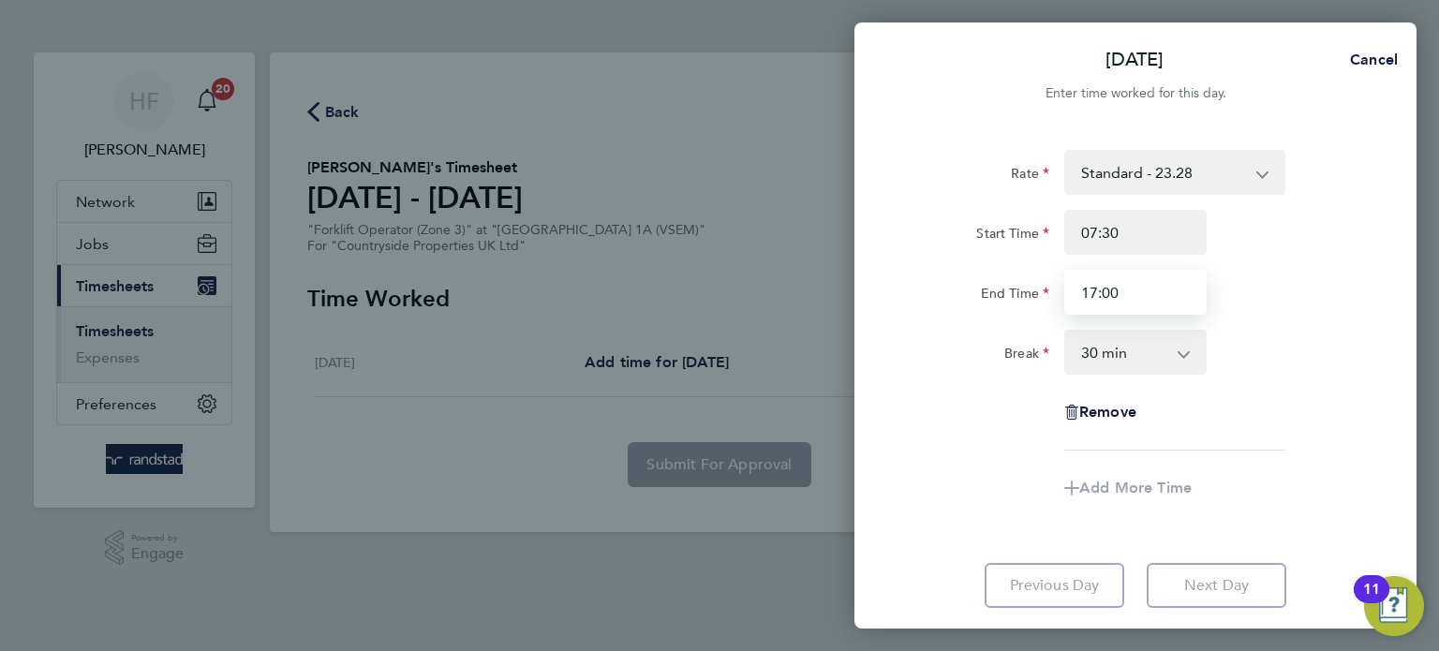
type input "17:00"
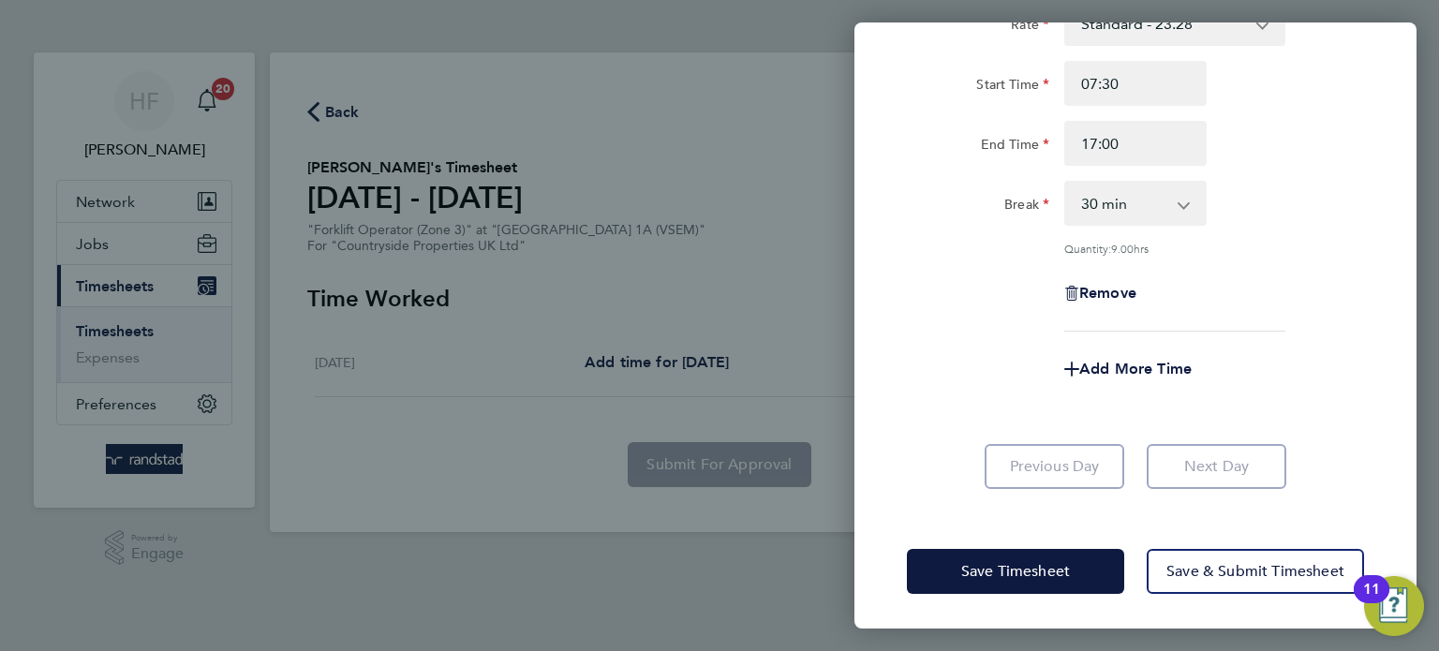
drag, startPoint x: 1240, startPoint y: 436, endPoint x: 1144, endPoint y: 490, distance: 110.7
click at [1241, 437] on div "Rate Standard - 23.28 Start Time 07:30 End Time 17:00 Break 0 min 15 min 30 min…" at bounding box center [1135, 244] width 562 height 533
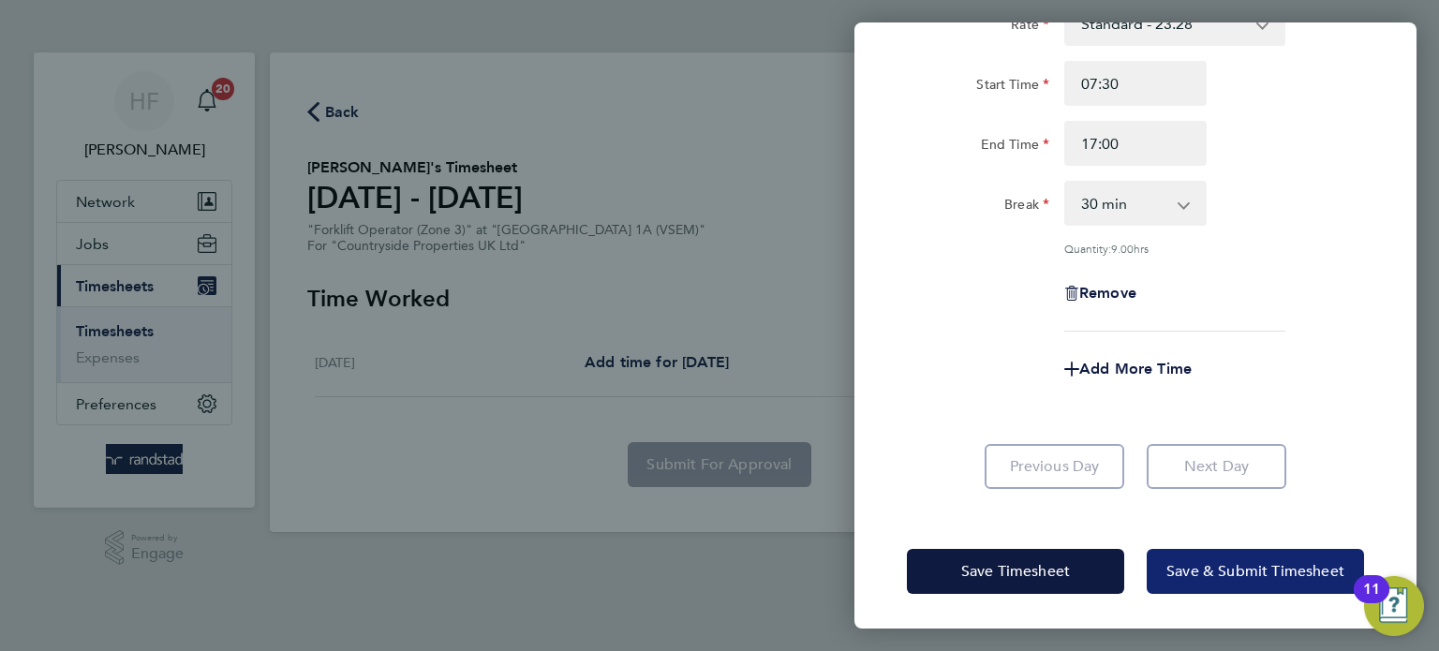
click at [1176, 566] on span "Save & Submit Timesheet" at bounding box center [1255, 571] width 178 height 19
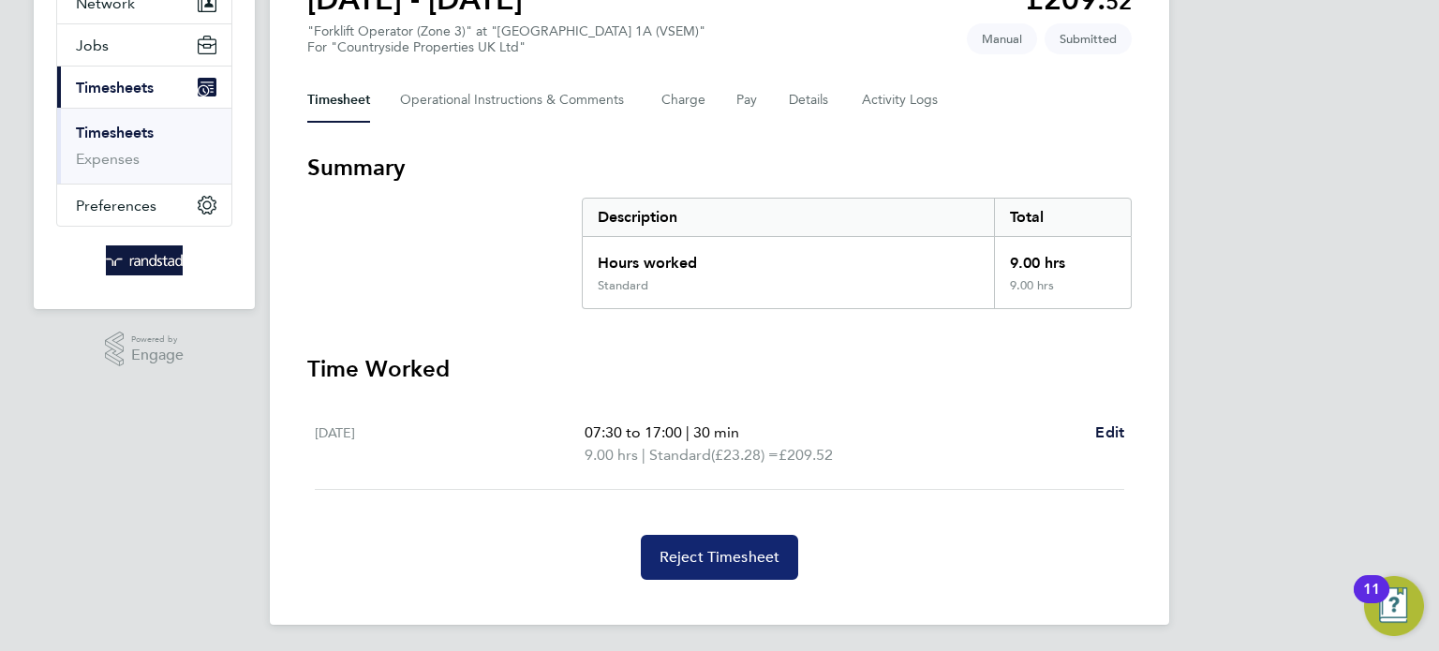
click at [699, 549] on span "Reject Timesheet" at bounding box center [719, 557] width 121 height 19
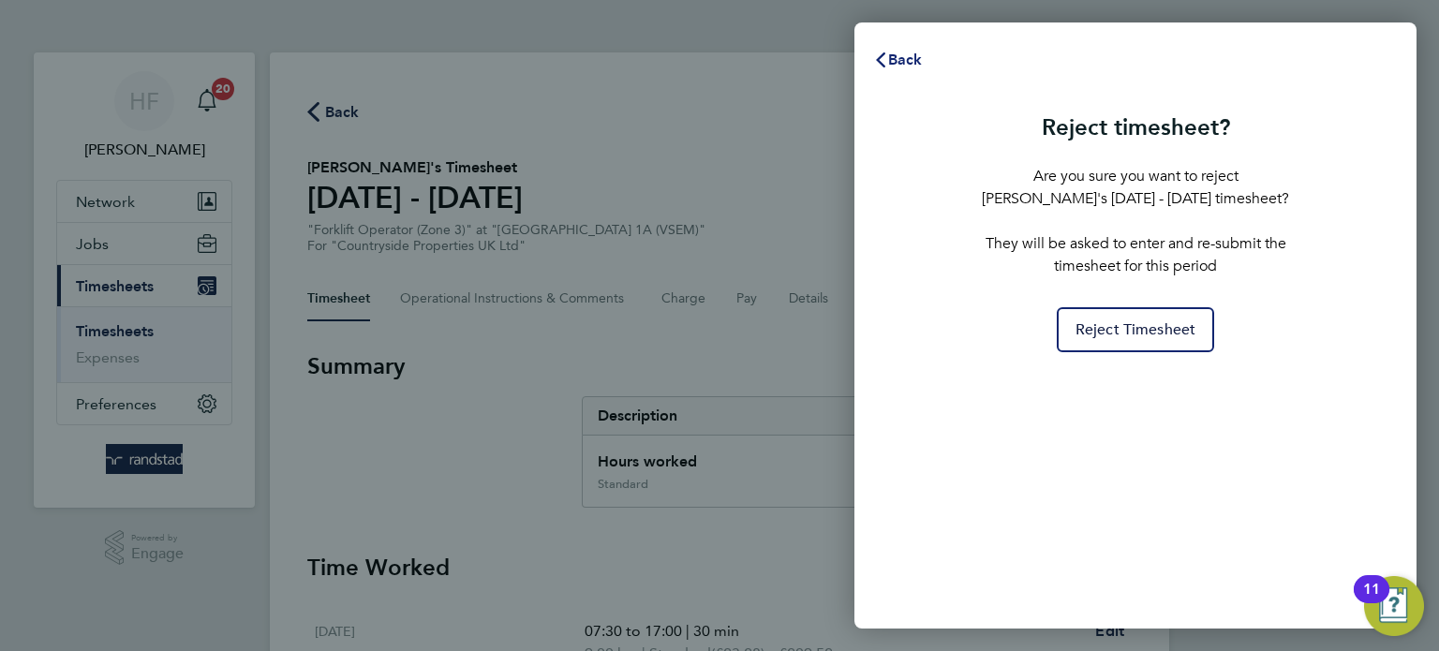
click at [897, 52] on span "Back" at bounding box center [905, 60] width 35 height 18
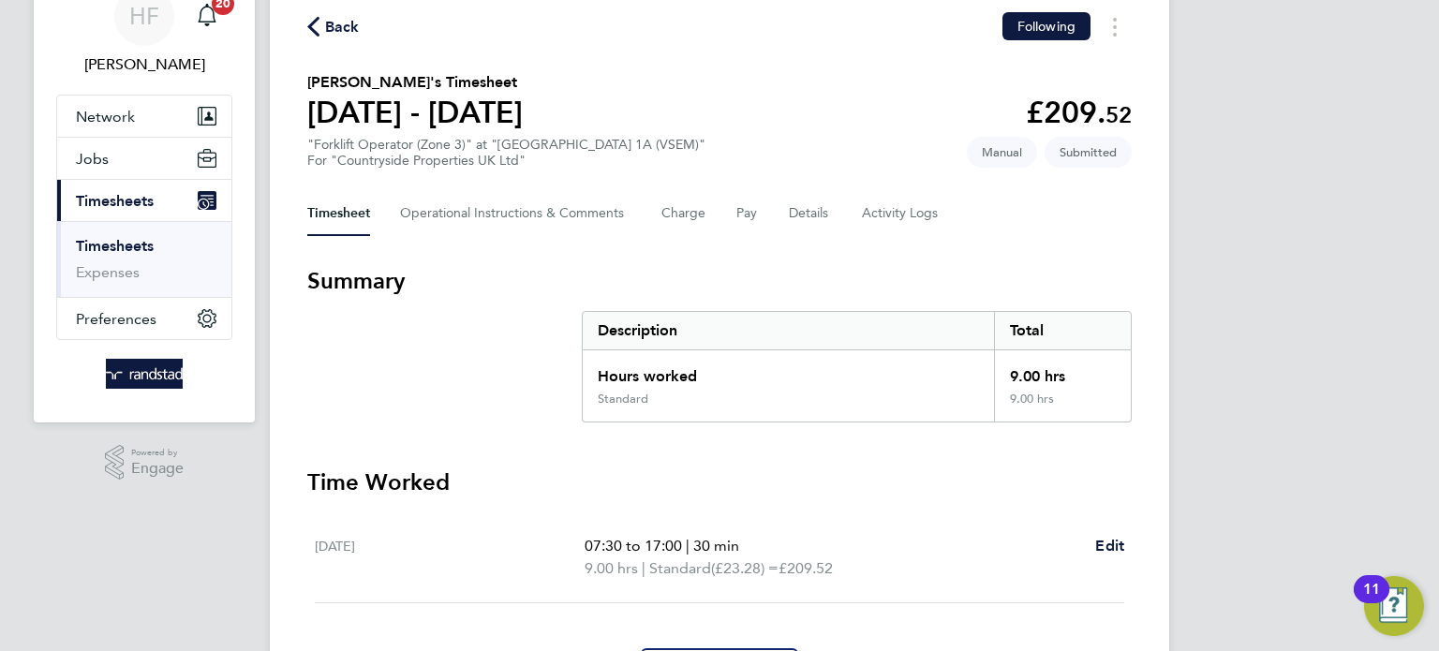
click at [120, 246] on link "Timesheets" at bounding box center [115, 246] width 78 height 18
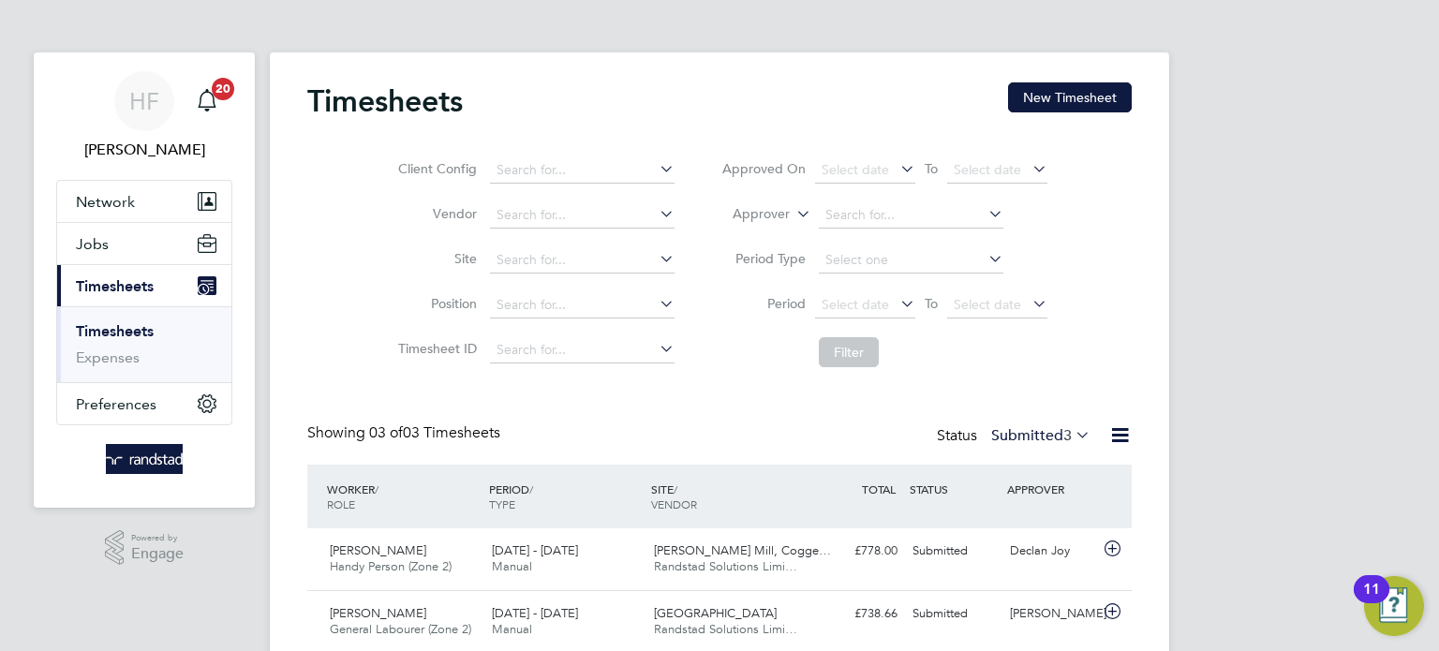
click at [115, 328] on link "Timesheets" at bounding box center [115, 331] width 78 height 18
click at [118, 340] on li "Timesheets" at bounding box center [146, 335] width 141 height 26
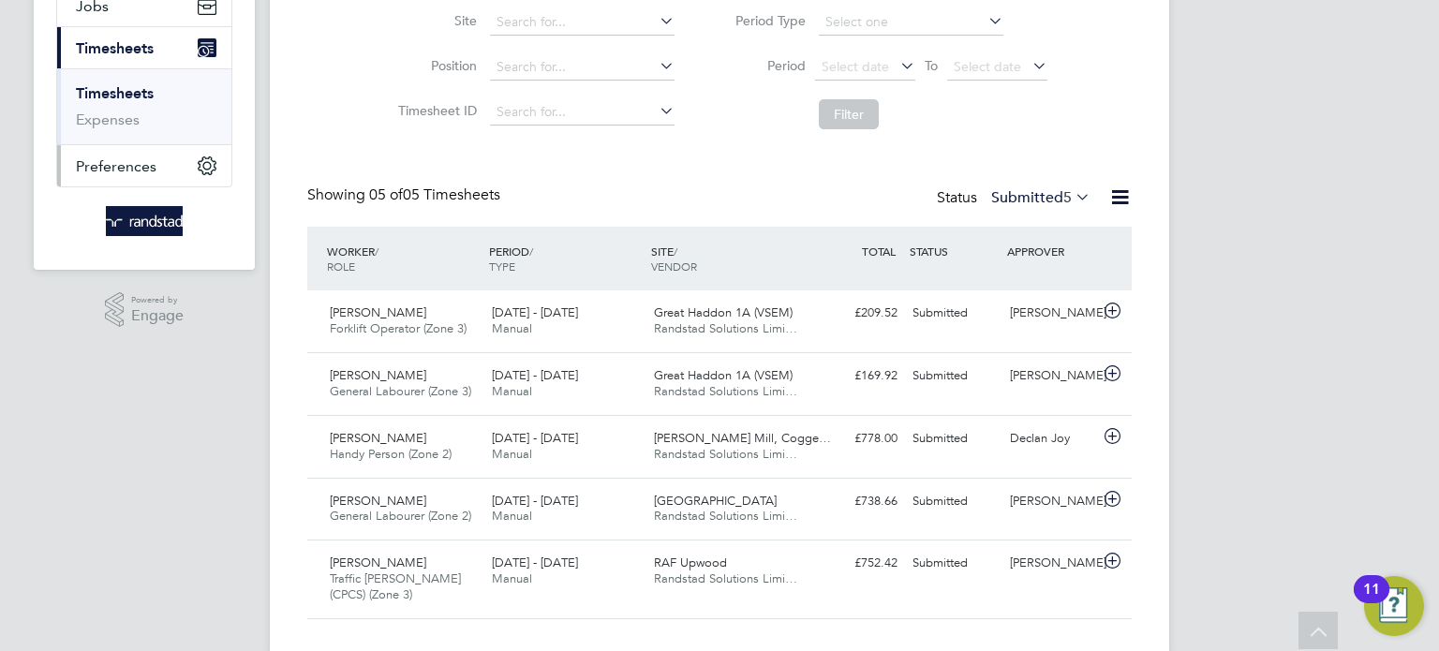
scroll to position [235, 0]
click at [135, 95] on link "Timesheets" at bounding box center [115, 96] width 78 height 18
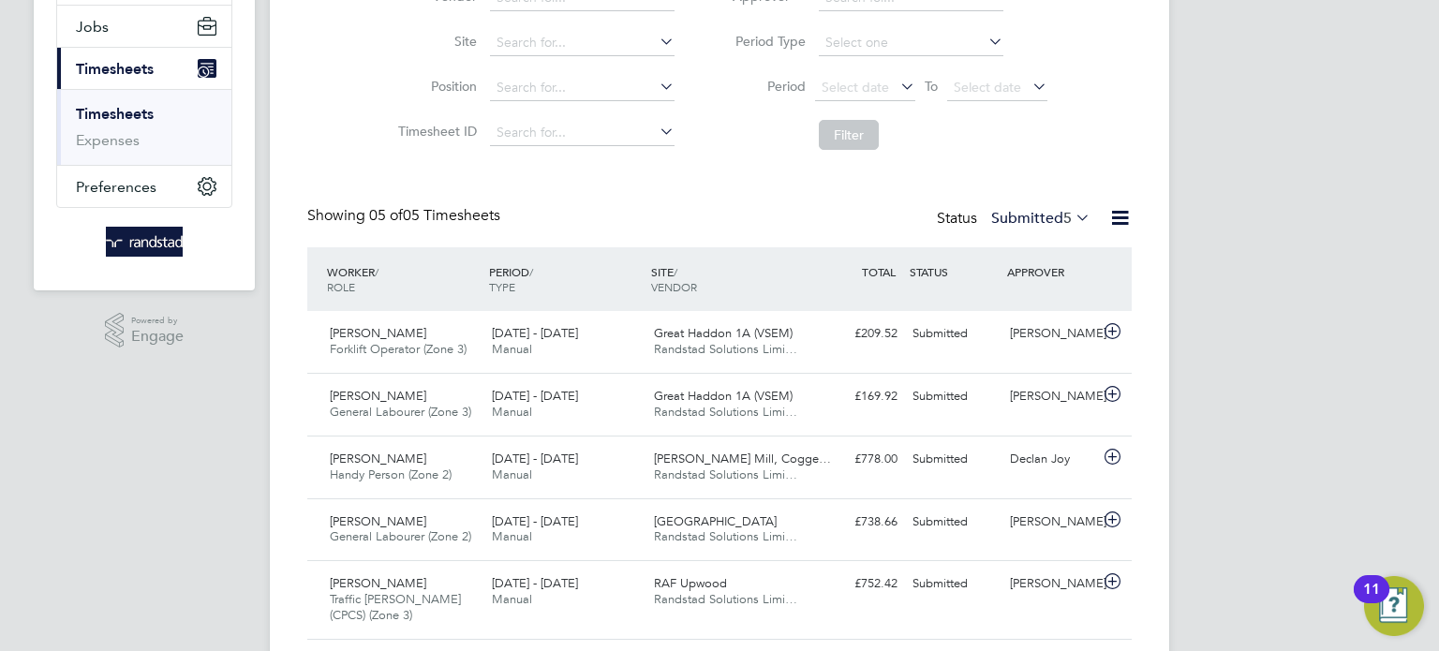
scroll to position [272, 0]
